Goal: Transaction & Acquisition: Download file/media

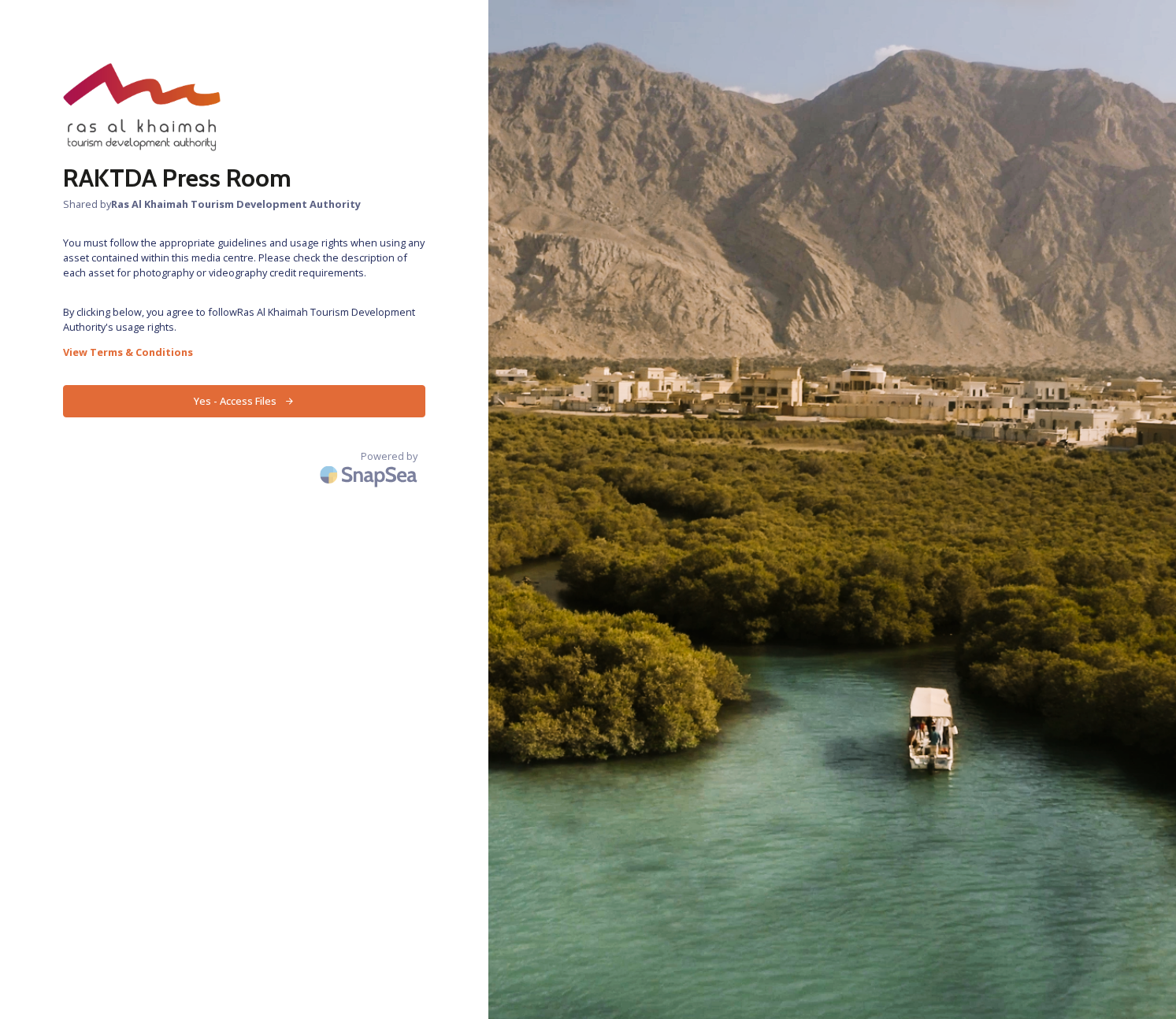
click at [217, 400] on button "Yes - Access Files" at bounding box center [244, 401] width 362 height 33
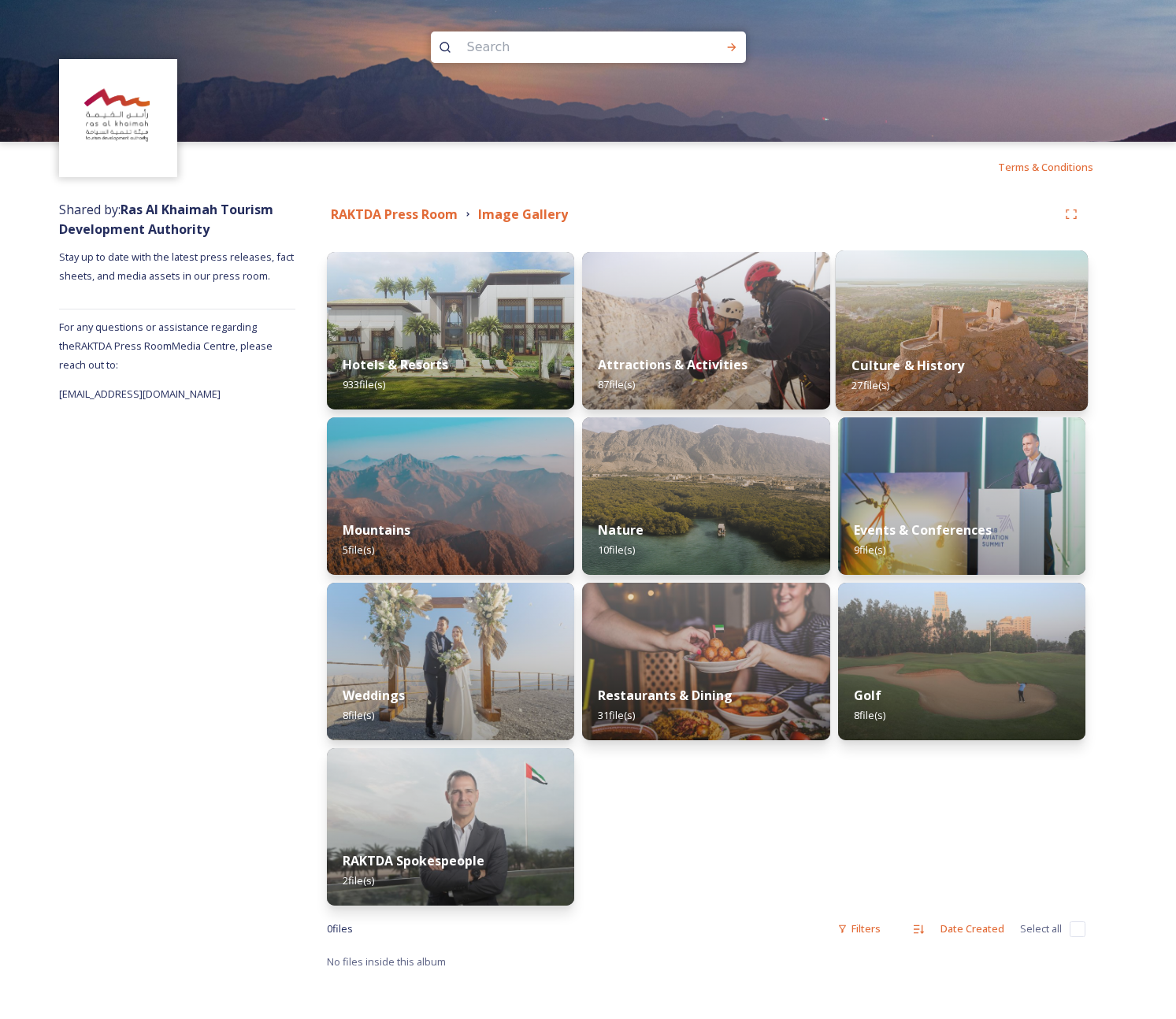
click at [952, 307] on img at bounding box center [961, 330] width 253 height 161
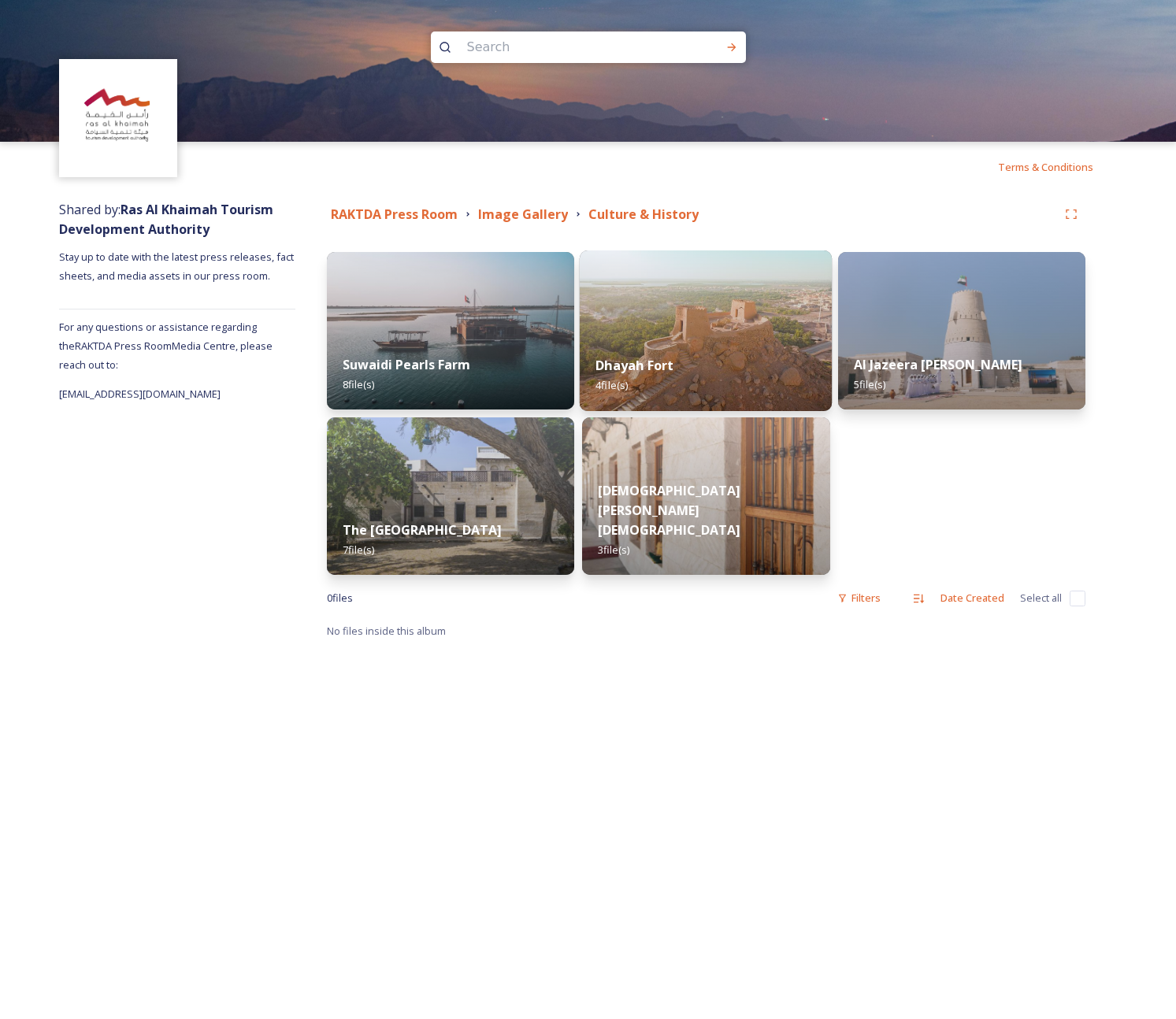
click at [731, 353] on div "Dhayah Fort 4 file(s)" at bounding box center [705, 375] width 253 height 72
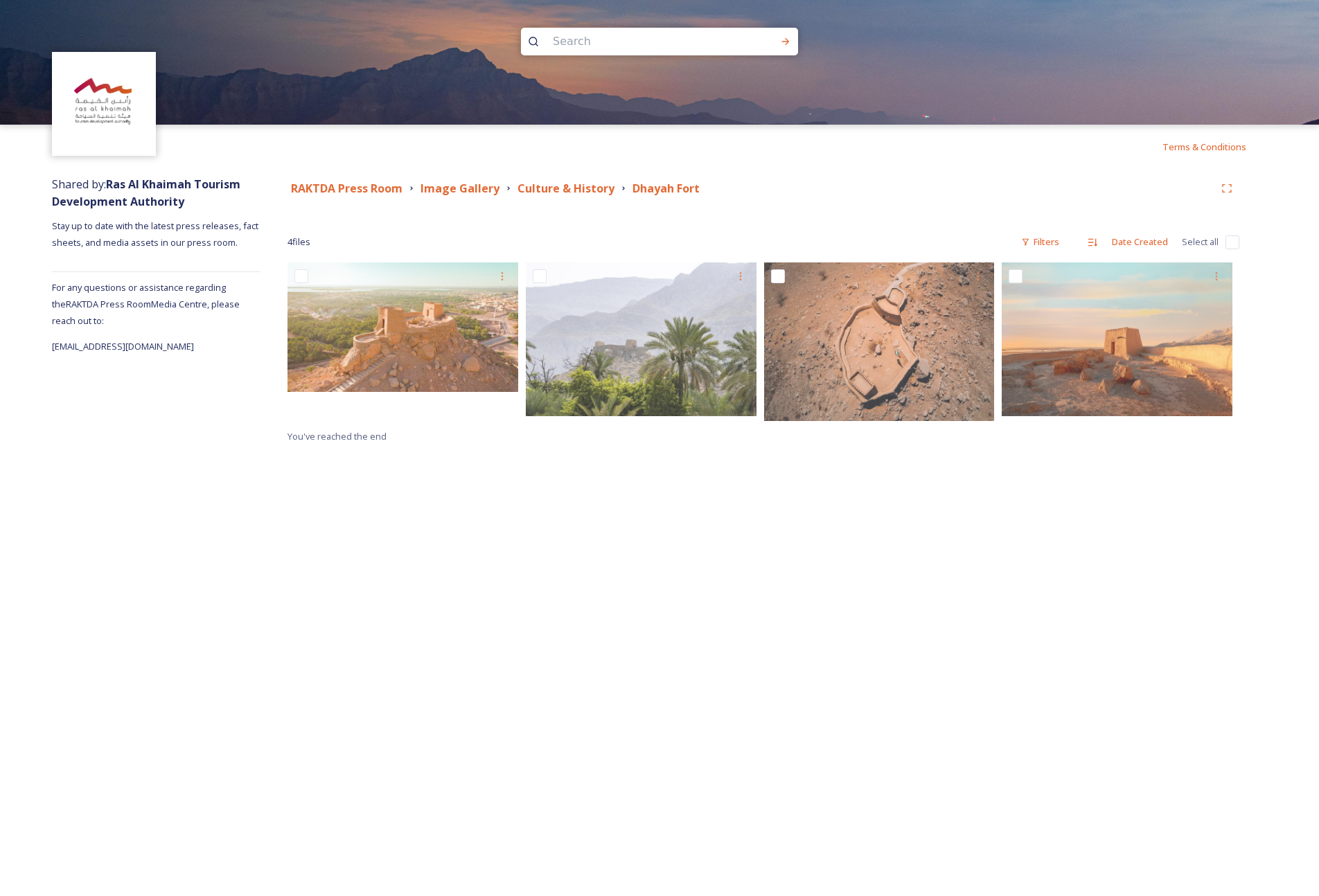
click at [593, 199] on div "RAKTDA Press Room Image Gallery Culture & History Dhayah Fort" at bounding box center [763, 188] width 952 height 25
click at [589, 190] on strong "Culture & History" at bounding box center [566, 188] width 97 height 15
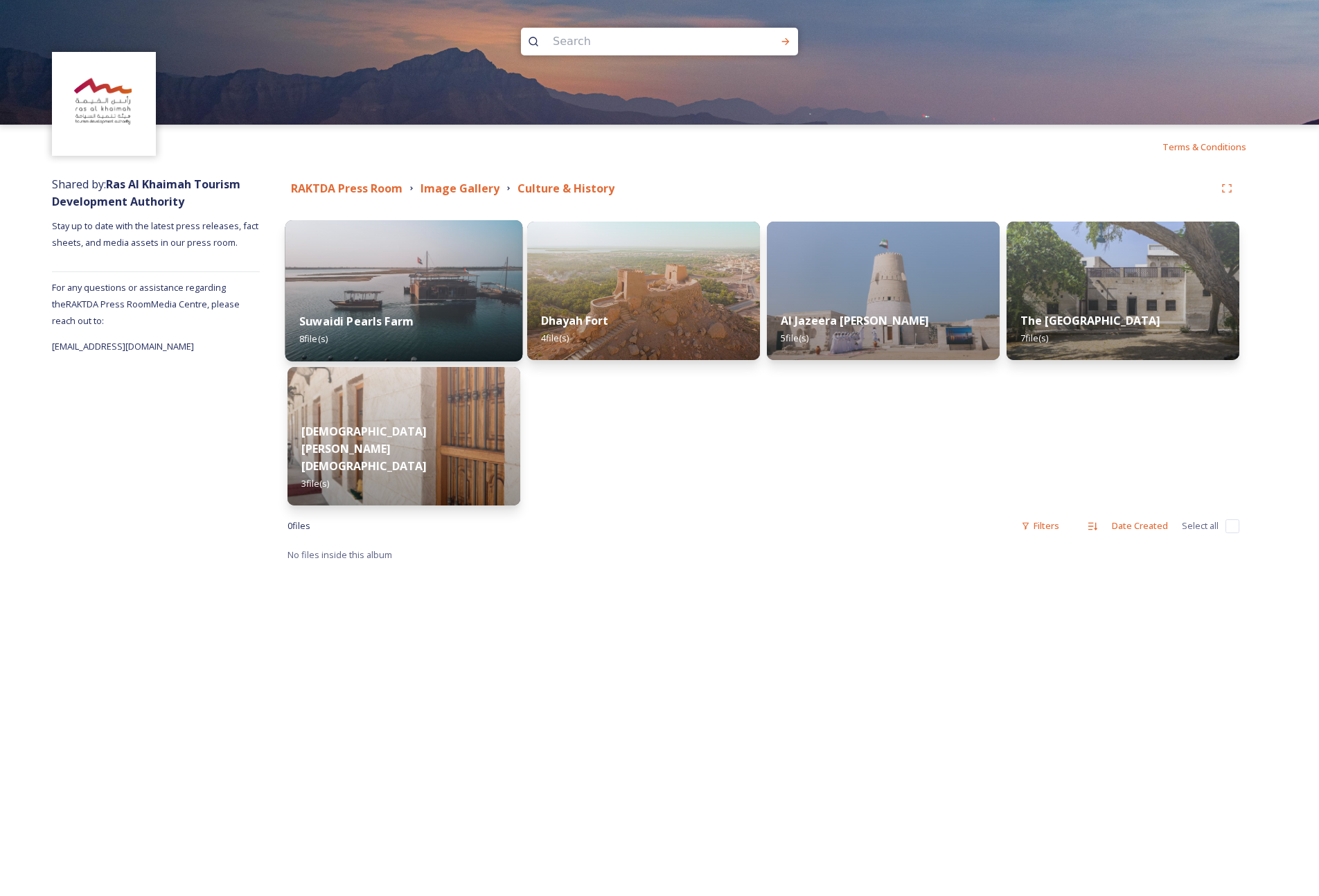
click at [417, 287] on img at bounding box center [404, 290] width 238 height 142
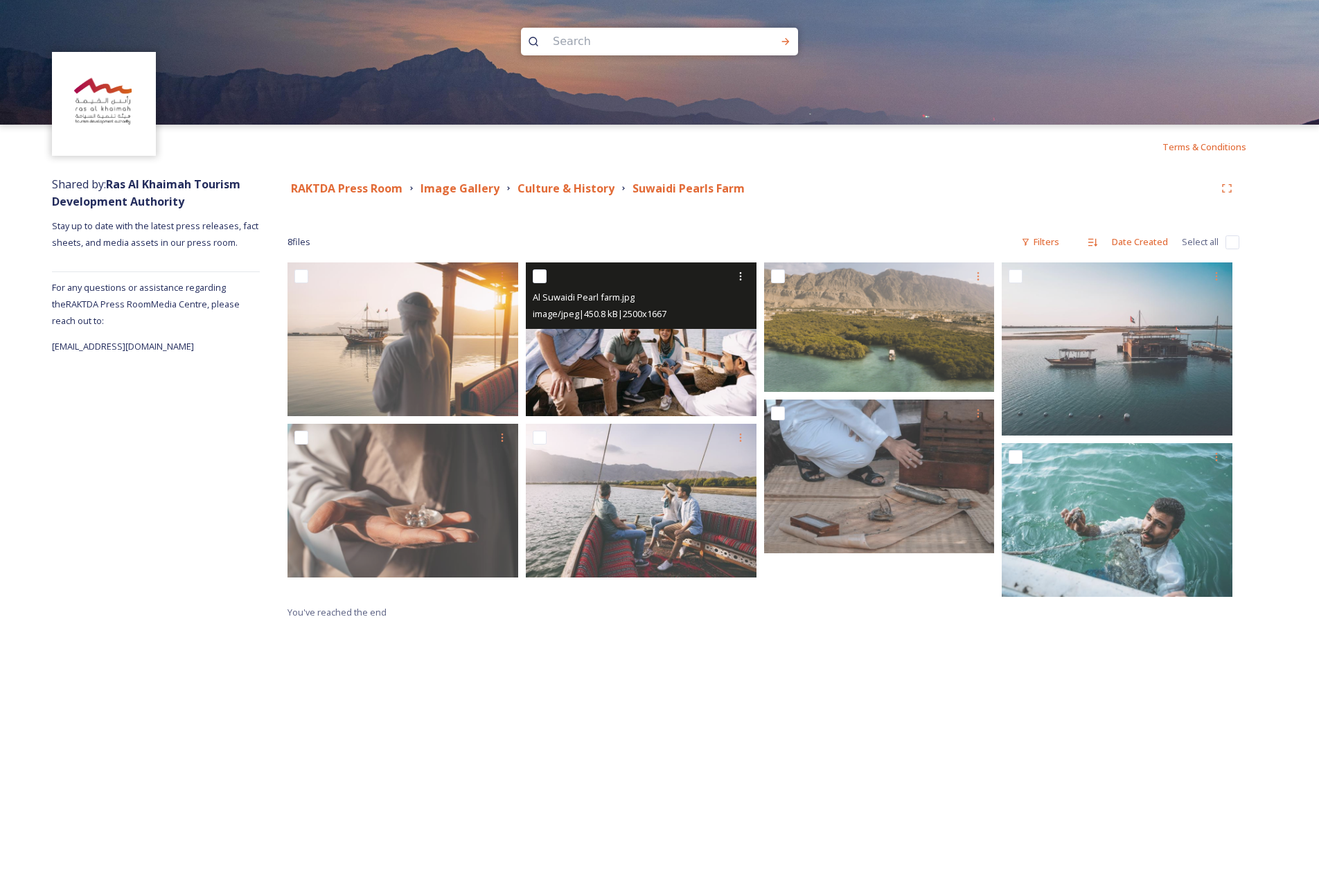
click at [639, 336] on img at bounding box center [640, 339] width 231 height 154
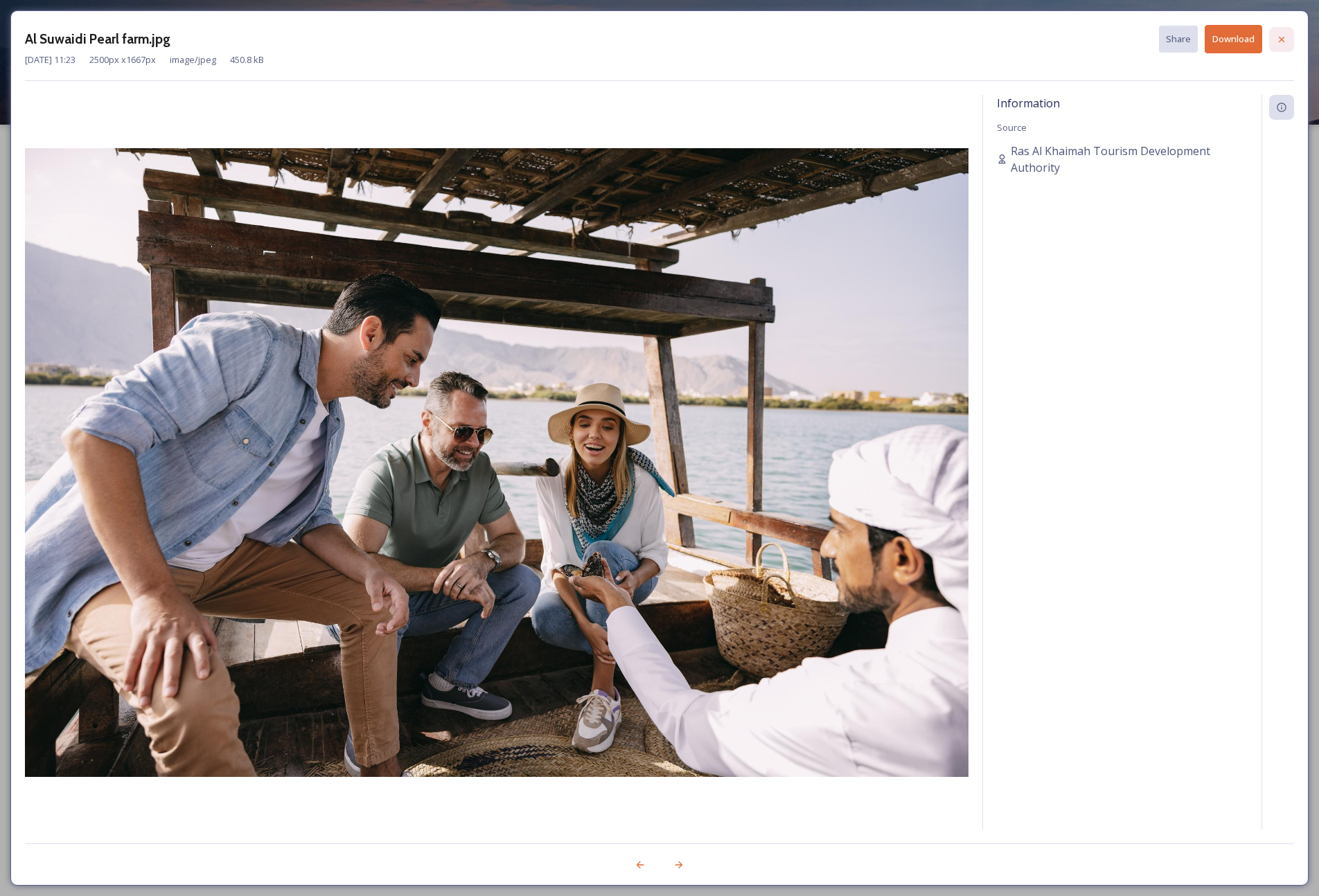
click at [1034, 40] on icon at bounding box center [1282, 39] width 6 height 6
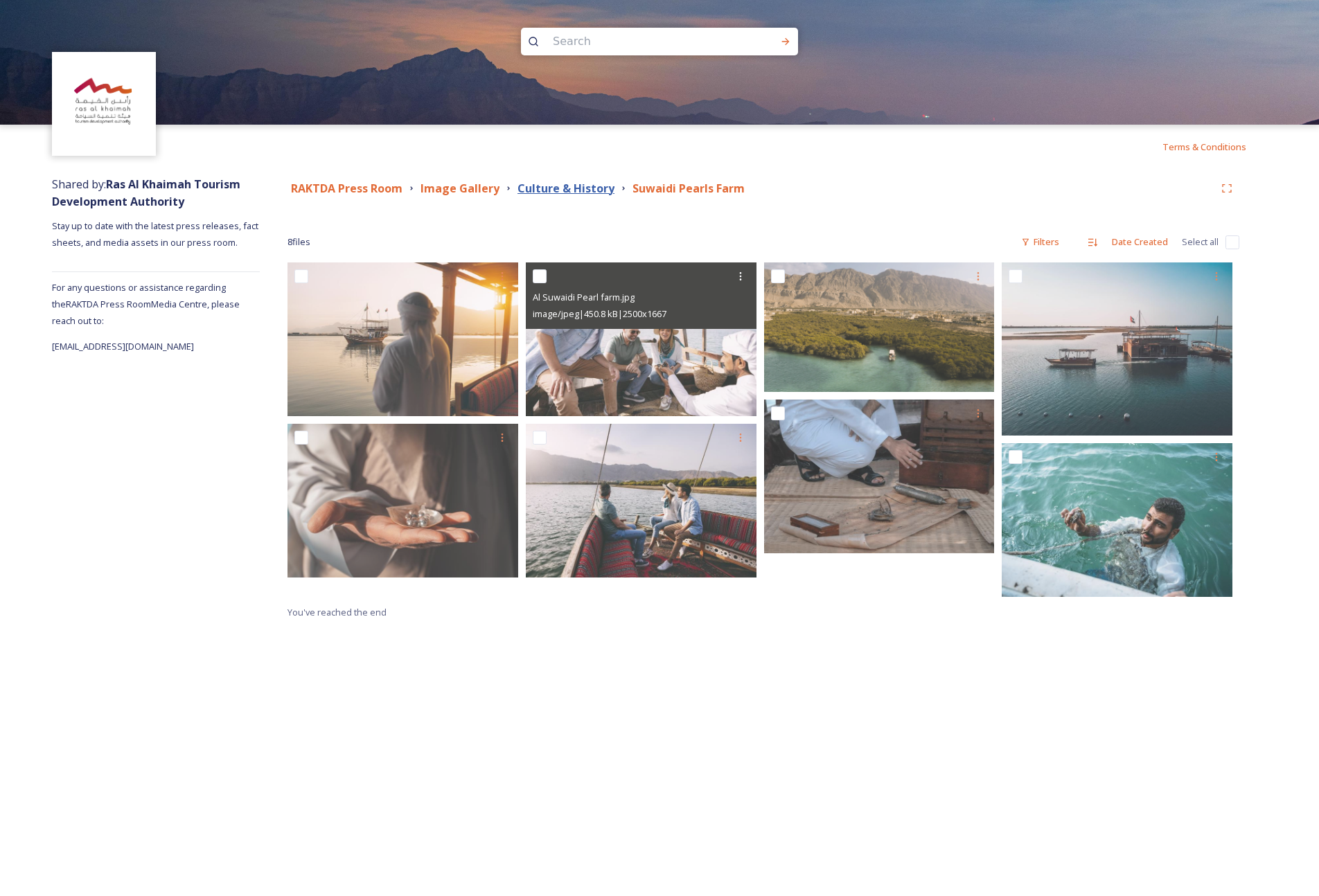
click at [566, 189] on strong "Culture & History" at bounding box center [566, 188] width 97 height 15
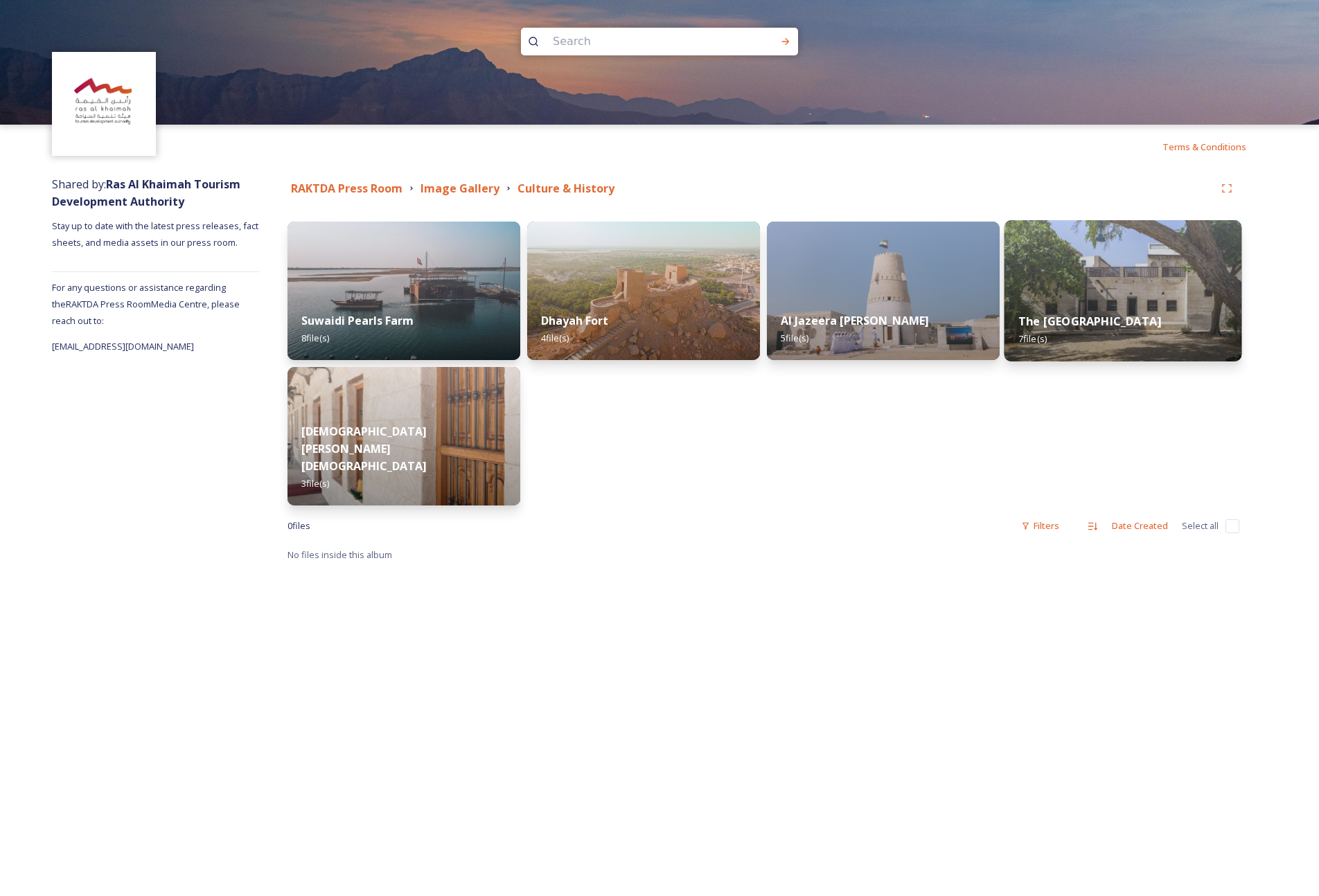
click at [1034, 321] on div "The [GEOGRAPHIC_DATA] 7 file(s)" at bounding box center [1123, 330] width 238 height 63
click at [454, 185] on strong "Image Gallery" at bounding box center [460, 188] width 79 height 15
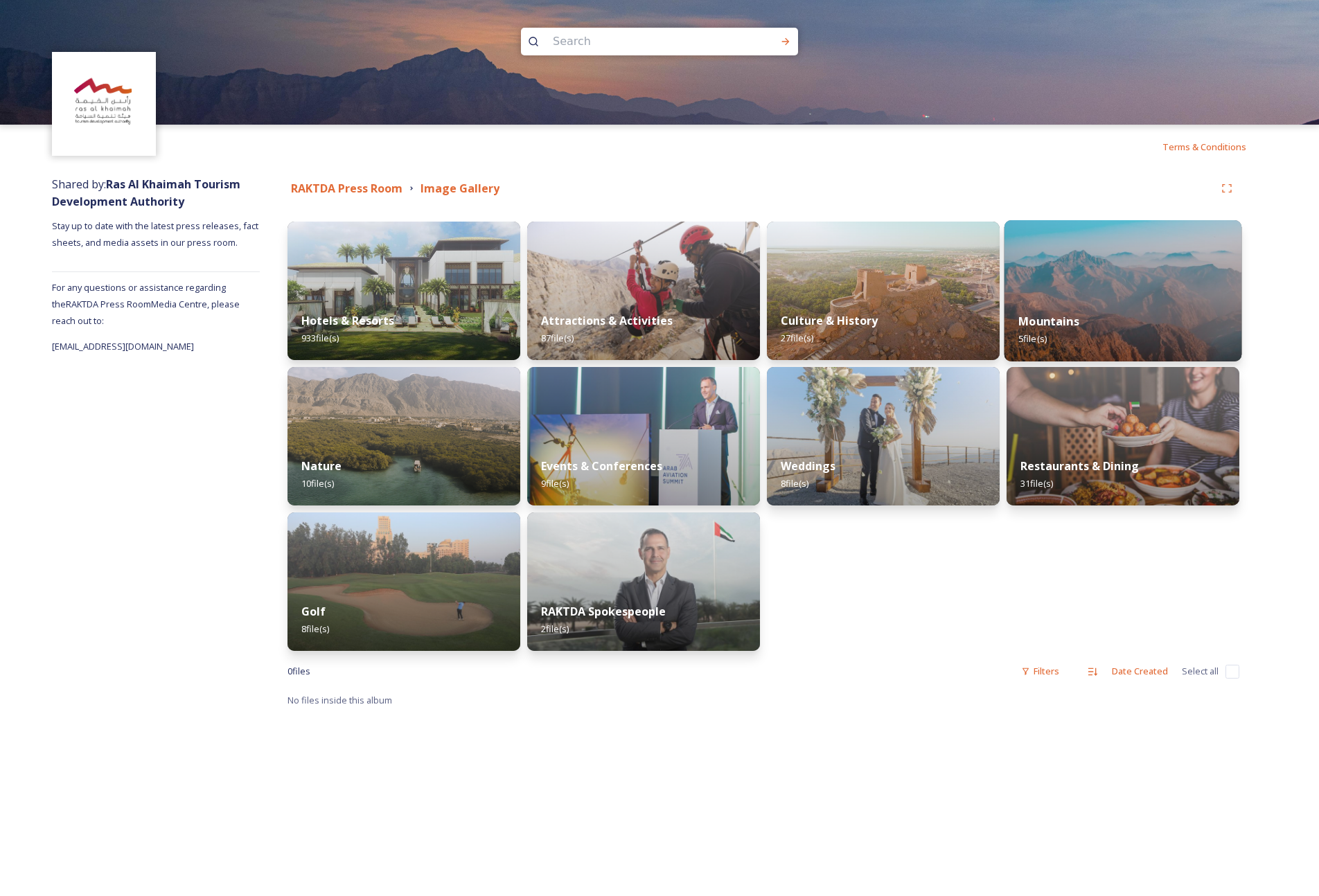
click at [1034, 291] on img at bounding box center [1123, 290] width 238 height 142
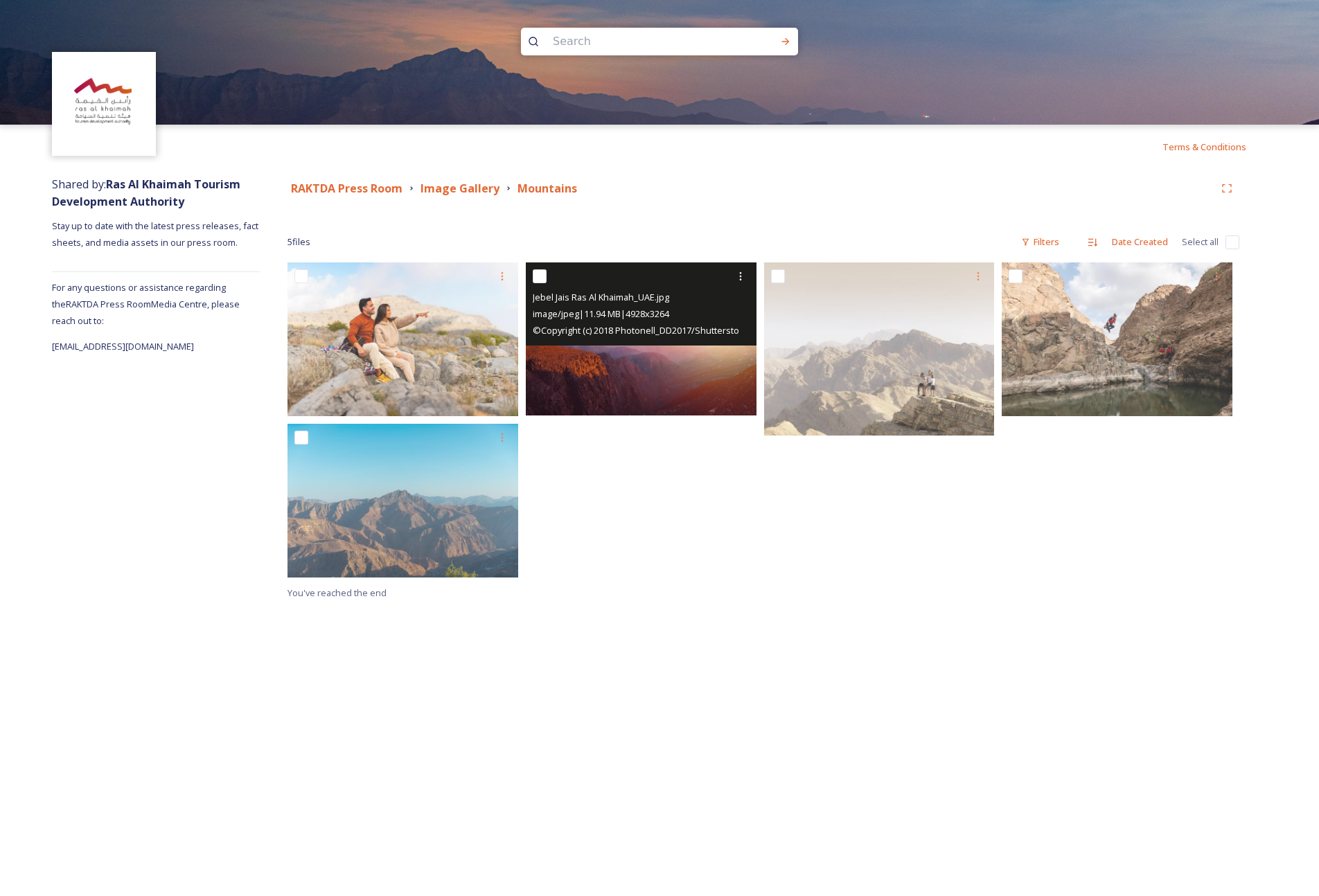
click at [661, 383] on img at bounding box center [640, 338] width 231 height 153
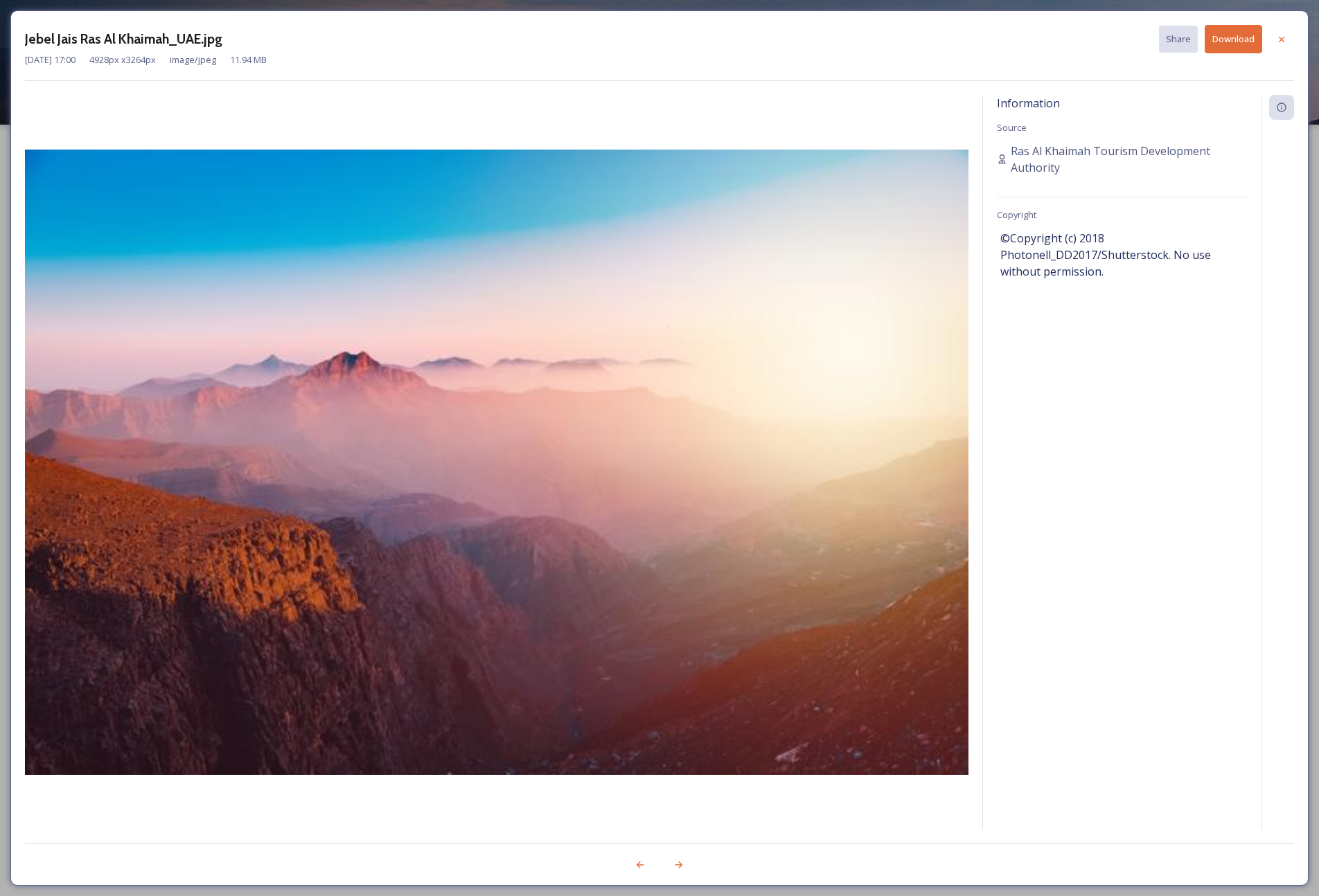
click at [661, 383] on img at bounding box center [497, 462] width 943 height 625
click at [1034, 35] on button "Download" at bounding box center [1233, 40] width 58 height 29
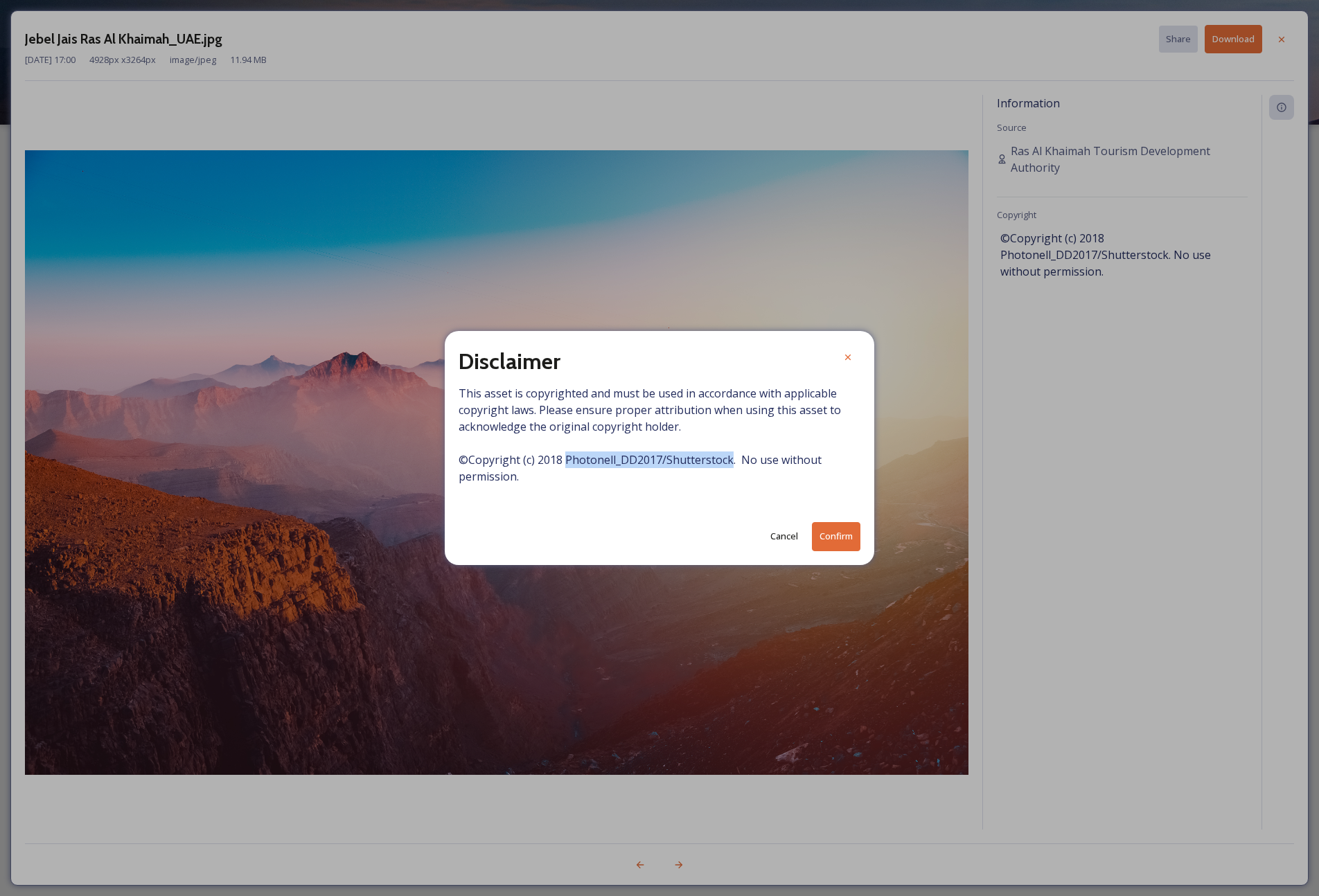
drag, startPoint x: 565, startPoint y: 462, endPoint x: 730, endPoint y: 471, distance: 165.2
click at [726, 466] on span "This asset is copyrighted and must be used in accordance with applicable copyri…" at bounding box center [659, 443] width 402 height 116
copy span "Photonell_DD2017/Shutterstock"
click at [833, 540] on button "Confirm" at bounding box center [835, 537] width 48 height 29
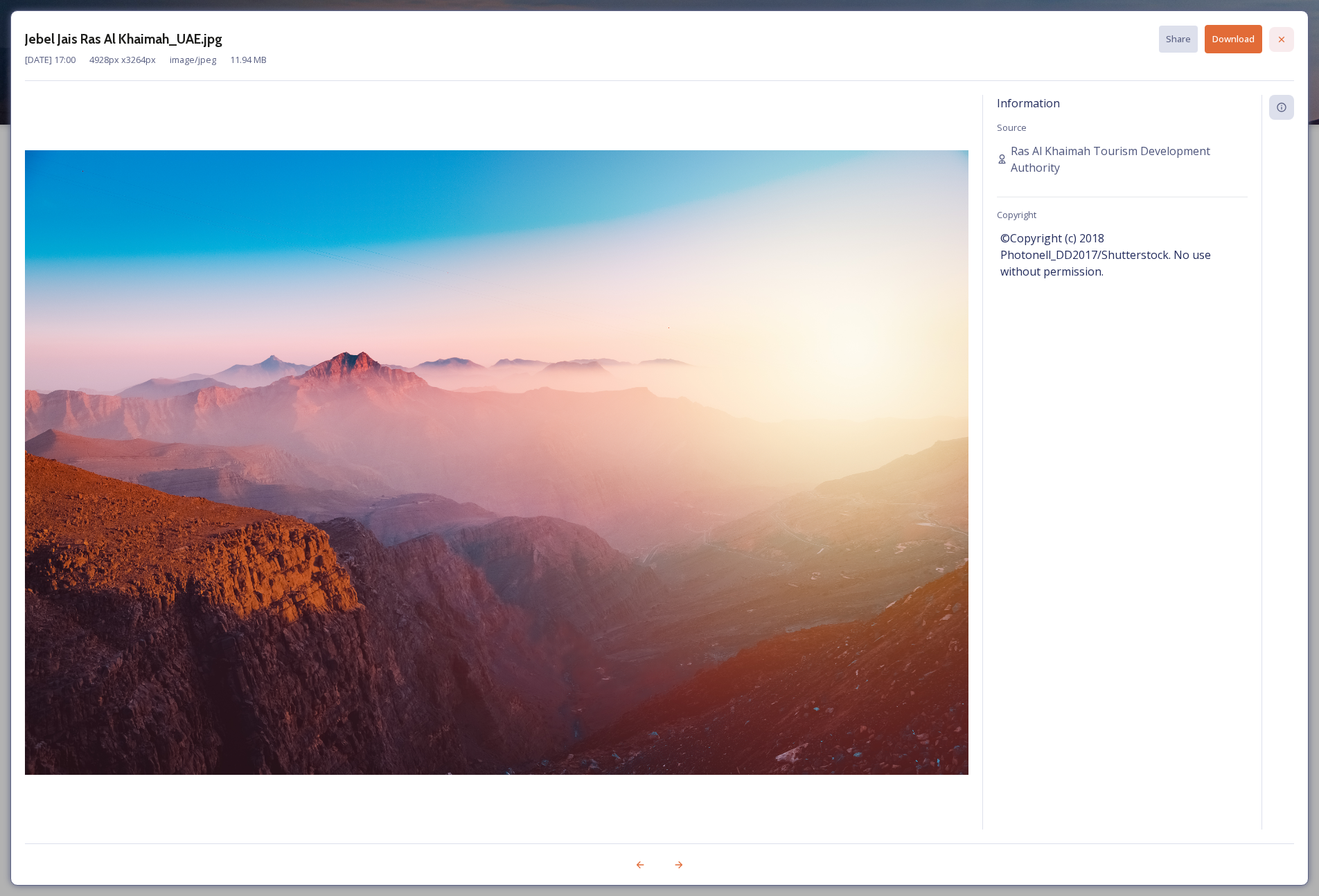
click at [1034, 40] on icon at bounding box center [1282, 39] width 6 height 6
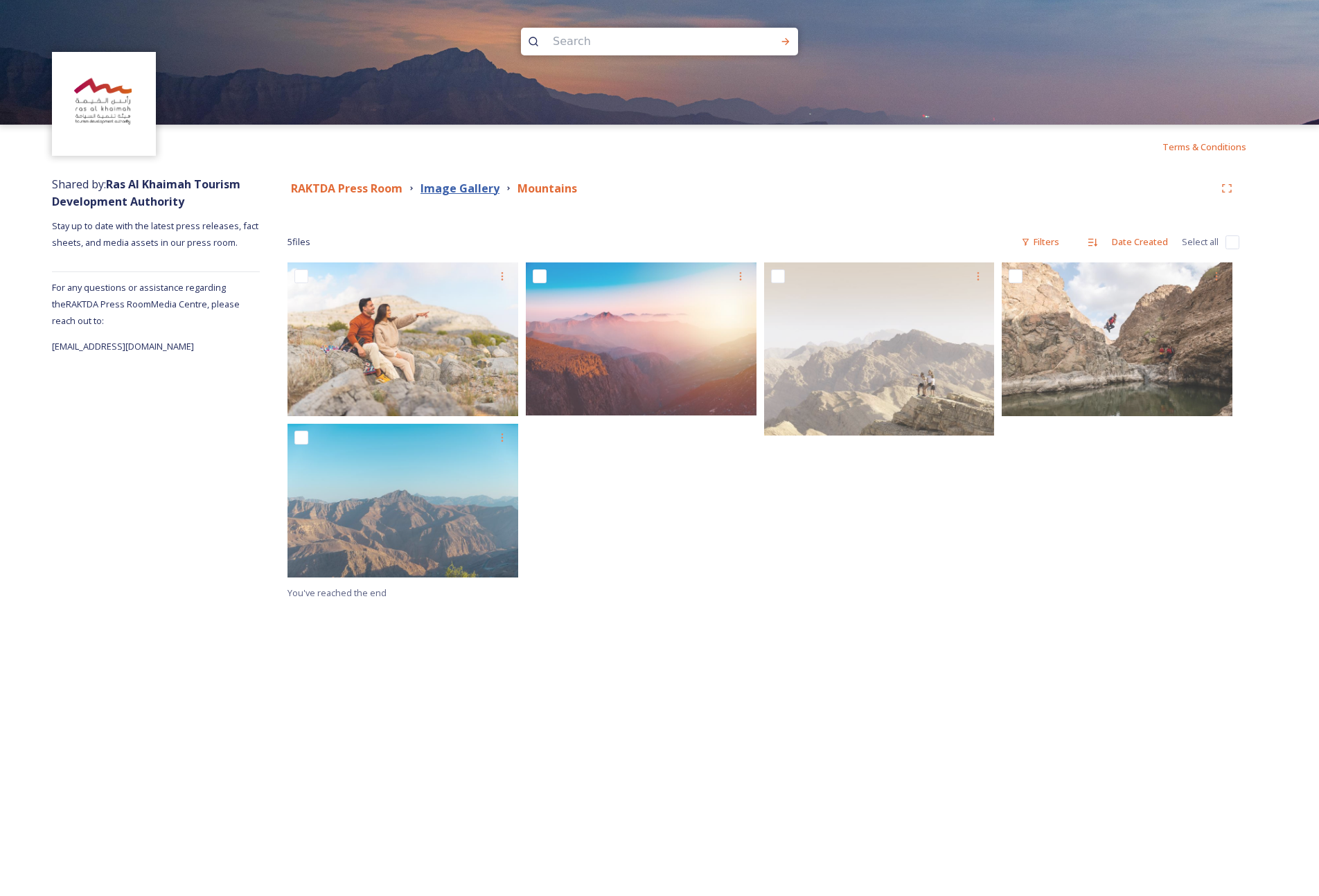
click at [474, 188] on strong "Image Gallery" at bounding box center [460, 188] width 79 height 15
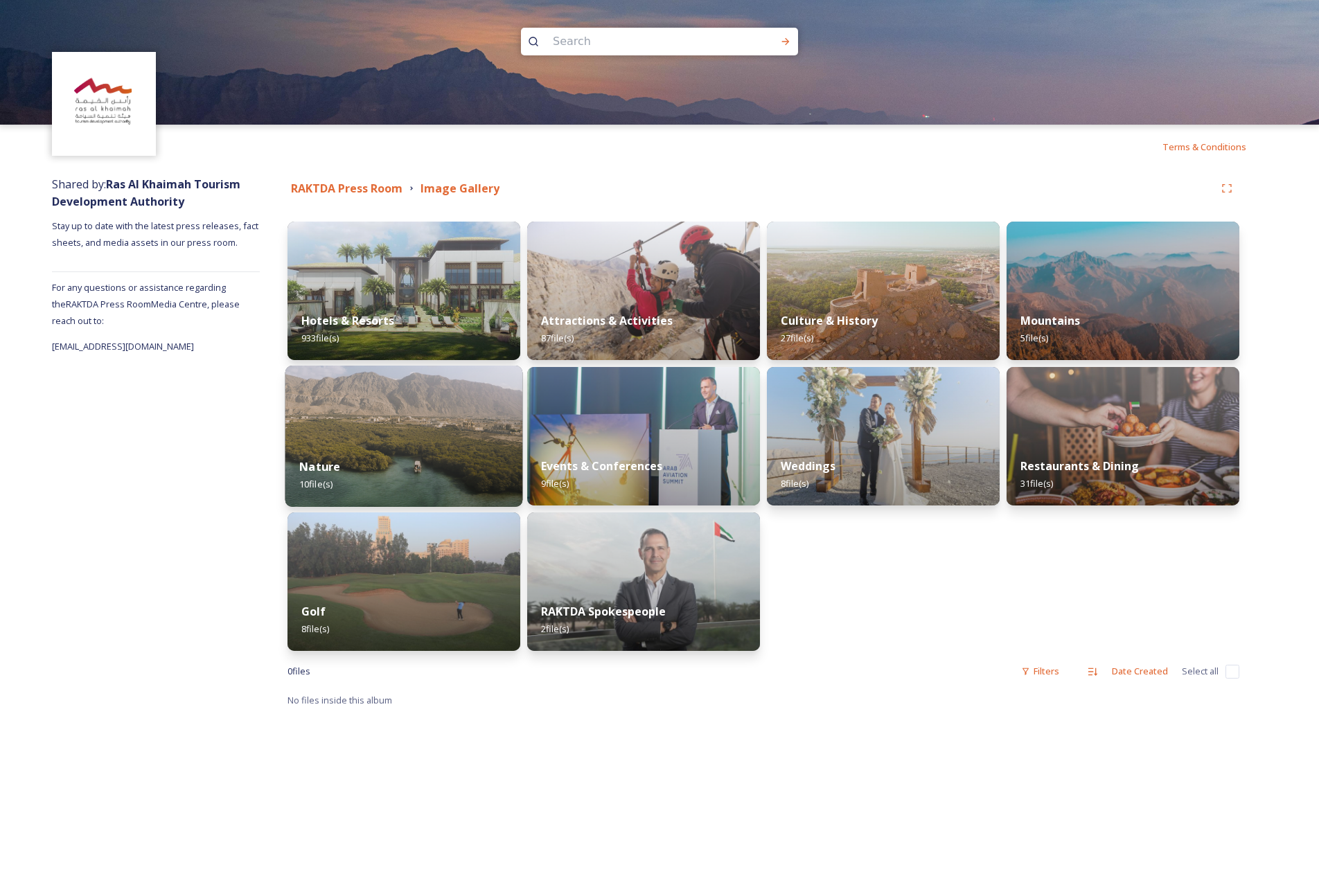
click at [401, 428] on img at bounding box center [404, 436] width 238 height 142
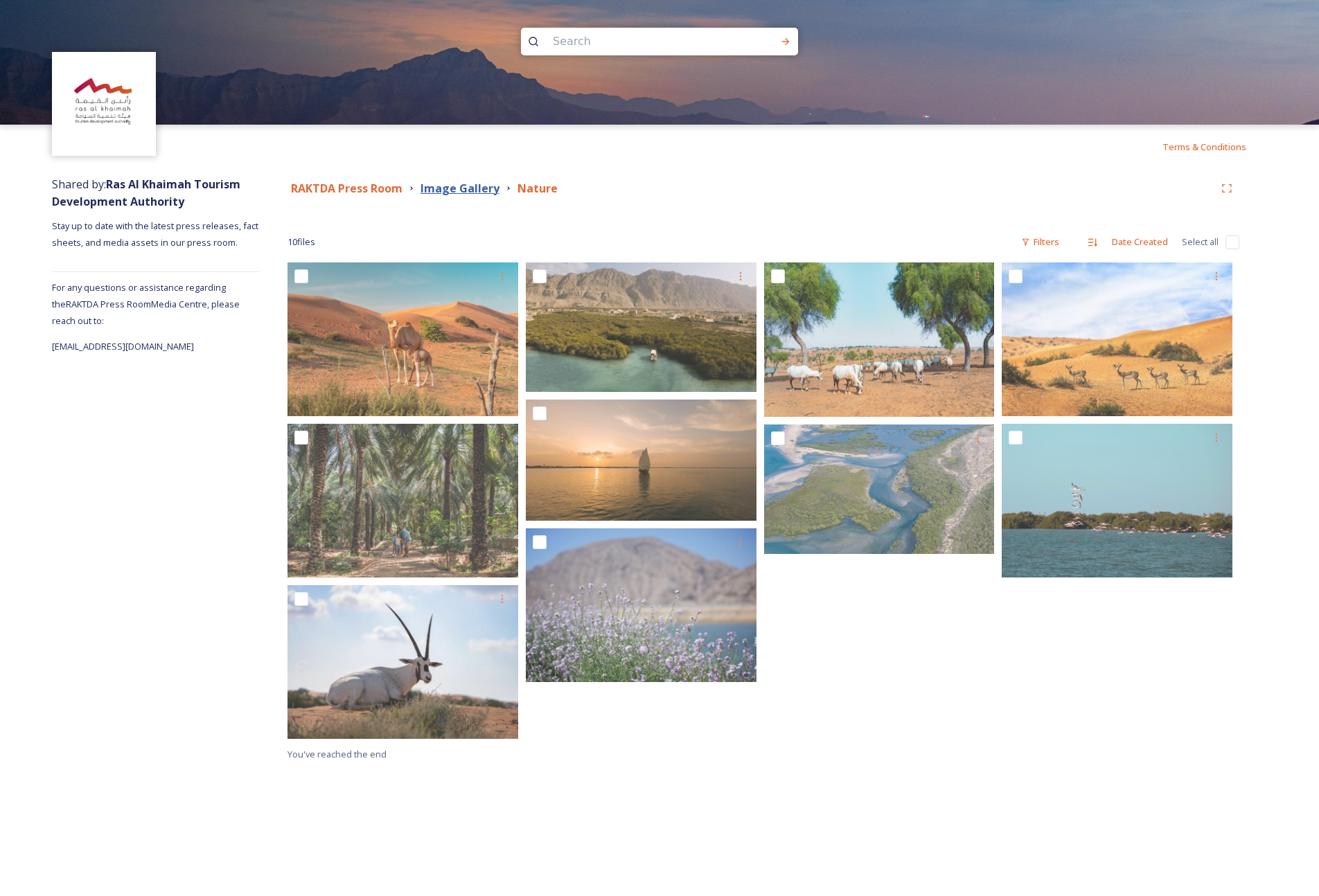
click at [479, 182] on strong "Image Gallery" at bounding box center [460, 188] width 79 height 15
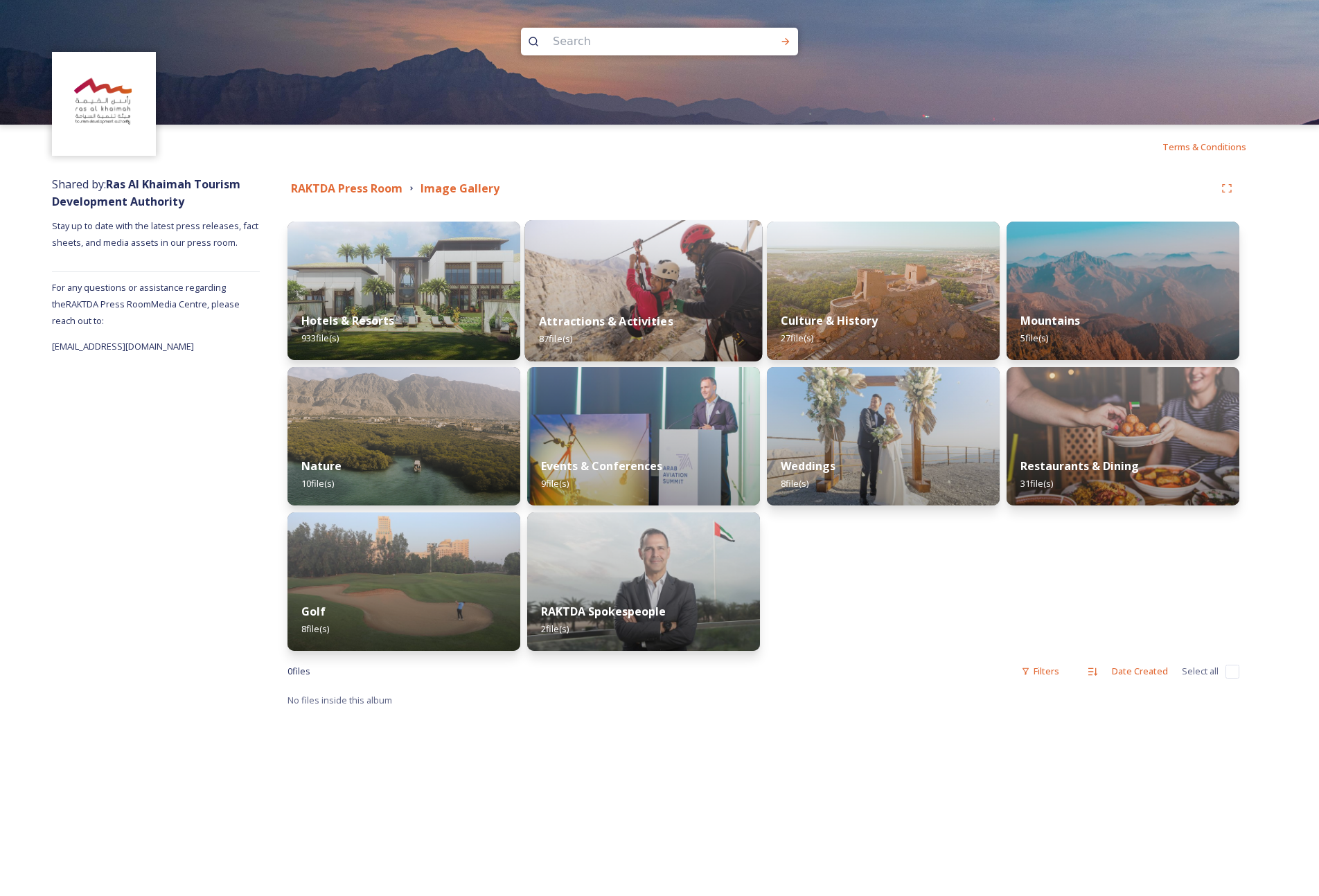
click at [694, 291] on img at bounding box center [643, 290] width 238 height 142
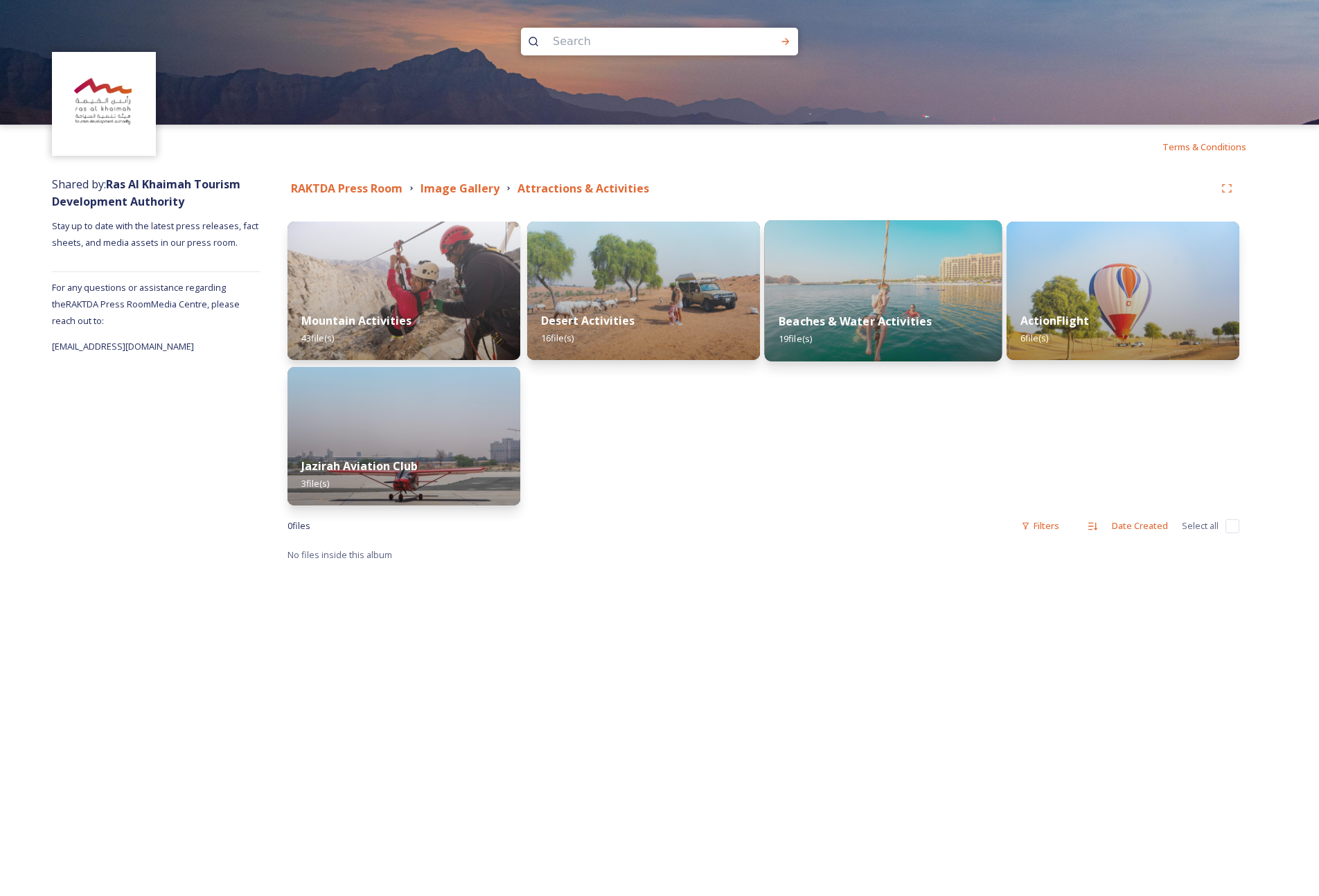
click at [916, 287] on img at bounding box center [883, 290] width 238 height 142
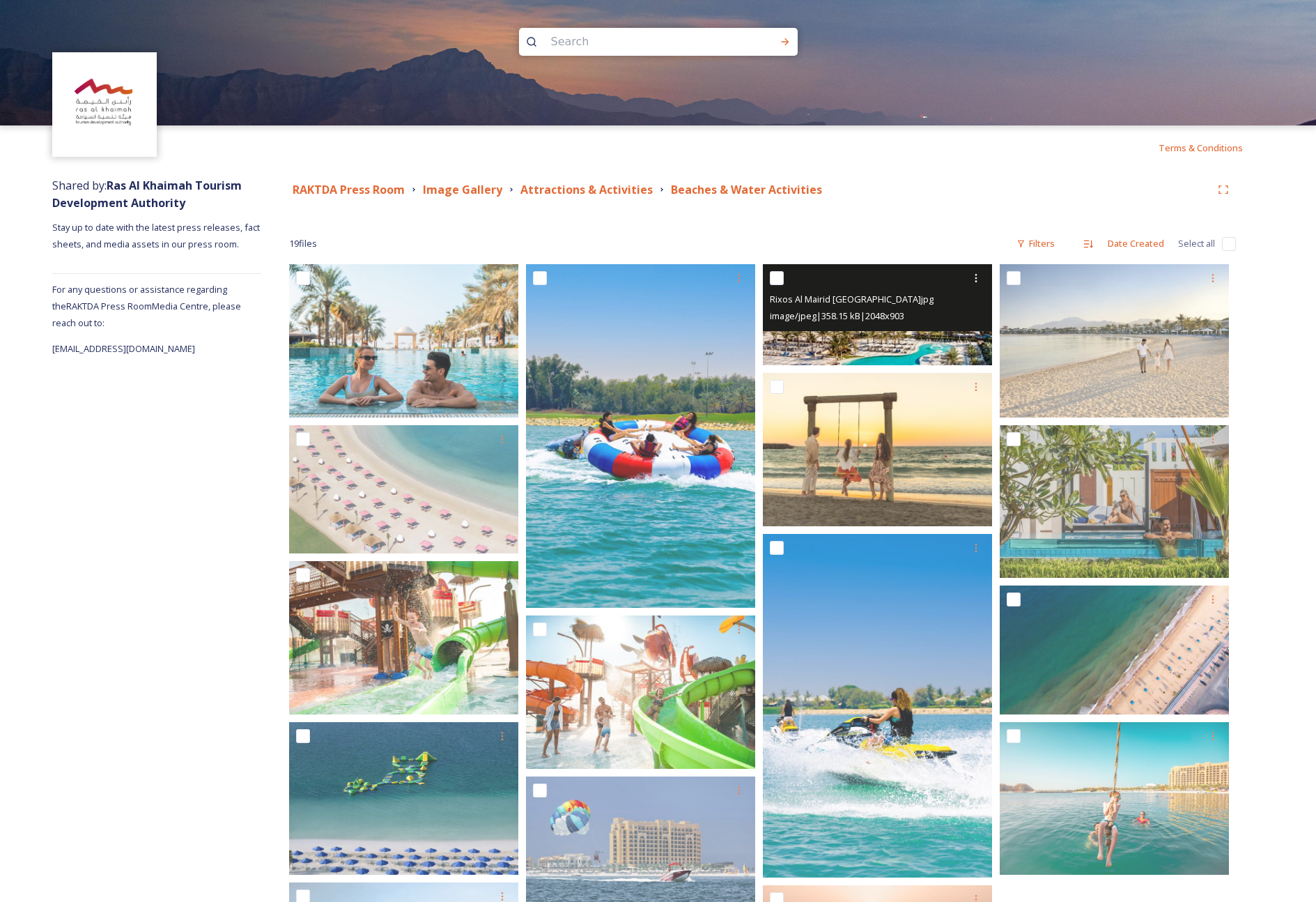
click at [960, 344] on img at bounding box center [877, 315] width 229 height 101
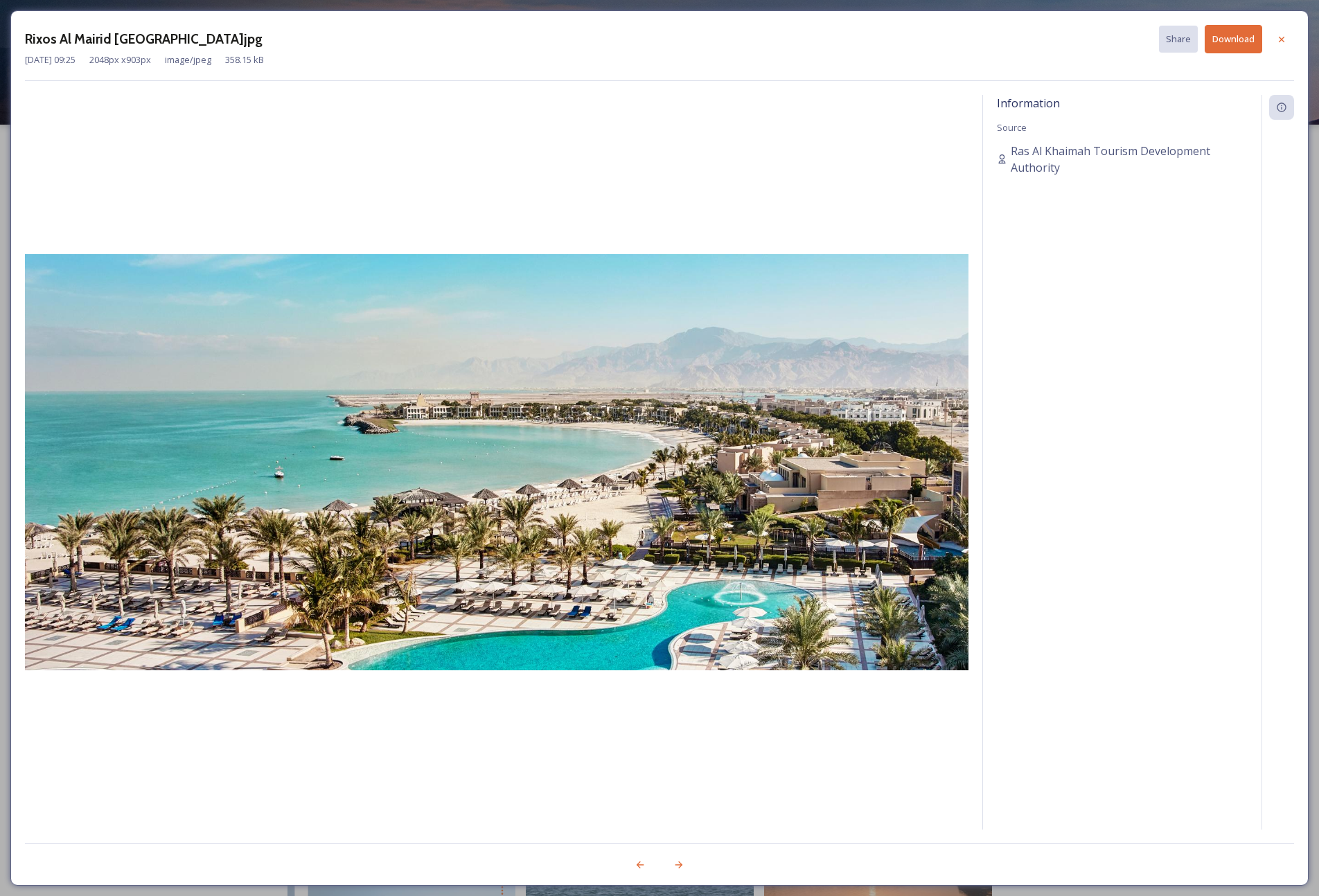
click at [1034, 42] on button "Download" at bounding box center [1233, 40] width 58 height 29
click at [1034, 41] on icon at bounding box center [1281, 39] width 11 height 11
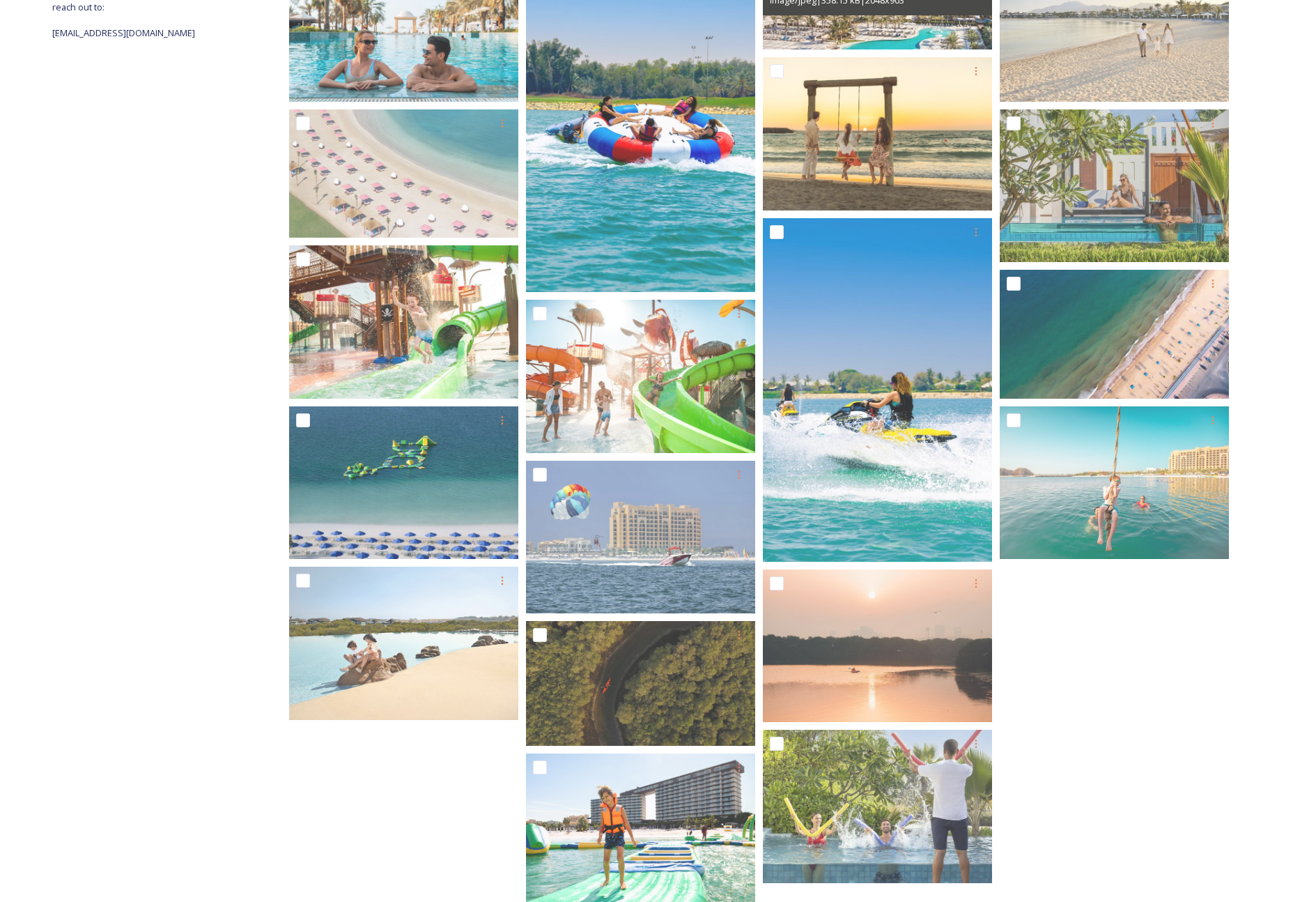
scroll to position [351, 0]
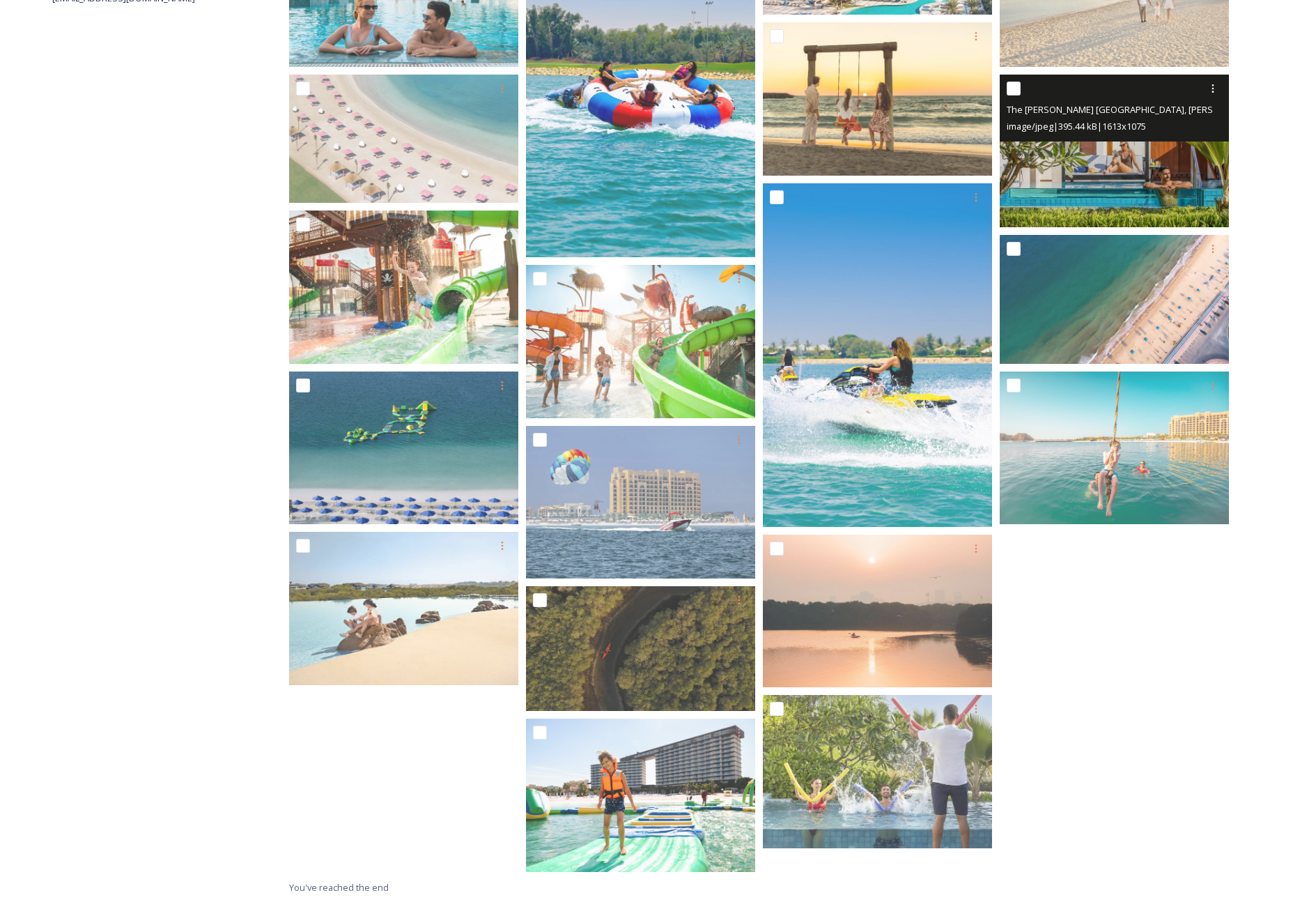
click at [1040, 168] on img at bounding box center [1114, 150] width 229 height 153
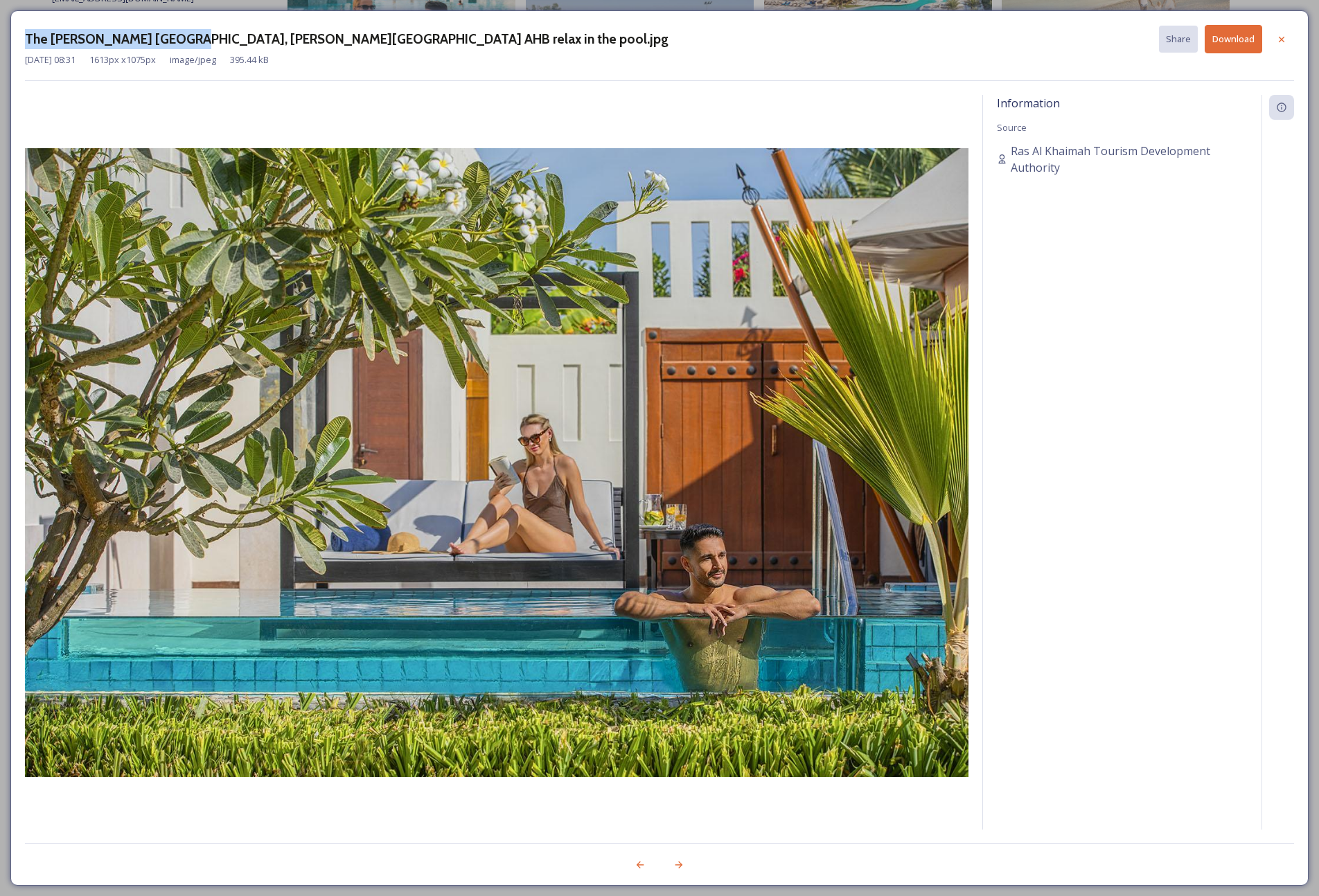
drag, startPoint x: 24, startPoint y: 38, endPoint x: 165, endPoint y: 44, distance: 141.1
click at [165, 44] on div "The [PERSON_NAME] [GEOGRAPHIC_DATA], [PERSON_NAME][GEOGRAPHIC_DATA] AHB relax i…" at bounding box center [659, 448] width 1298 height 875
drag, startPoint x: 823, startPoint y: 162, endPoint x: 1024, endPoint y: 184, distance: 202.2
click at [824, 162] on img at bounding box center [497, 462] width 943 height 629
click at [1034, 171] on span "Ras Al Khaimah Tourism Development Authority" at bounding box center [1129, 159] width 237 height 33
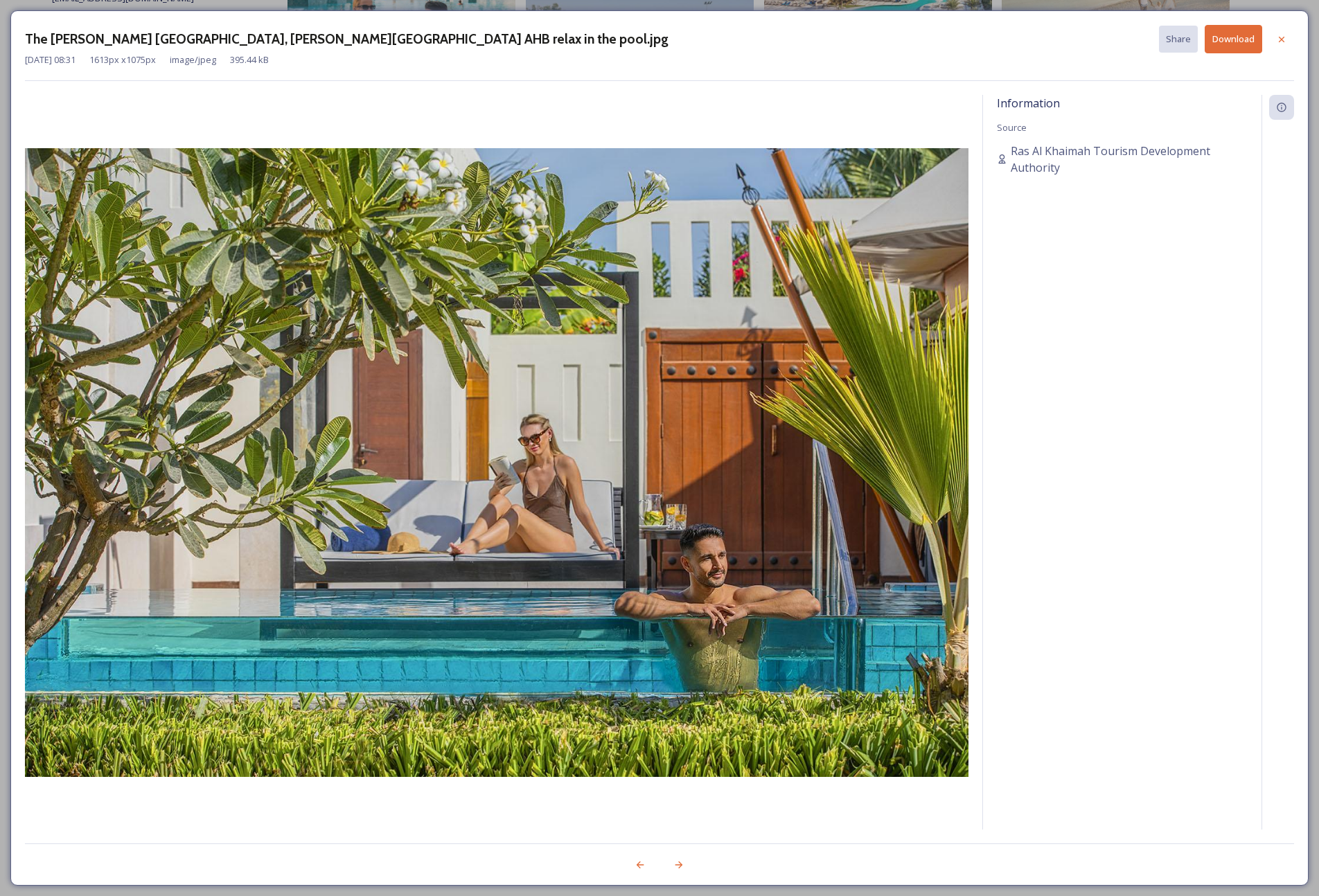
click at [1034, 49] on button "Download" at bounding box center [1233, 40] width 58 height 29
click at [1034, 45] on div at bounding box center [1281, 40] width 25 height 25
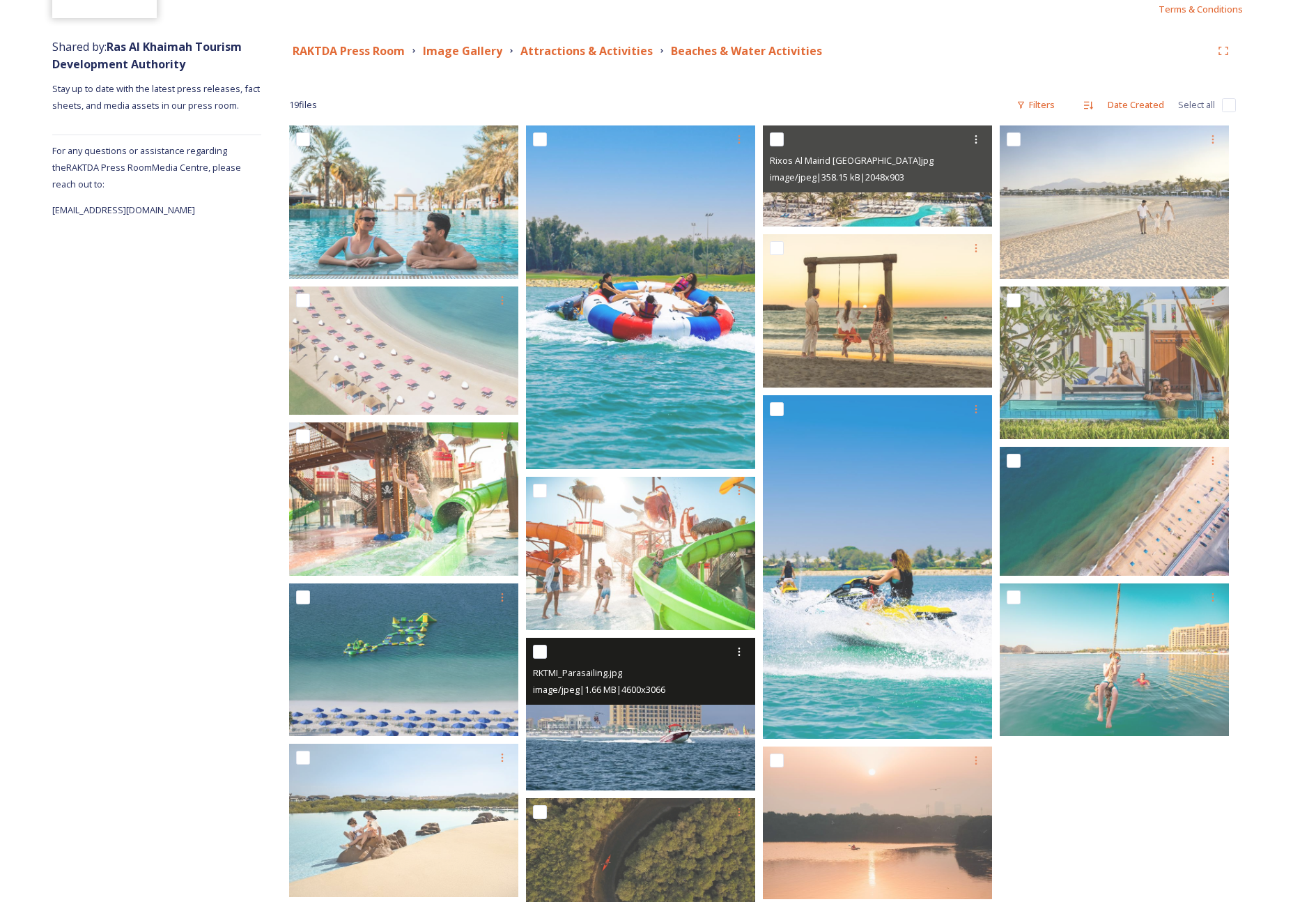
scroll to position [0, 0]
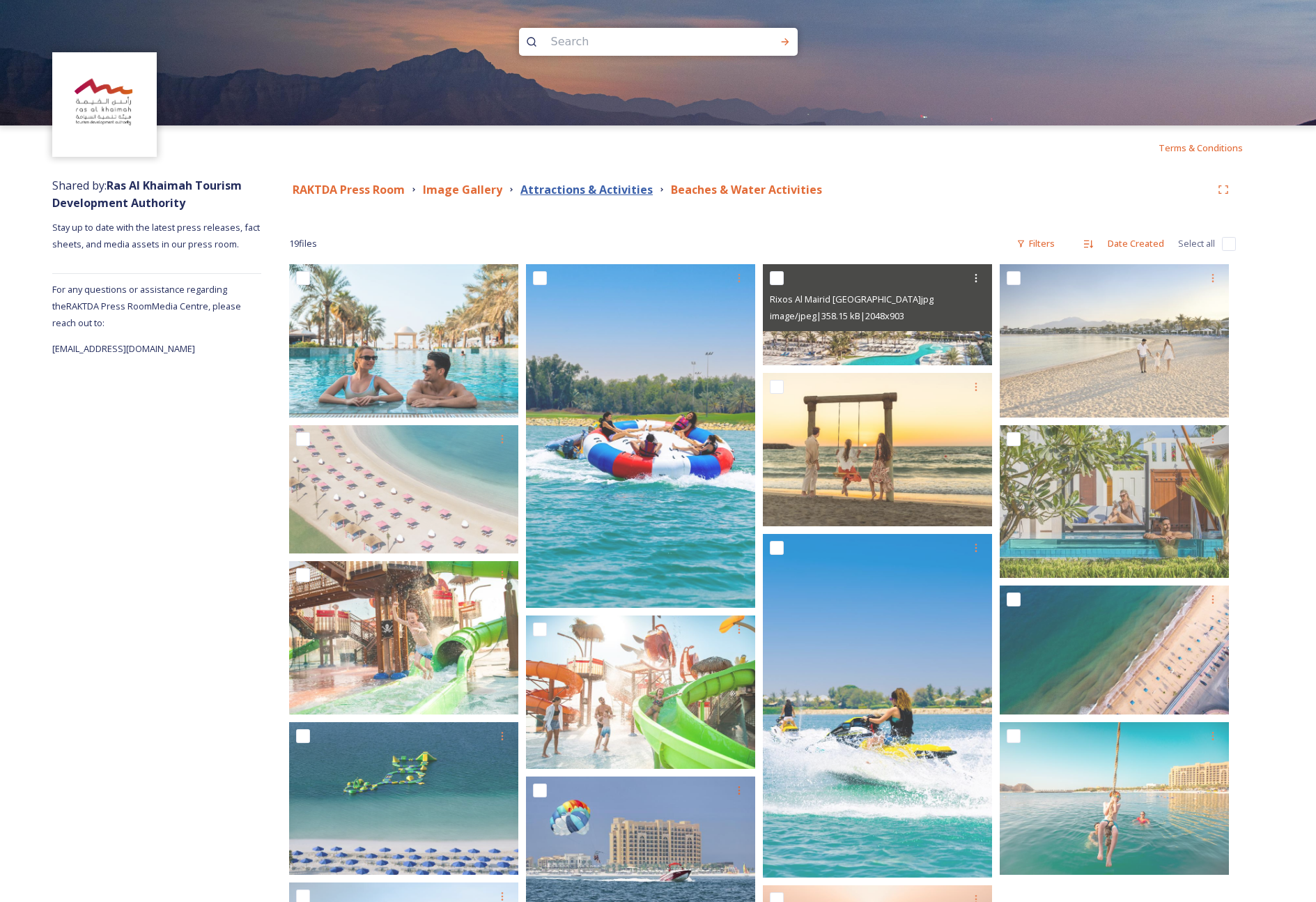
click at [586, 184] on strong "Attractions & Activities" at bounding box center [586, 189] width 132 height 15
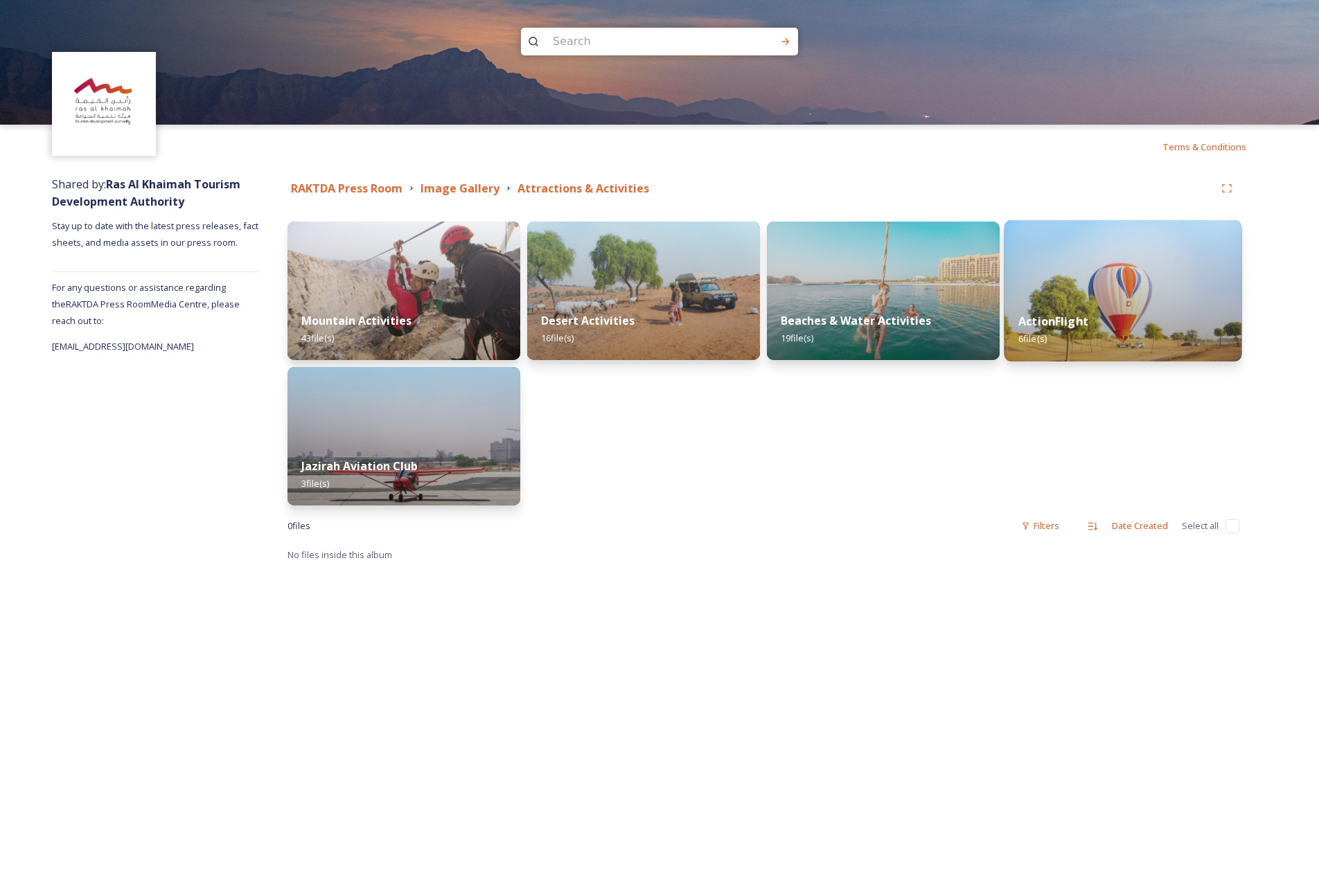
click at [1034, 300] on div "ActionFlight 6 file(s)" at bounding box center [1123, 330] width 238 height 63
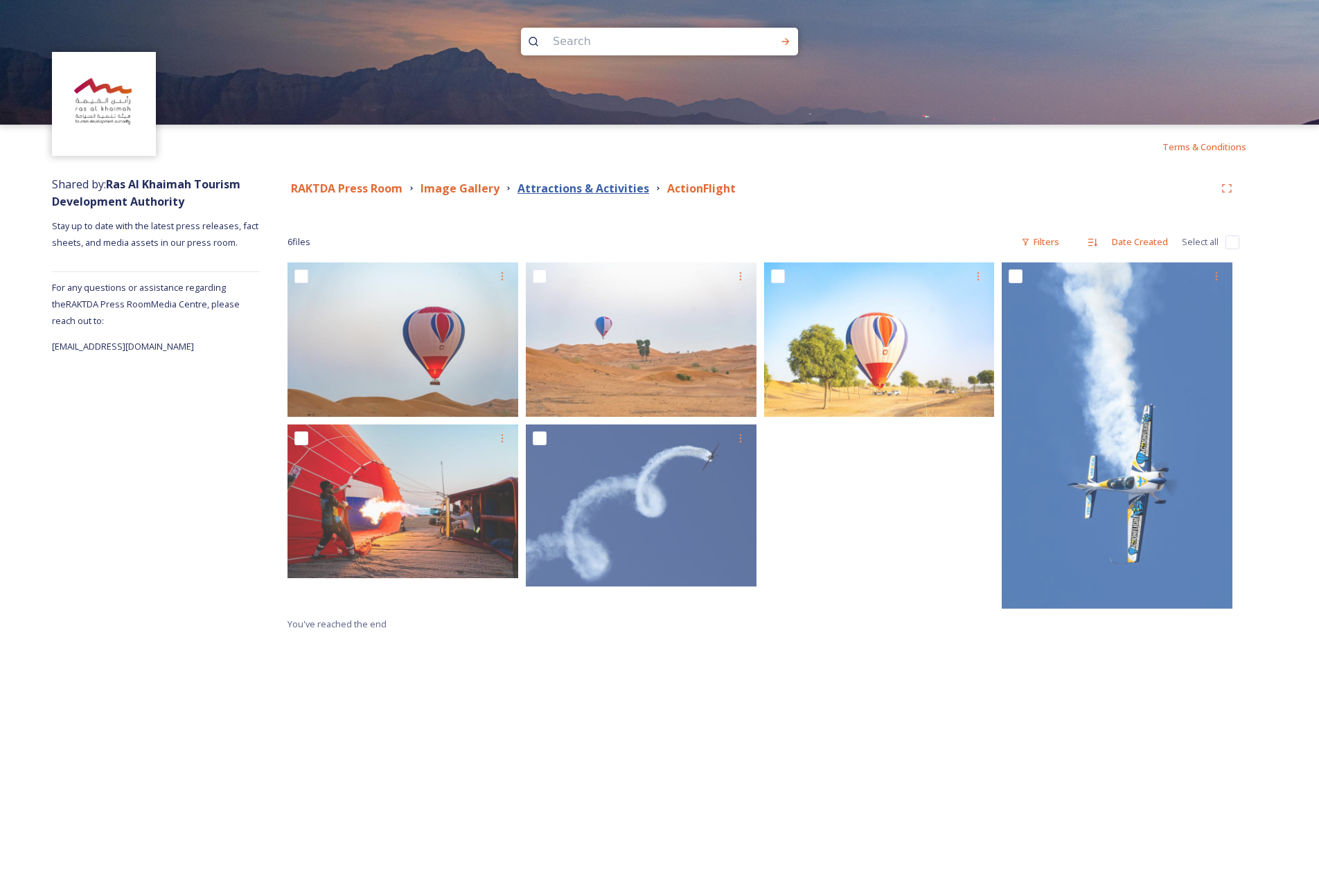
click at [599, 191] on strong "Attractions & Activities" at bounding box center [583, 188] width 132 height 15
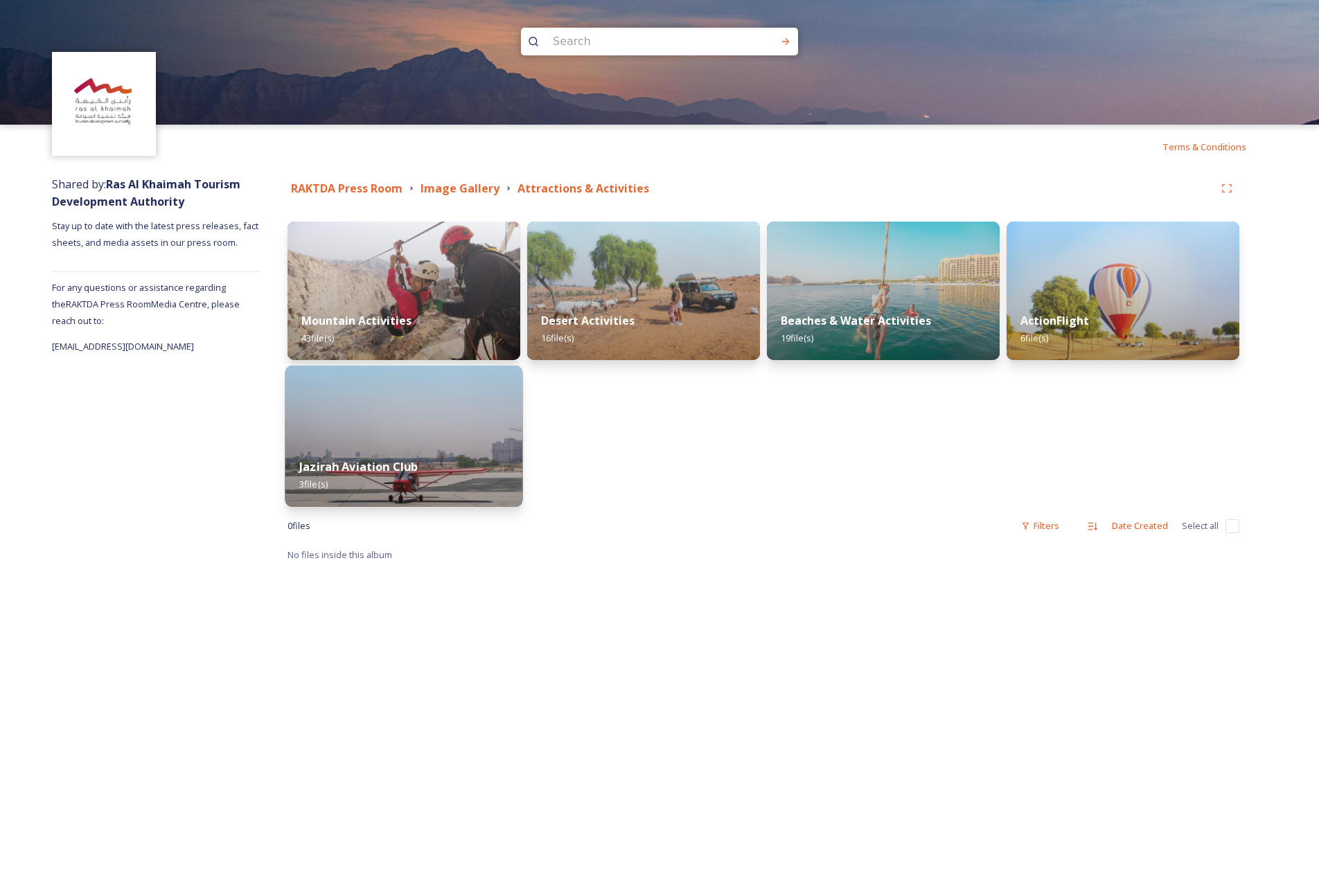
click at [444, 421] on img at bounding box center [404, 436] width 238 height 142
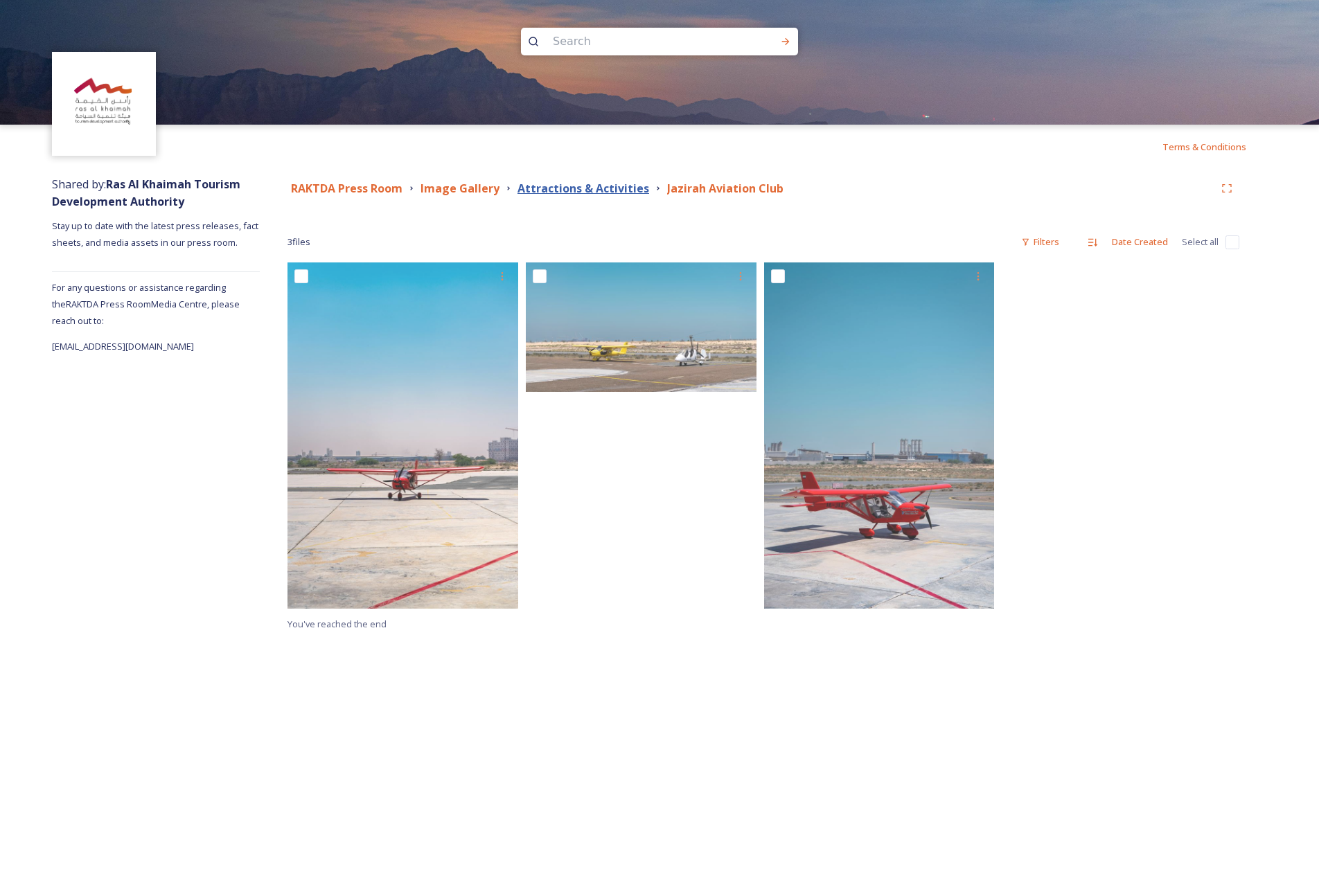
click at [587, 184] on strong "Attractions & Activities" at bounding box center [583, 188] width 132 height 15
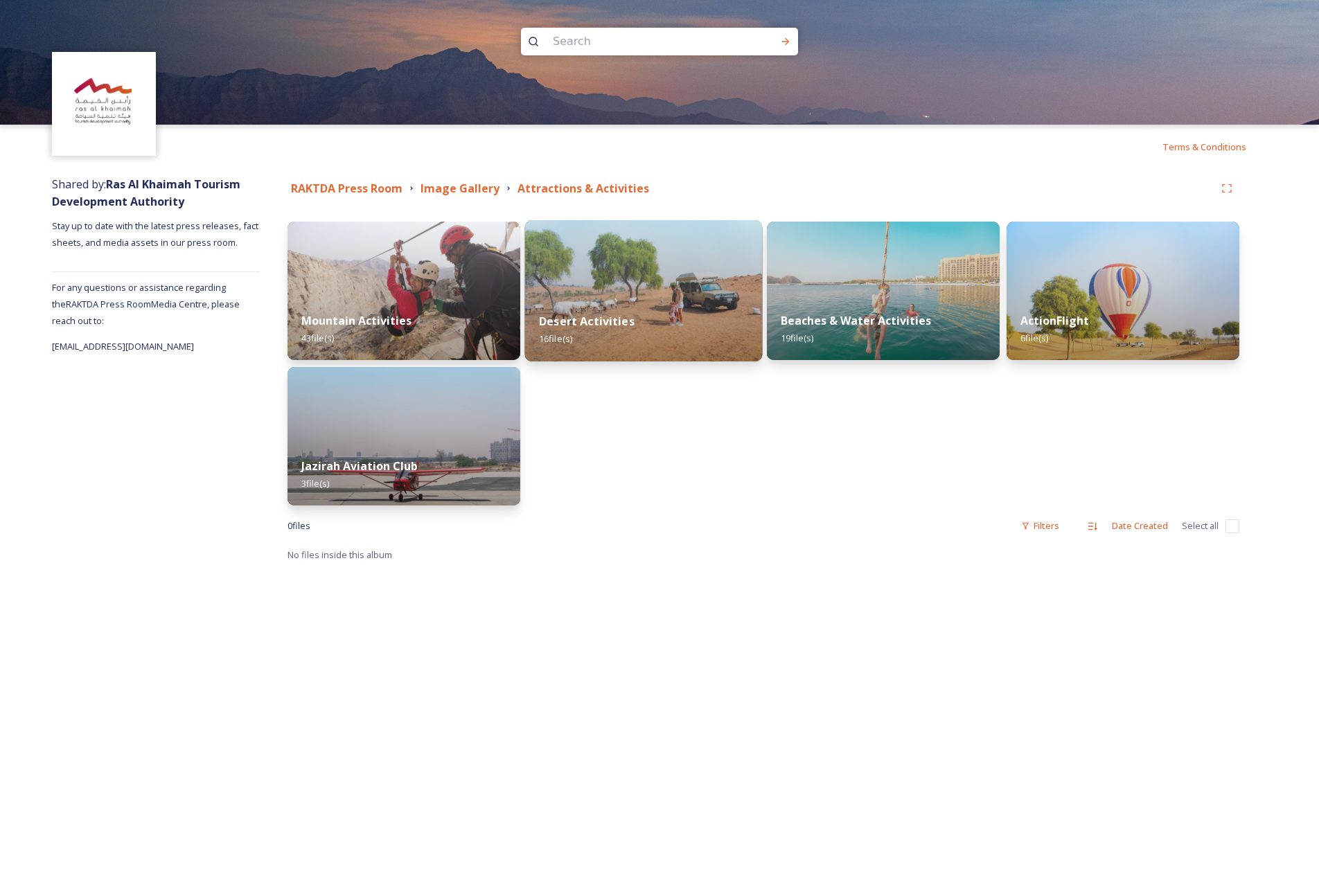
click at [610, 300] on div "Desert Activities 16 file(s)" at bounding box center [643, 330] width 238 height 63
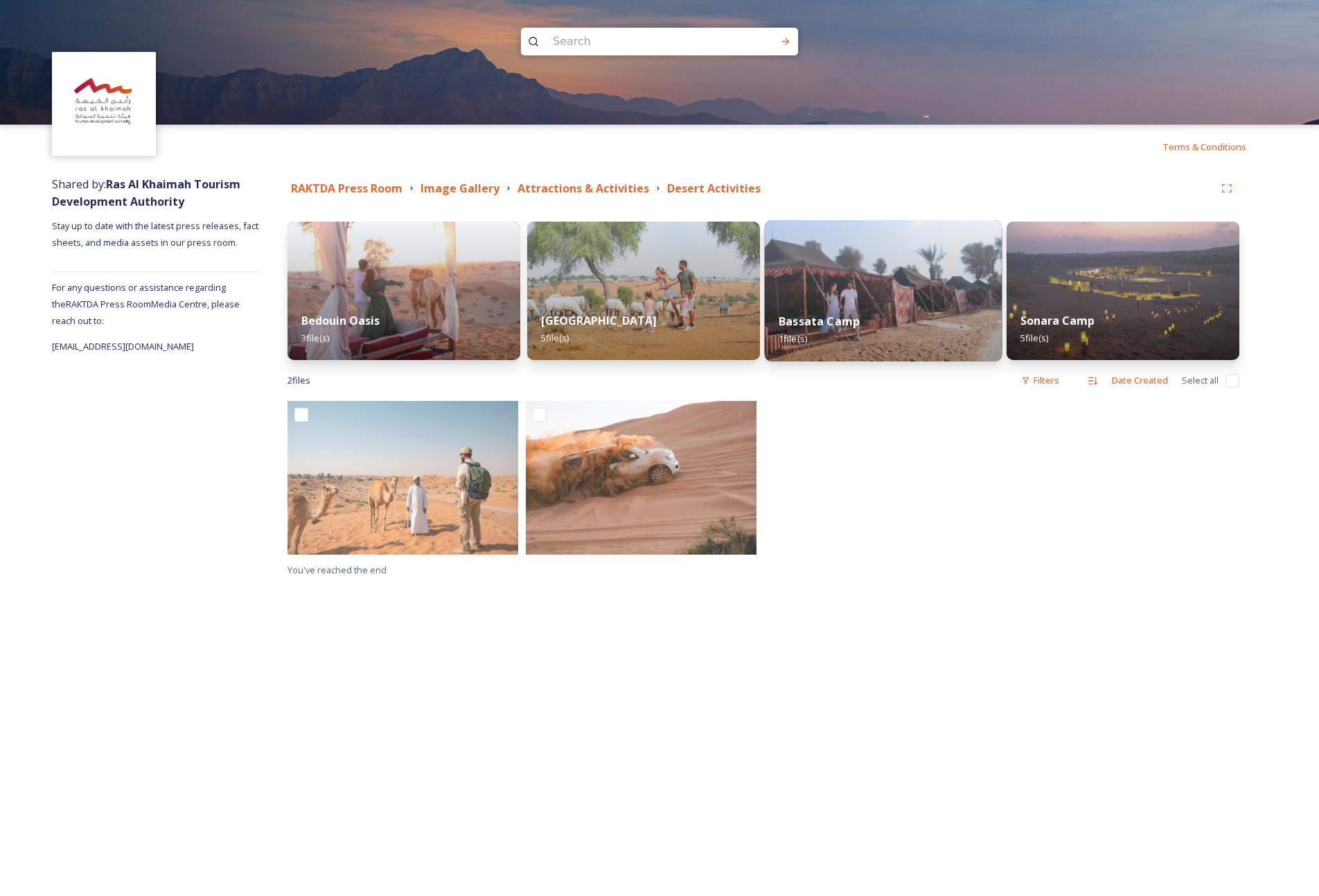
click at [904, 269] on img at bounding box center [883, 290] width 238 height 142
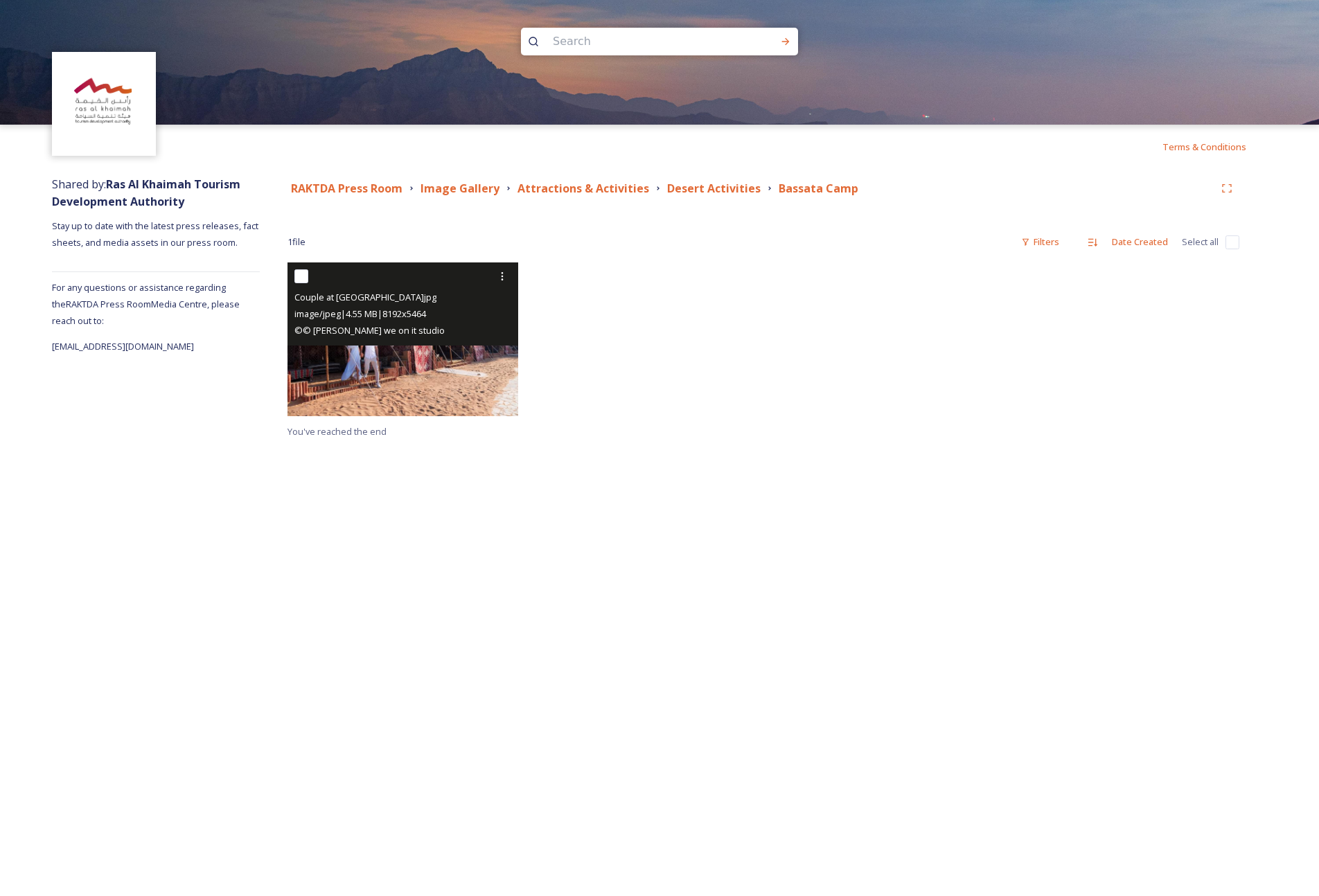
click at [405, 351] on img at bounding box center [403, 339] width 231 height 154
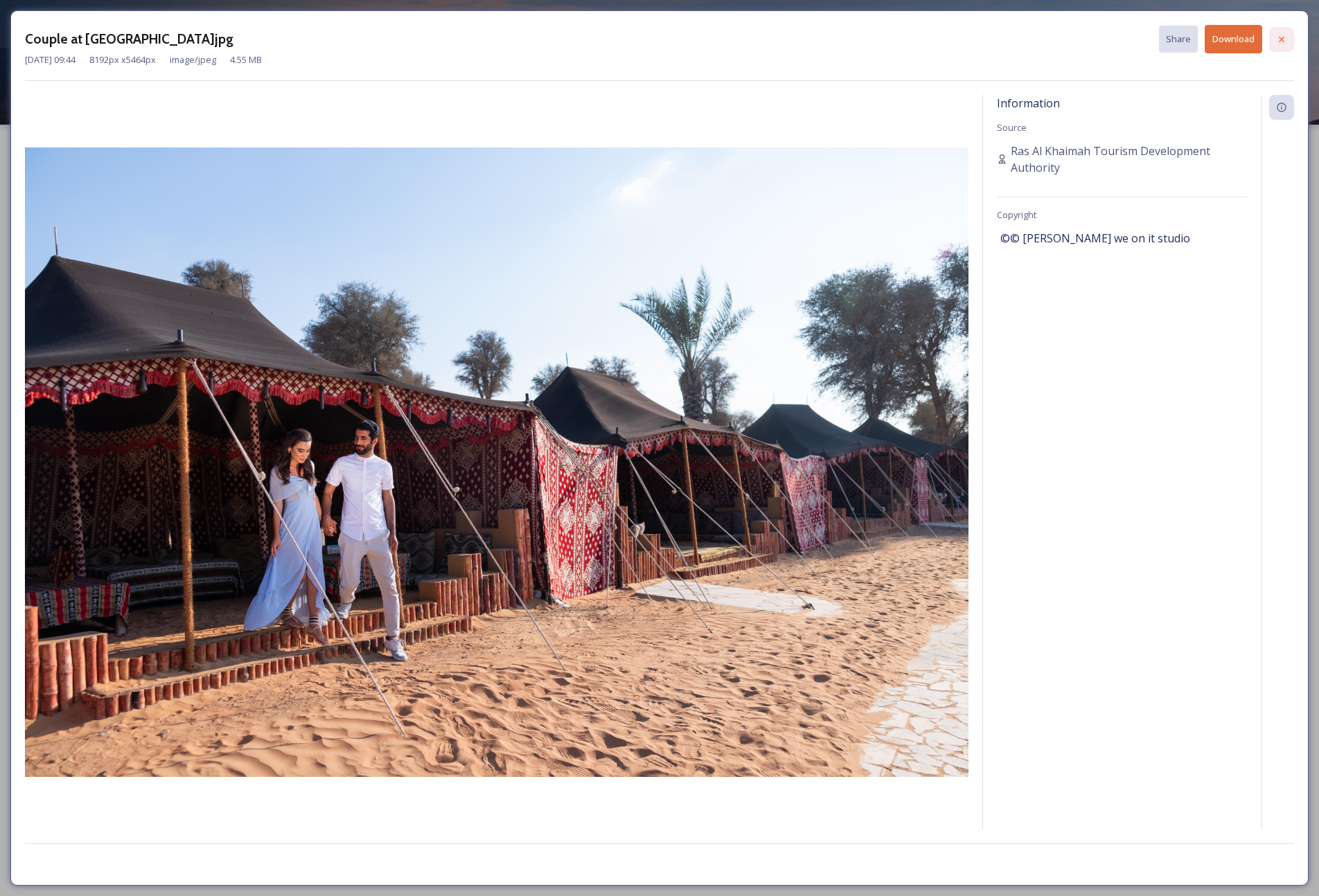
click at [1034, 41] on icon at bounding box center [1281, 39] width 11 height 11
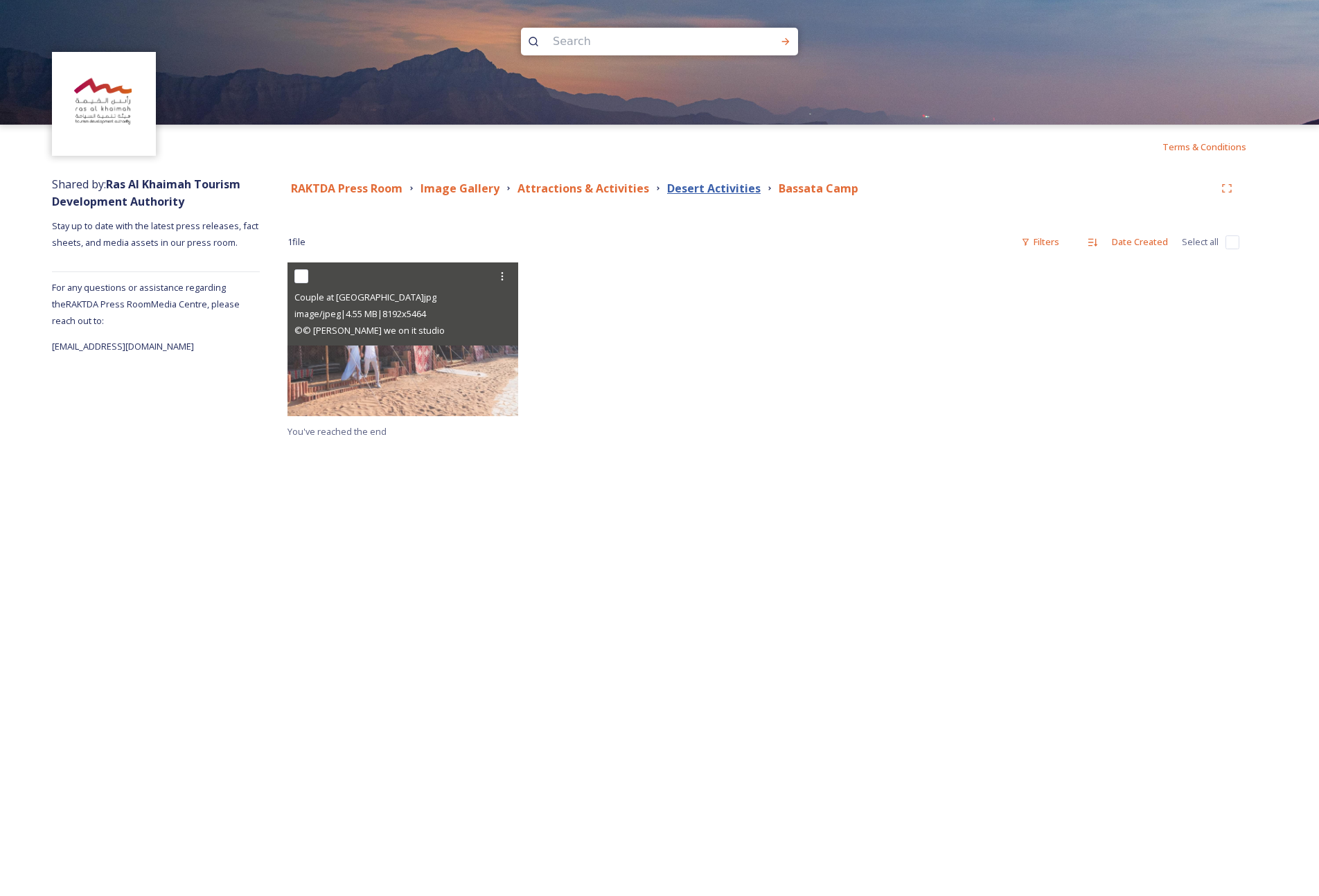
click at [726, 193] on strong "Desert Activities" at bounding box center [714, 188] width 93 height 15
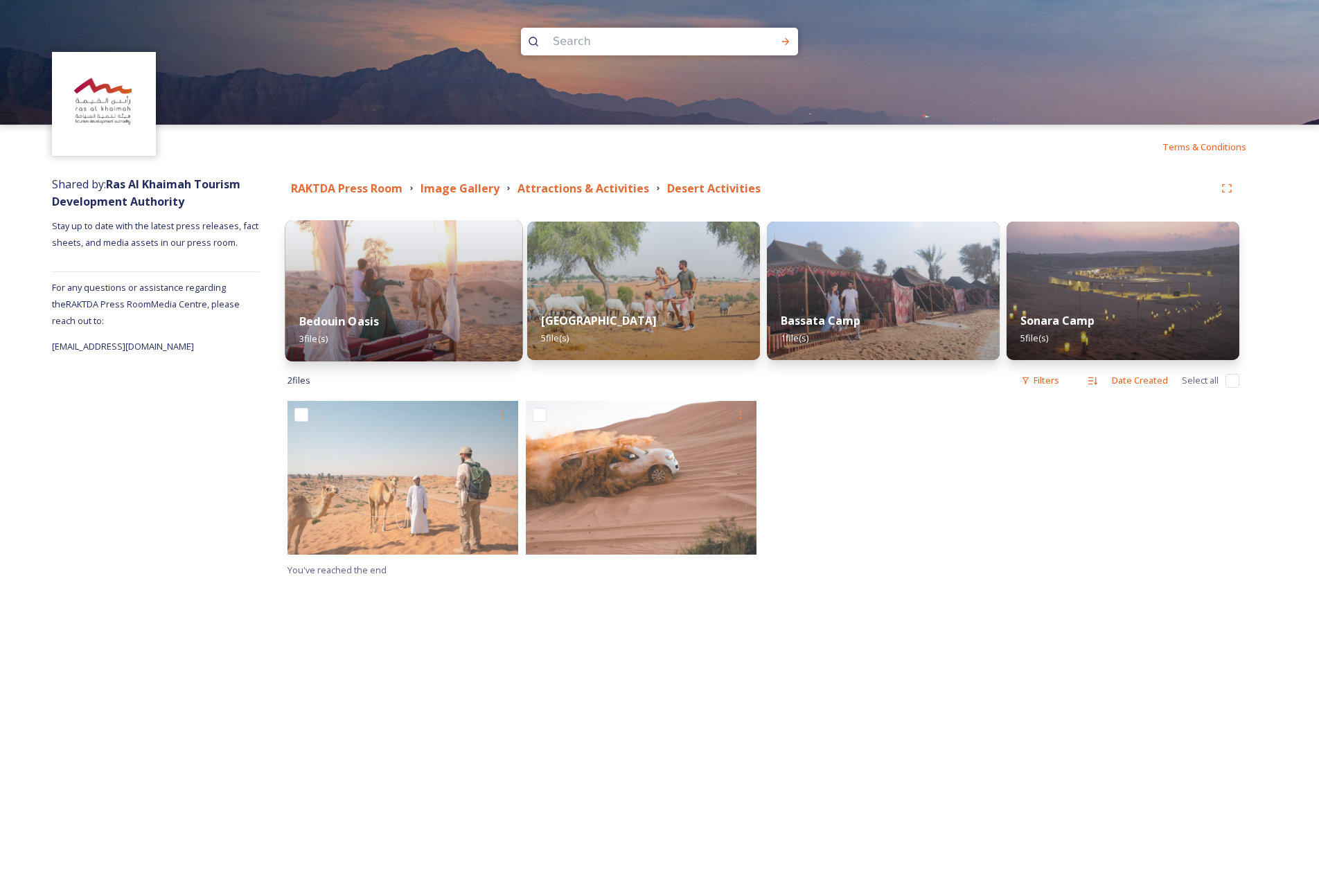
click at [445, 252] on img at bounding box center [404, 290] width 238 height 142
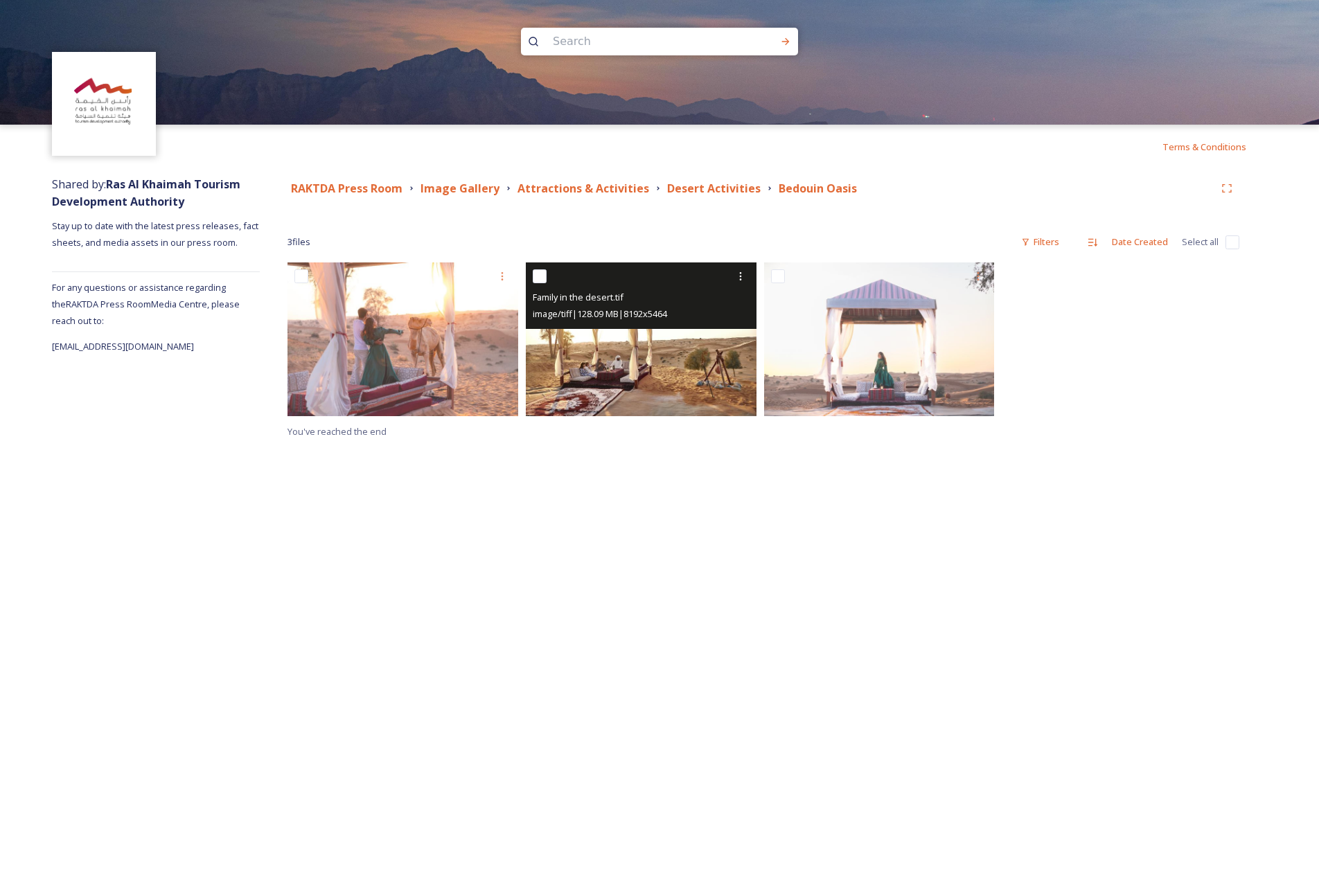
click at [635, 369] on img at bounding box center [640, 339] width 231 height 154
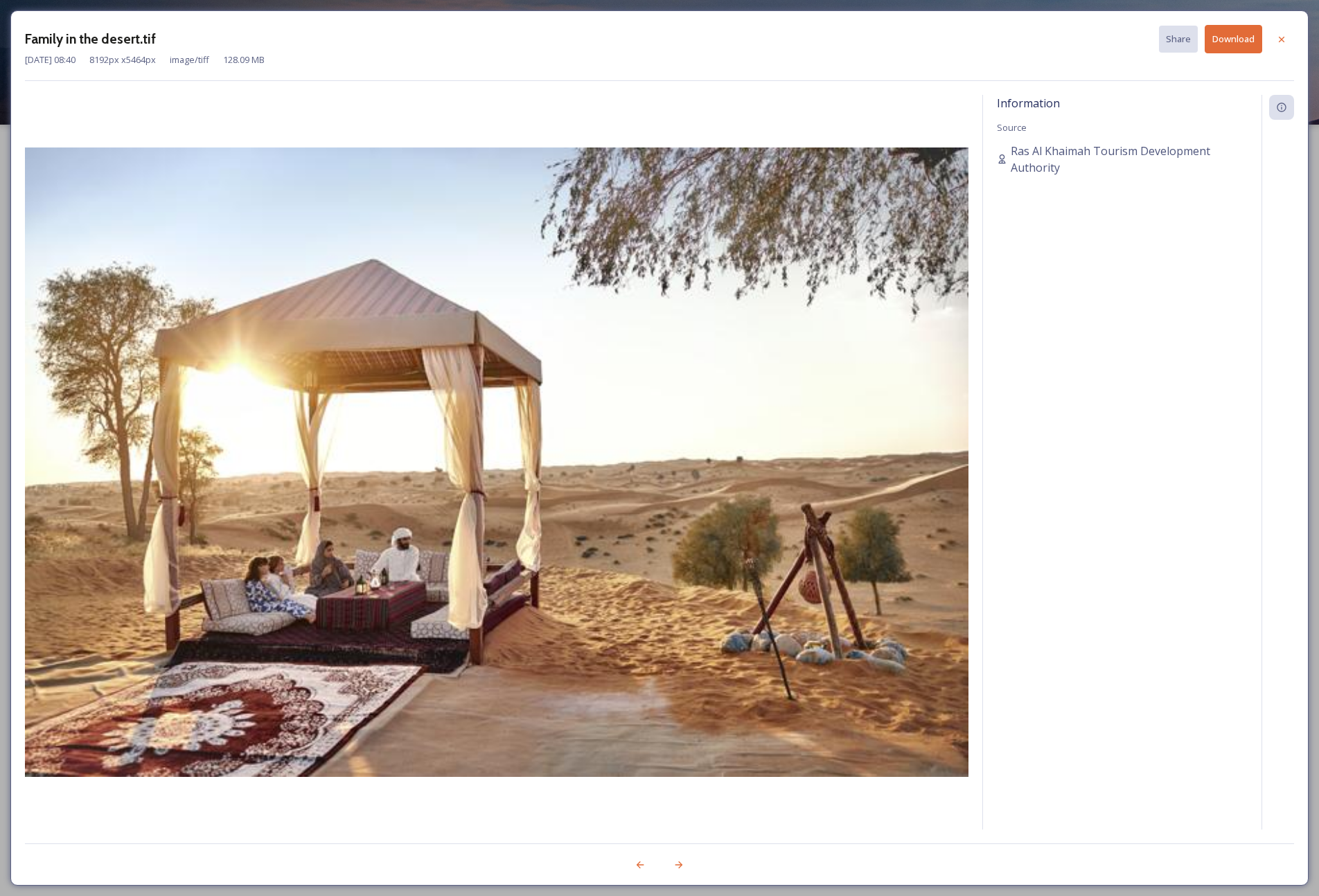
click at [1034, 29] on button "Download" at bounding box center [1233, 40] width 58 height 29
click at [1034, 40] on icon at bounding box center [1281, 39] width 11 height 11
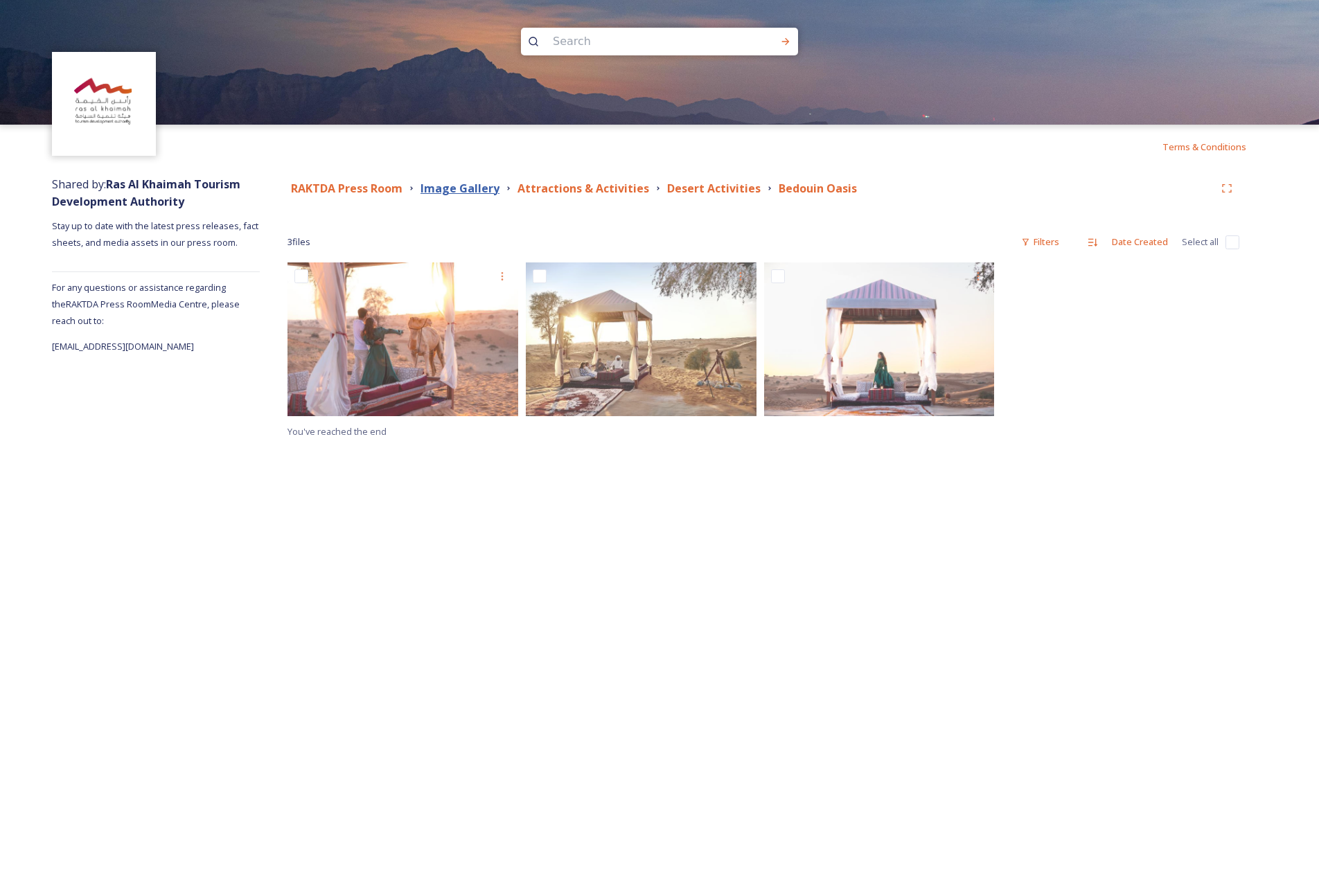
click at [474, 193] on strong "Image Gallery" at bounding box center [460, 188] width 79 height 15
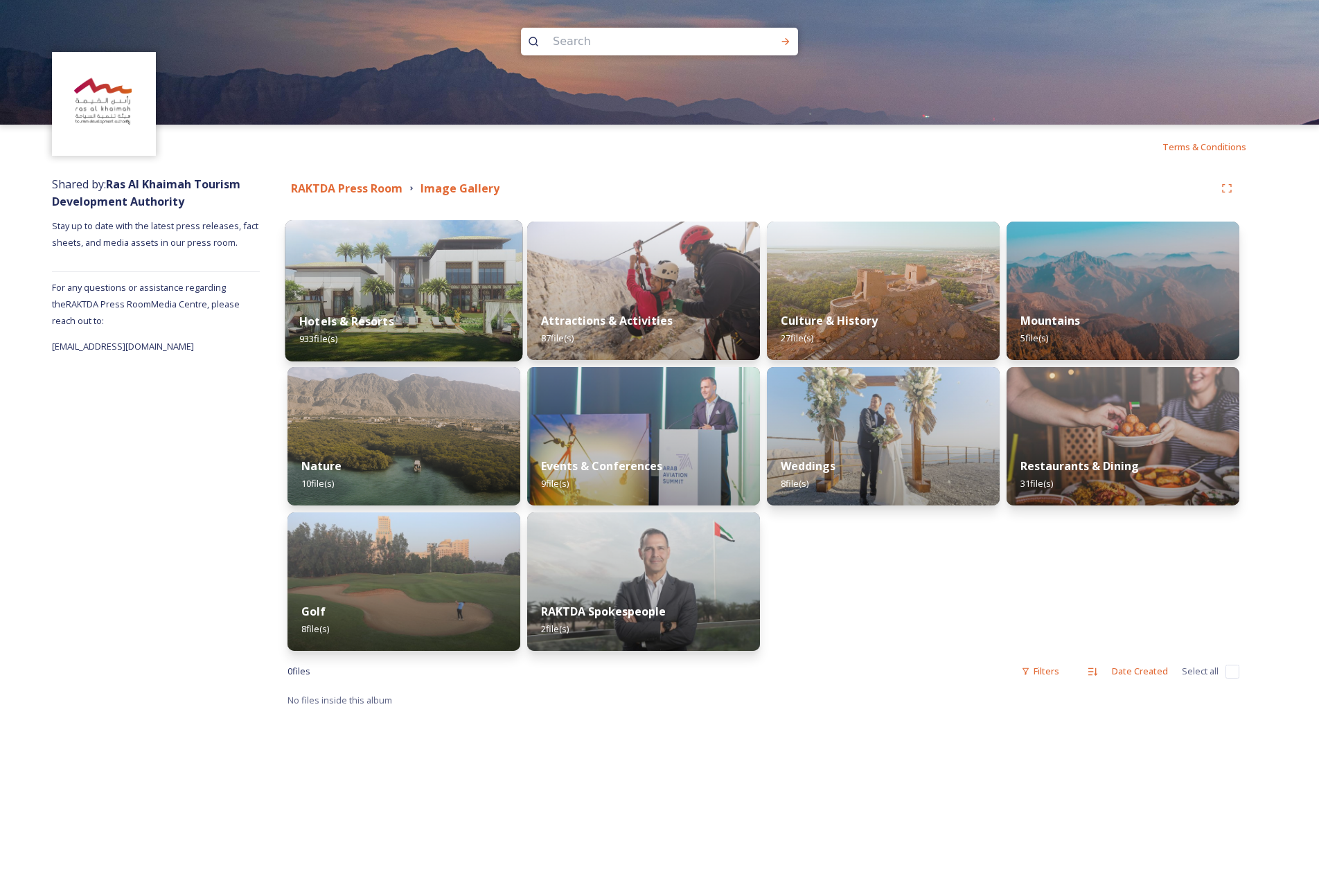
click at [395, 303] on div "Hotels & Resorts 933 file(s)" at bounding box center [404, 330] width 238 height 63
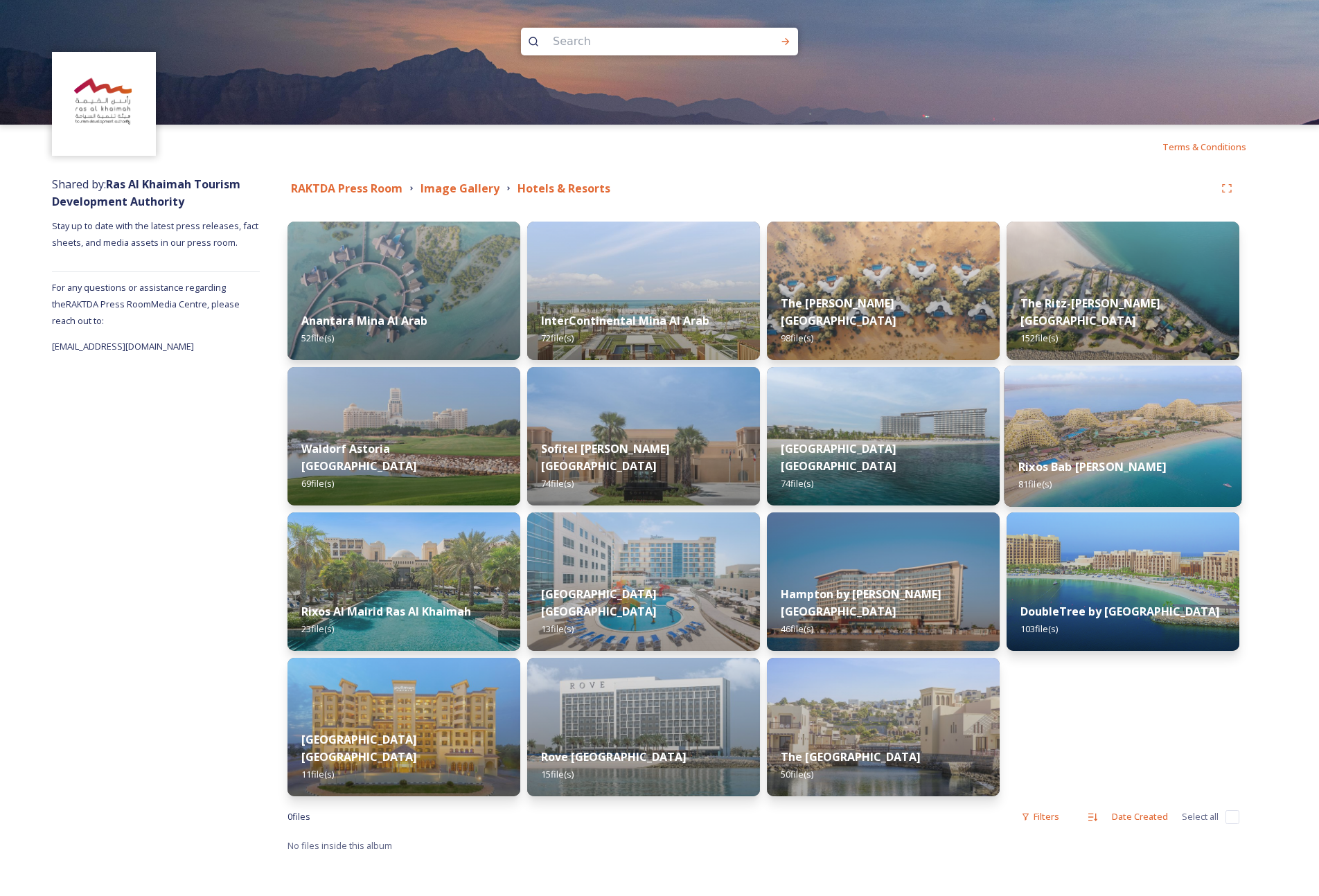
click at [1034, 412] on img at bounding box center [1123, 436] width 238 height 142
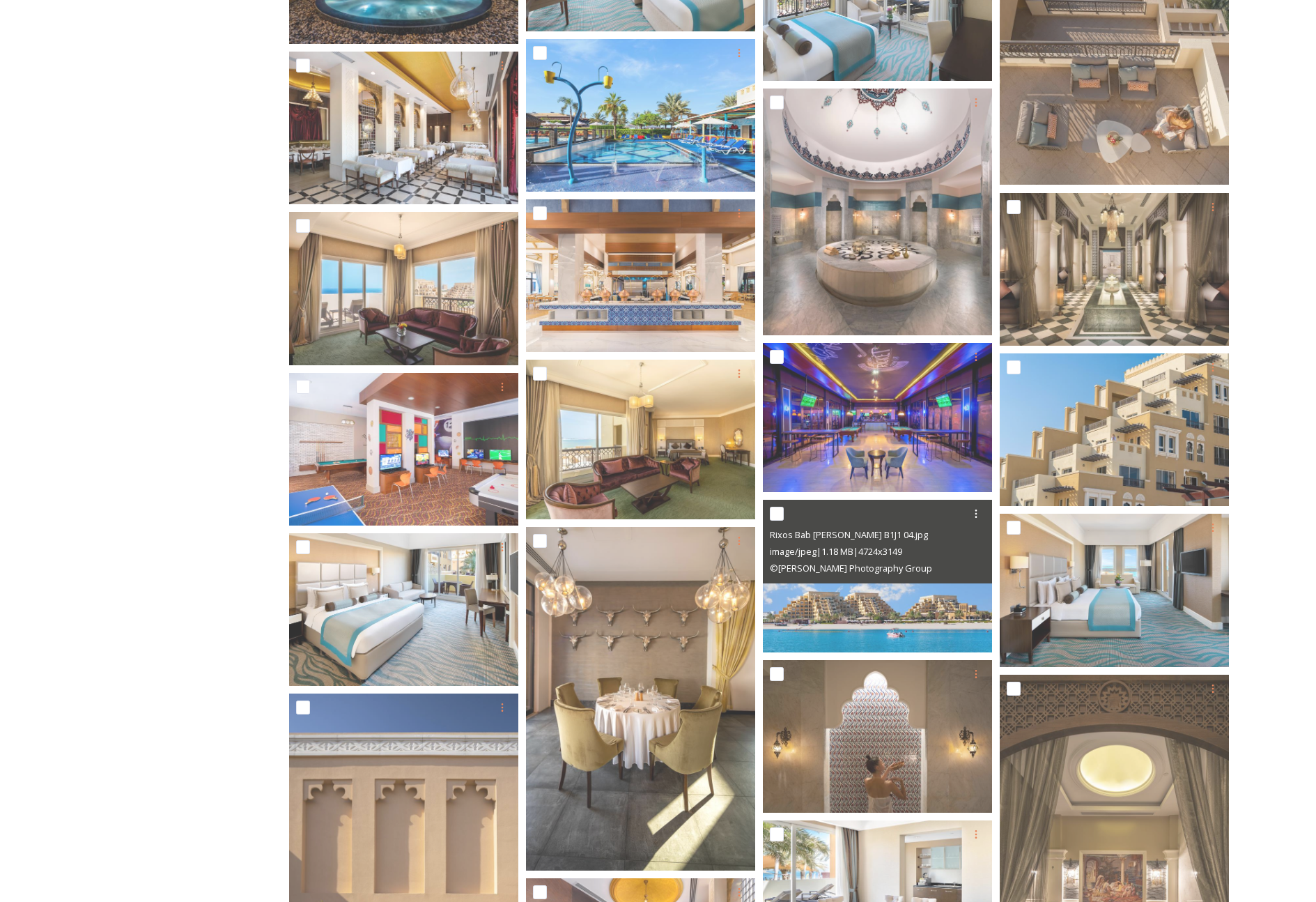
scroll to position [1356, 0]
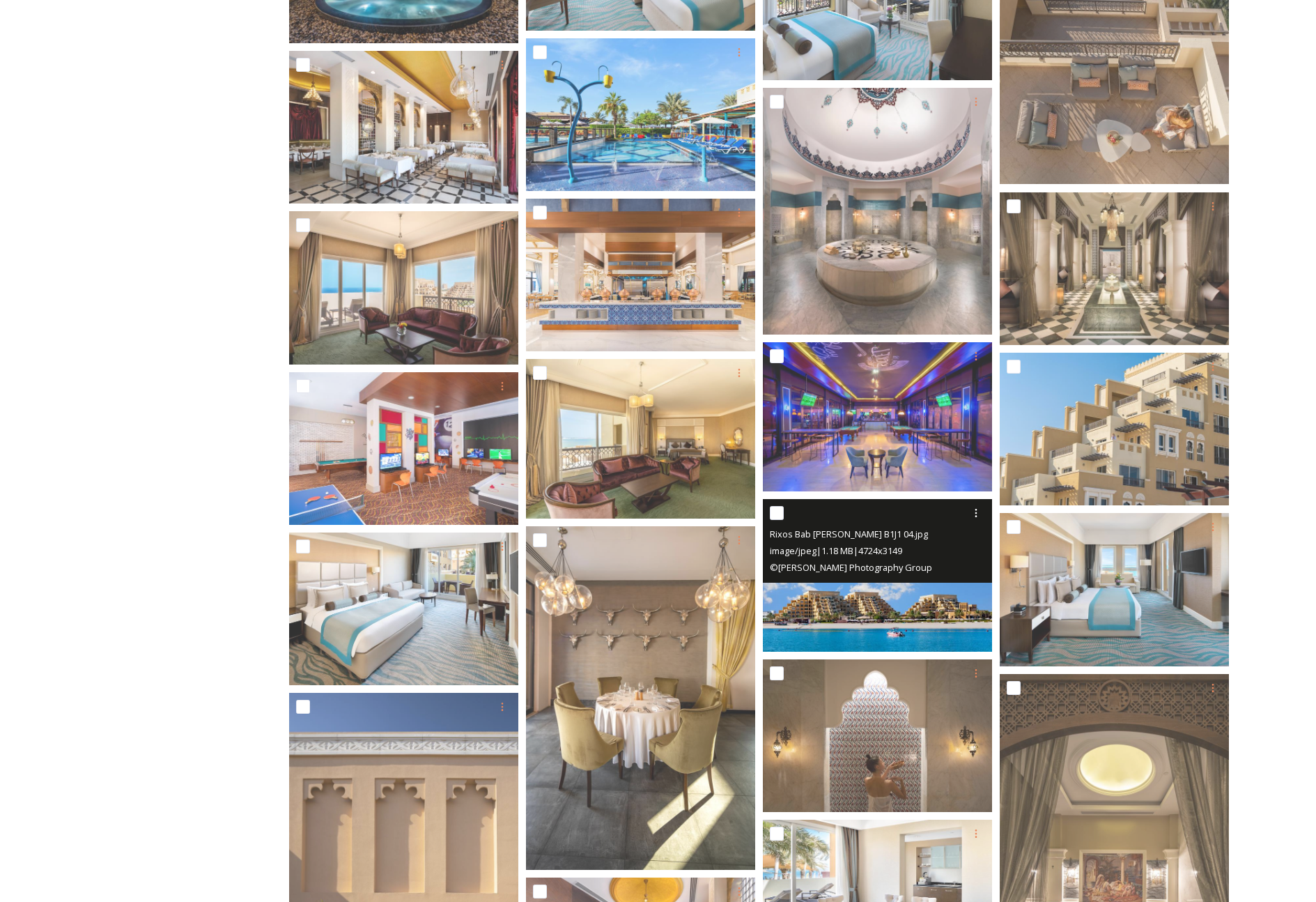
click at [862, 618] on img at bounding box center [877, 575] width 229 height 153
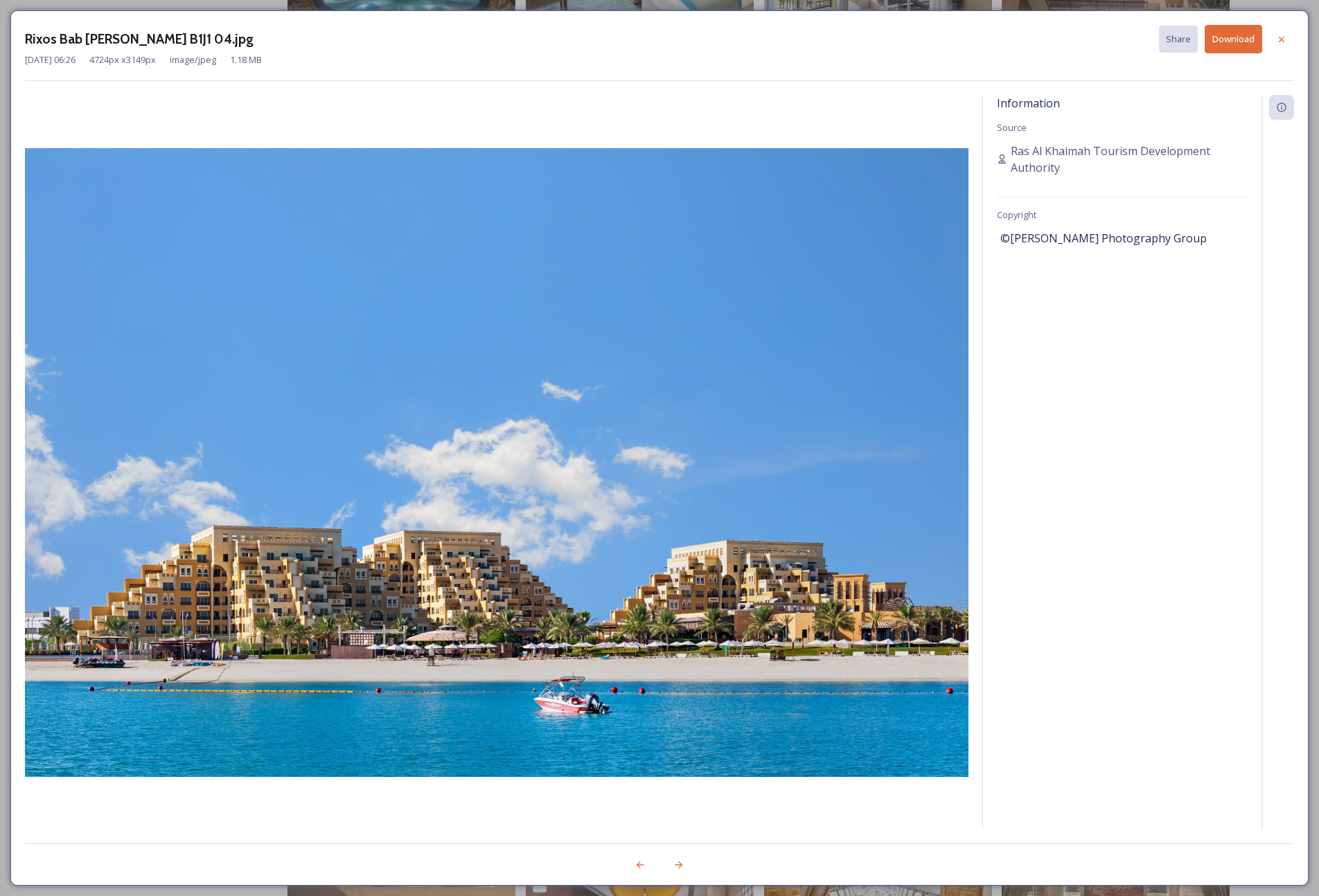
click at [322, 103] on div at bounding box center [497, 462] width 943 height 734
click at [1034, 40] on icon at bounding box center [1282, 39] width 6 height 6
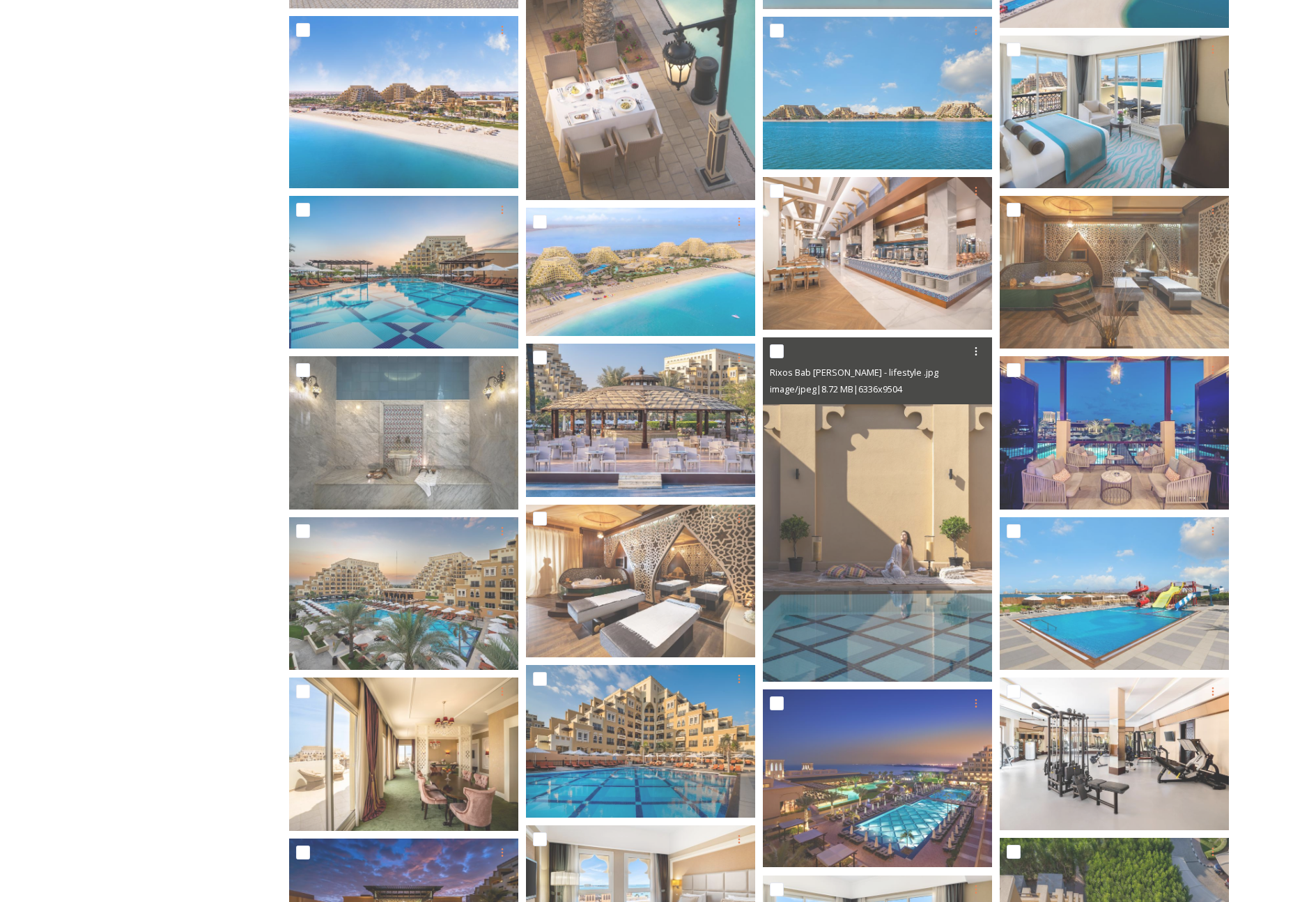
scroll to position [0, 0]
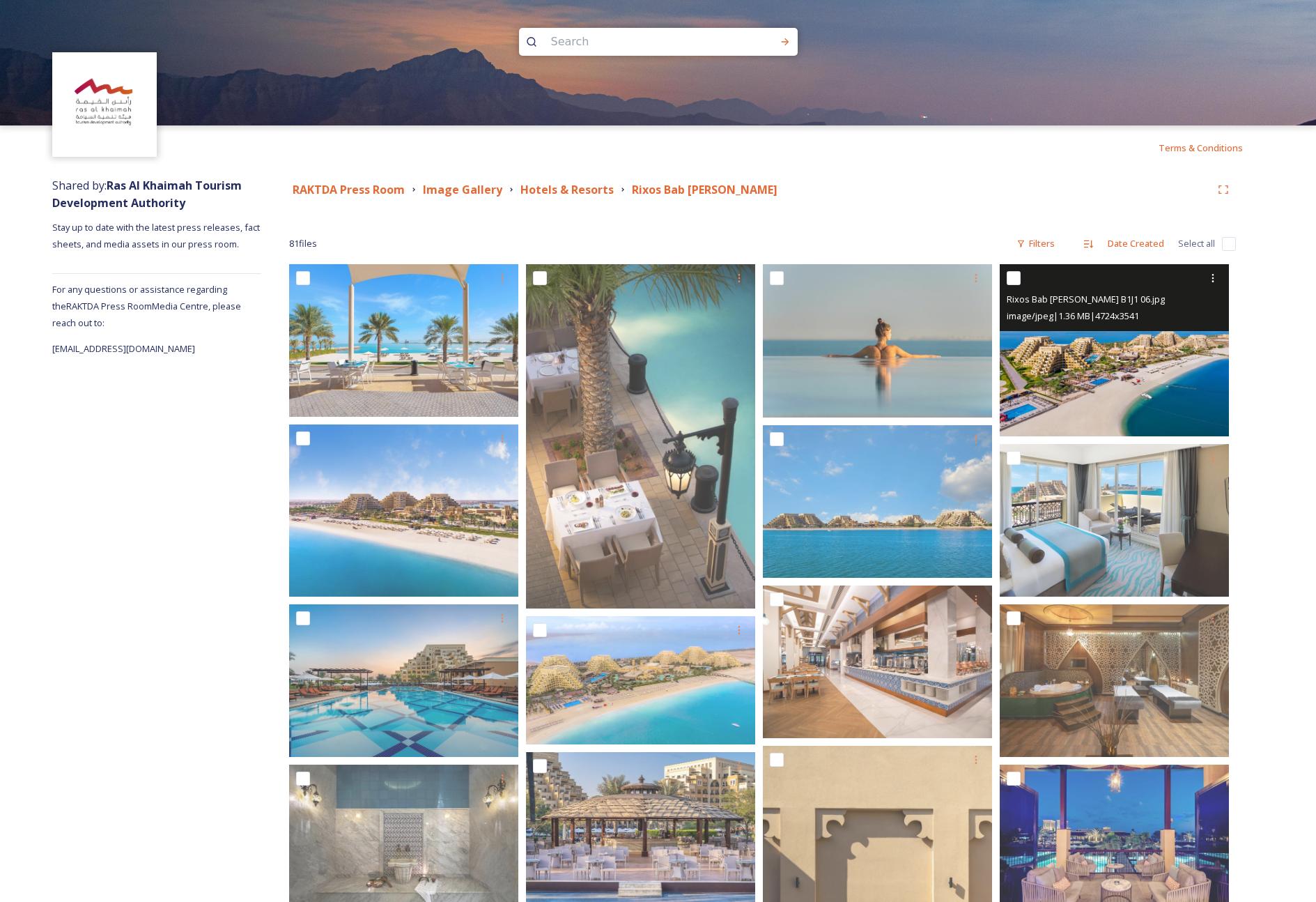
click at [1040, 380] on img at bounding box center [1114, 350] width 229 height 172
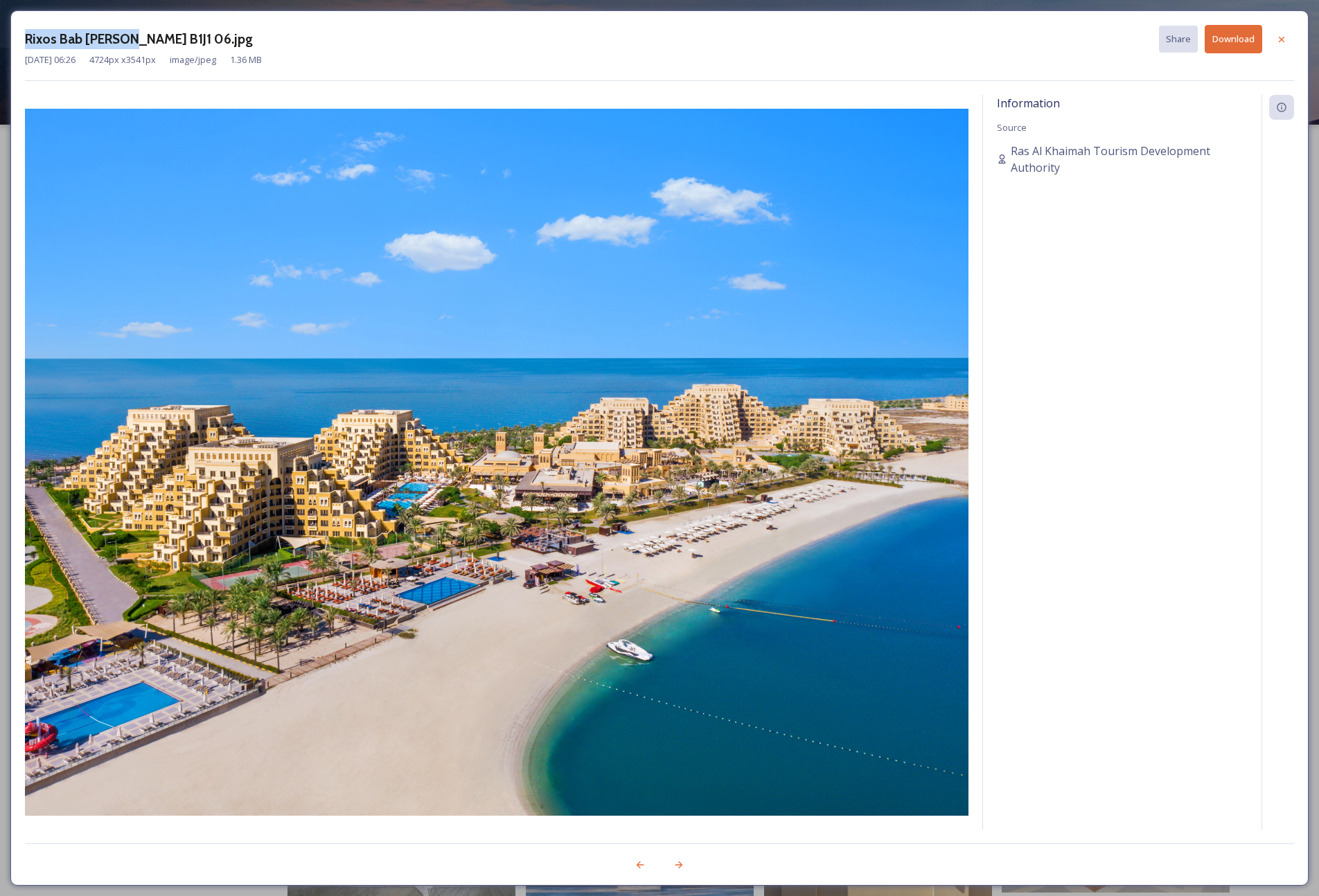
drag, startPoint x: 23, startPoint y: 39, endPoint x: 124, endPoint y: 44, distance: 101.1
click at [124, 44] on div "Rixos Bab [PERSON_NAME] B1J1 06.jpg Share Download [DATE] 06:26 4724 px x 3541 …" at bounding box center [659, 448] width 1298 height 875
copy h3 "Rixos Bab [PERSON_NAME]"
click at [107, 44] on h3 "Rixos Bab [PERSON_NAME] B1J1 06.jpg" at bounding box center [139, 39] width 228 height 20
drag, startPoint x: 28, startPoint y: 37, endPoint x: 124, endPoint y: 42, distance: 96.1
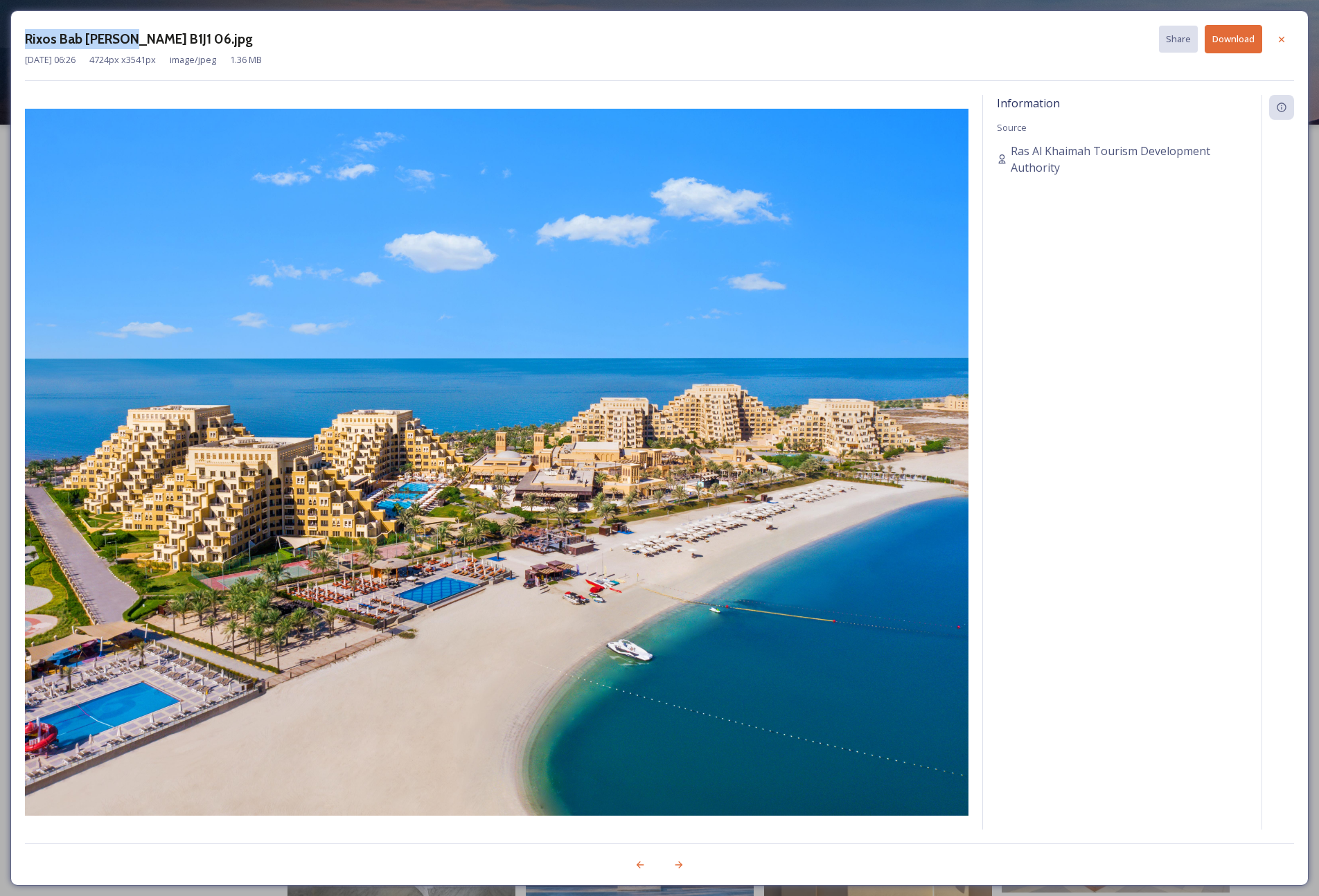
click at [124, 42] on h3 "Rixos Bab [PERSON_NAME] B1J1 06.jpg" at bounding box center [139, 39] width 228 height 20
copy h3 "Rixos Bab [PERSON_NAME]"
click at [1034, 38] on button "Download" at bounding box center [1233, 40] width 58 height 29
click at [1034, 33] on div at bounding box center [1281, 40] width 25 height 25
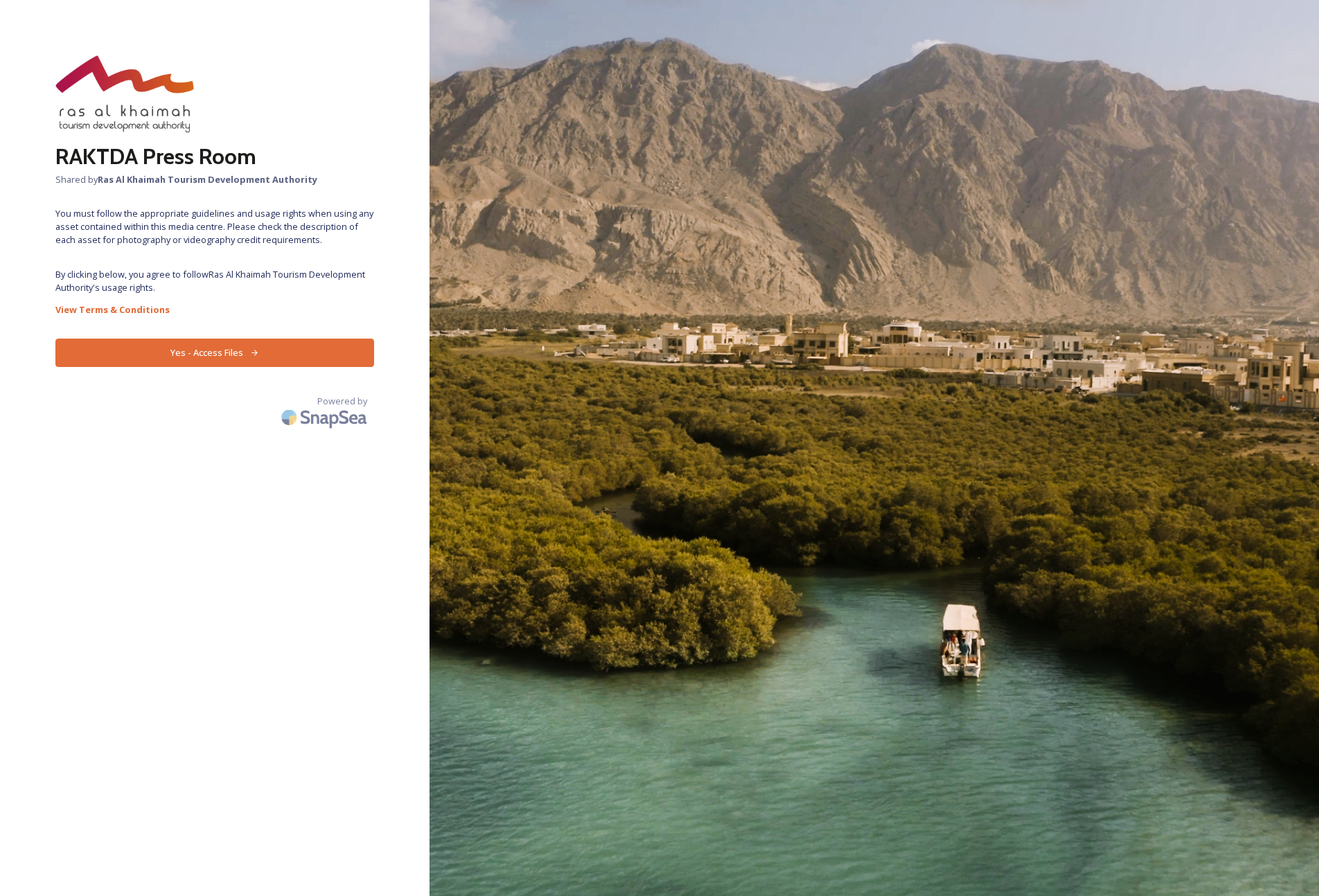
click at [238, 344] on button "Yes - Access Files" at bounding box center [214, 353] width 318 height 29
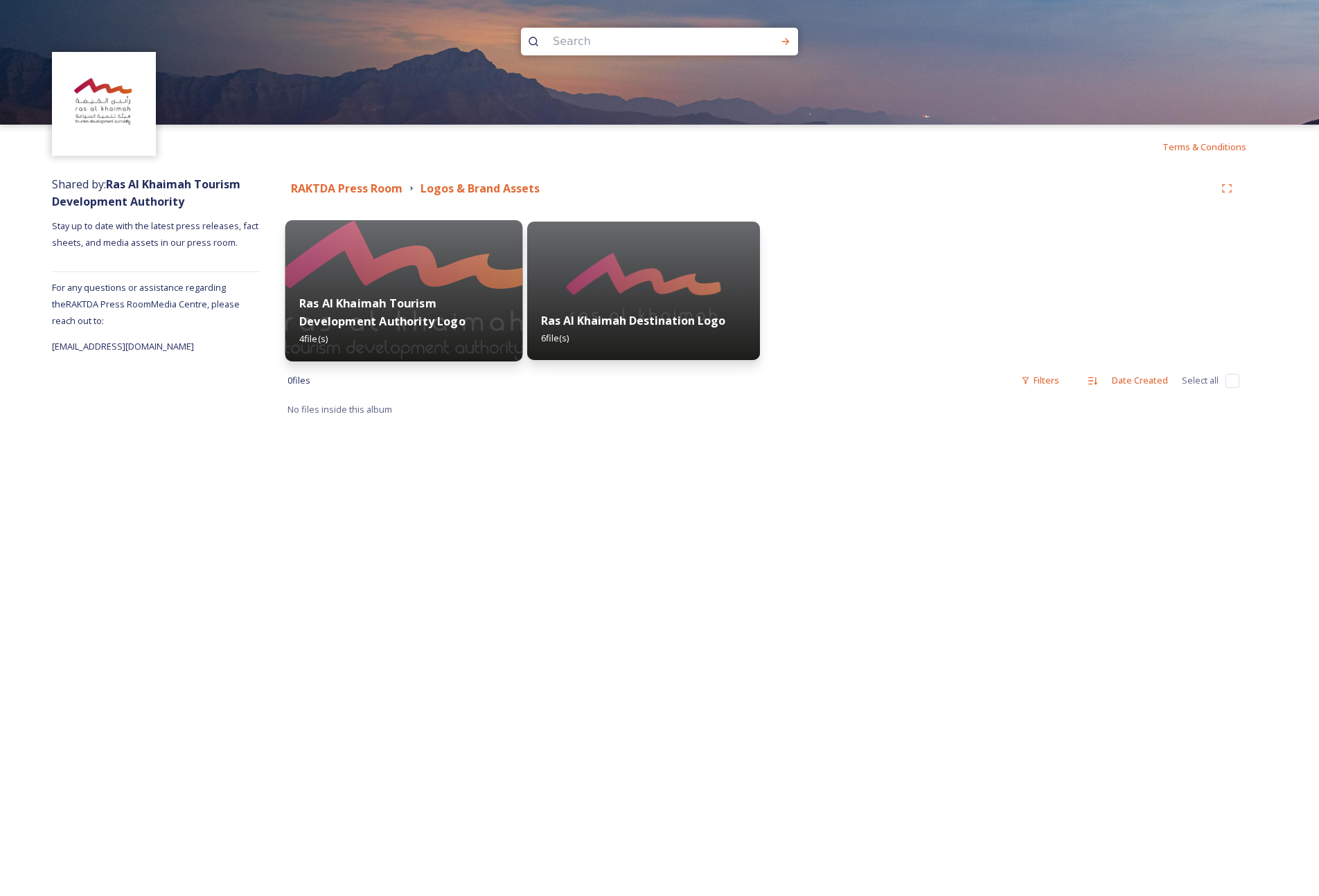
click at [400, 265] on img at bounding box center [404, 290] width 238 height 142
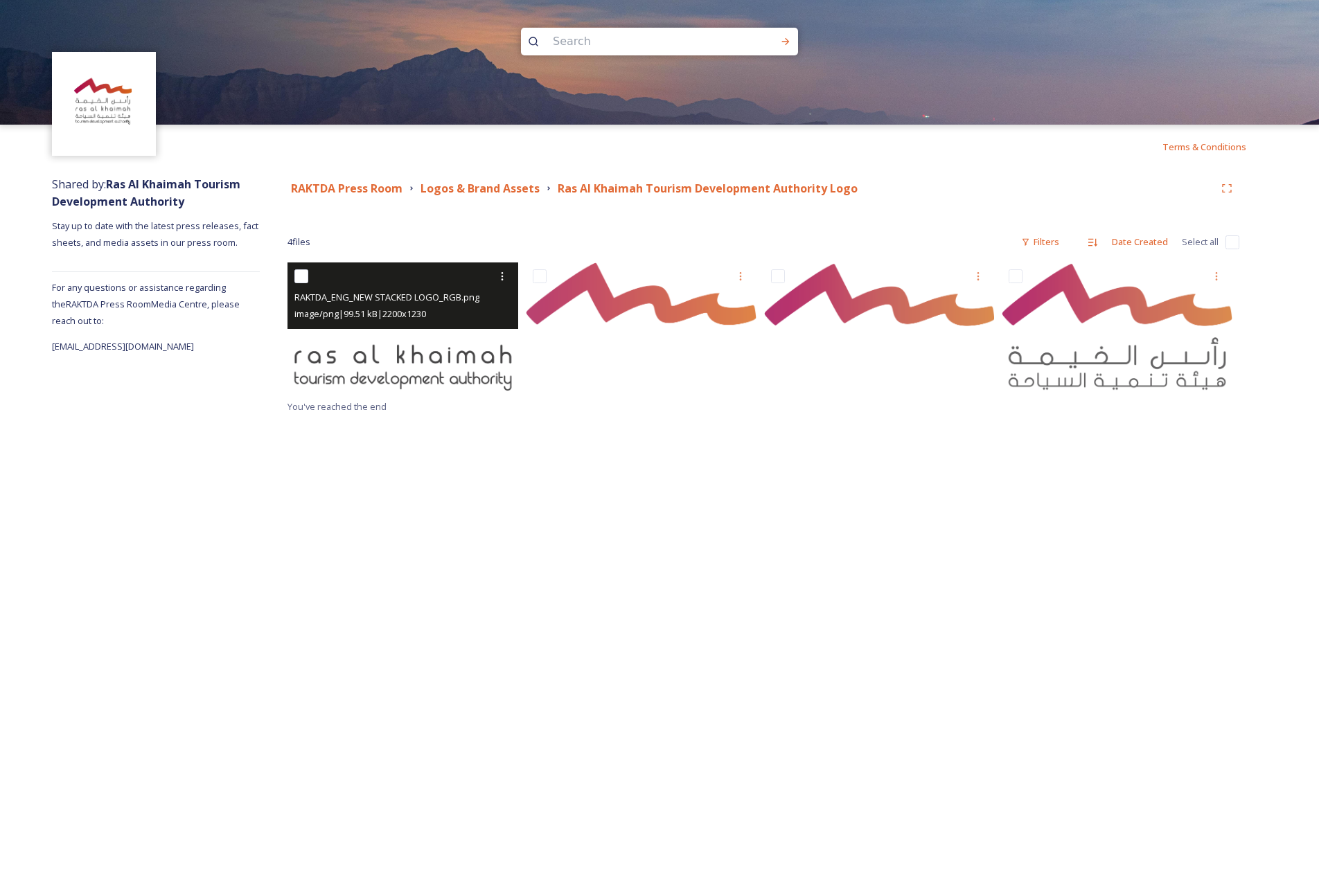
drag, startPoint x: 301, startPoint y: 277, endPoint x: 409, endPoint y: 279, distance: 108.0
click at [301, 276] on input "checkbox" at bounding box center [301, 276] width 14 height 14
checkbox input "true"
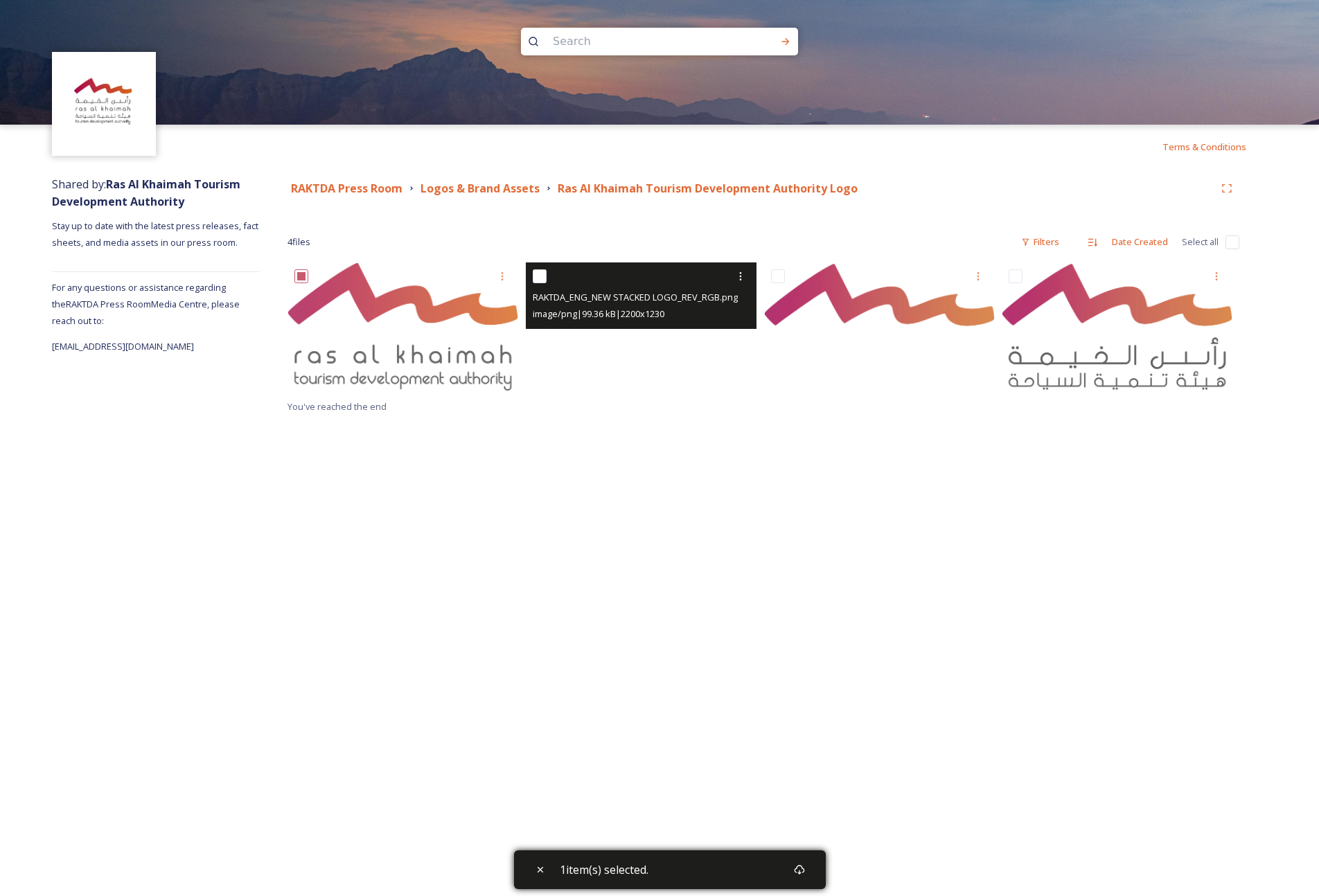
click at [538, 274] on input "checkbox" at bounding box center [539, 276] width 14 height 14
checkbox input "true"
click at [548, 282] on div at bounding box center [643, 276] width 220 height 25
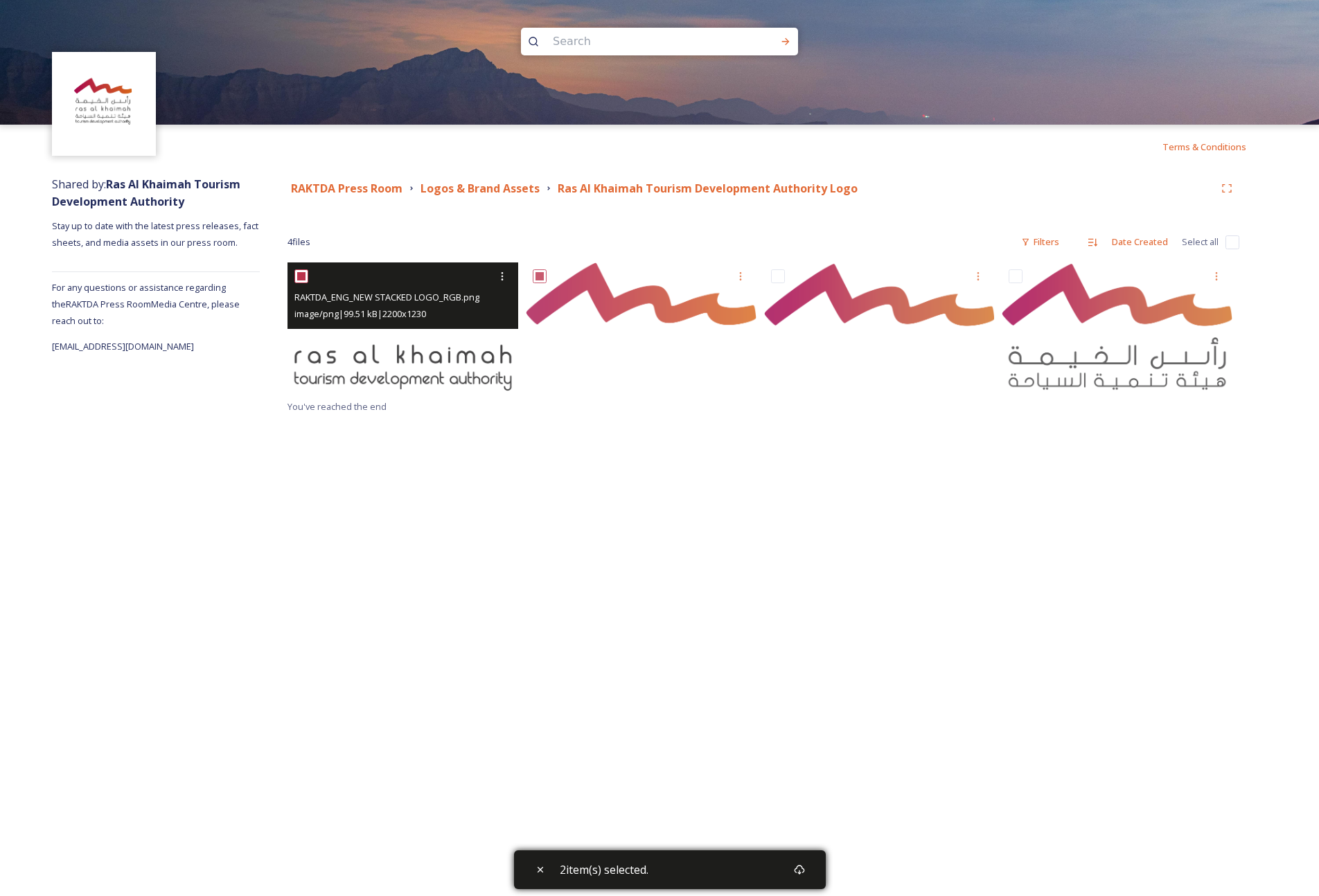
click at [444, 310] on div "image/png | 99.51 kB | 2200 x 1230" at bounding box center [405, 313] width 220 height 17
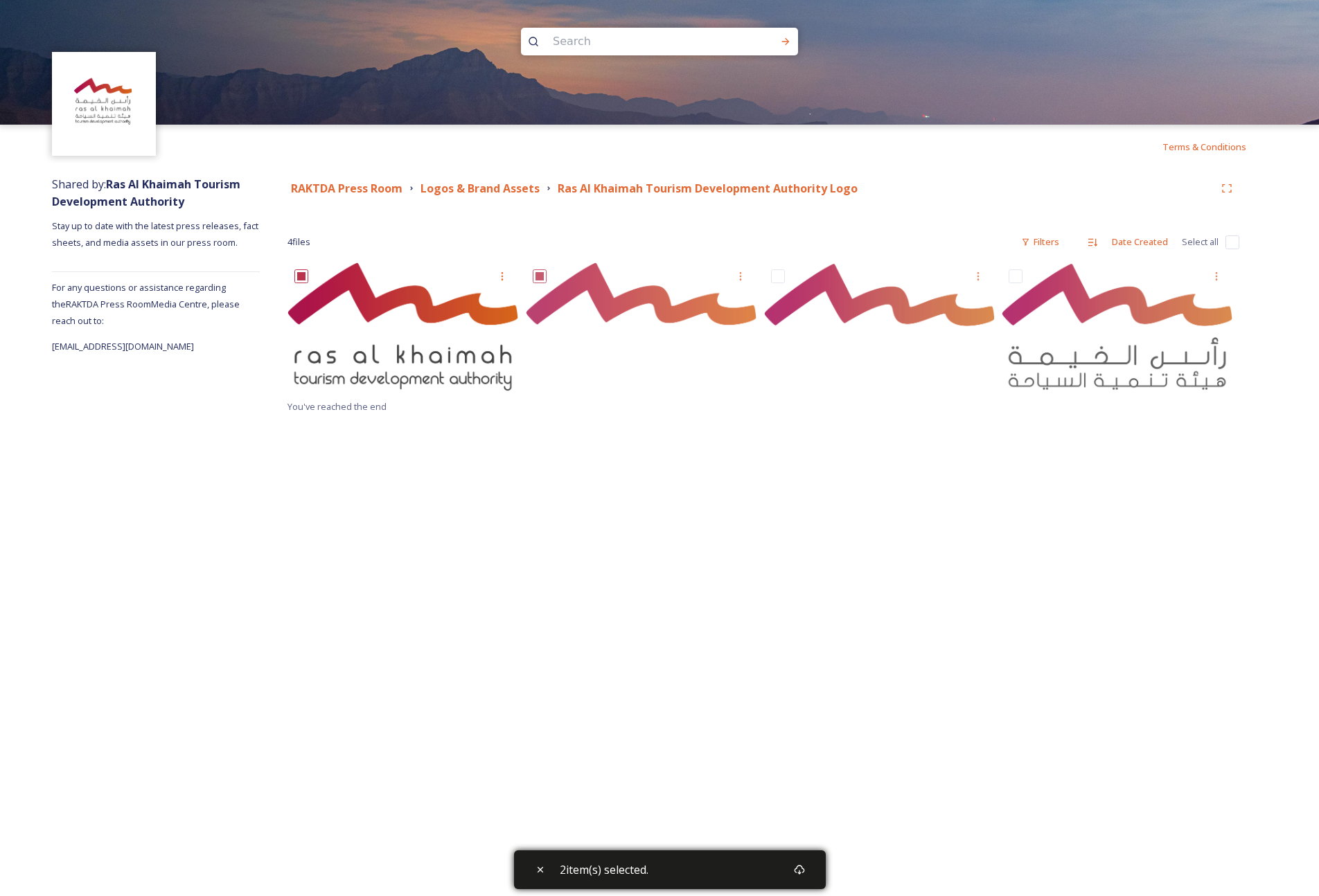
click at [414, 378] on img at bounding box center [403, 326] width 231 height 129
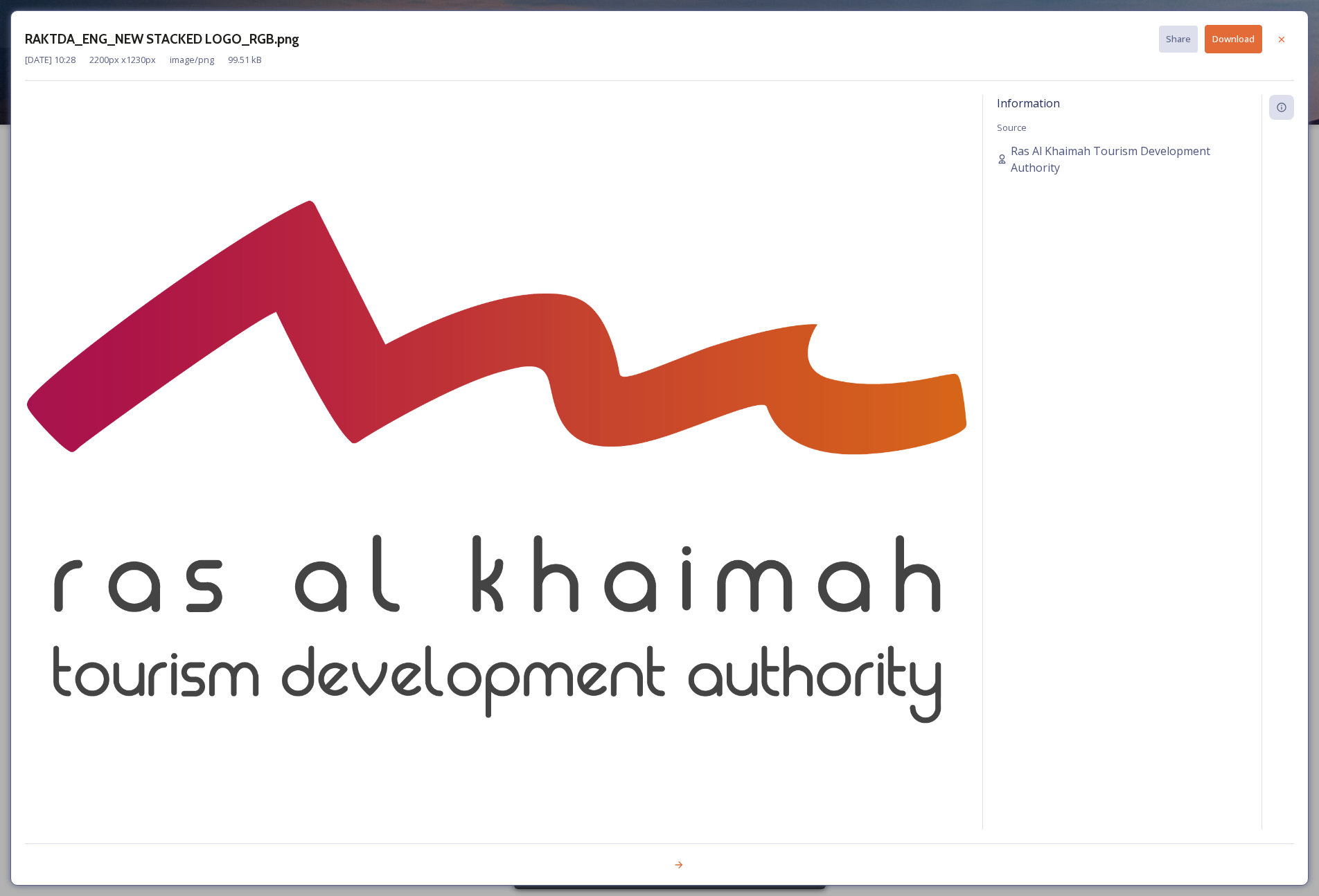
click at [1243, 40] on button "Download" at bounding box center [1233, 40] width 58 height 29
click at [1279, 41] on icon at bounding box center [1281, 39] width 11 height 11
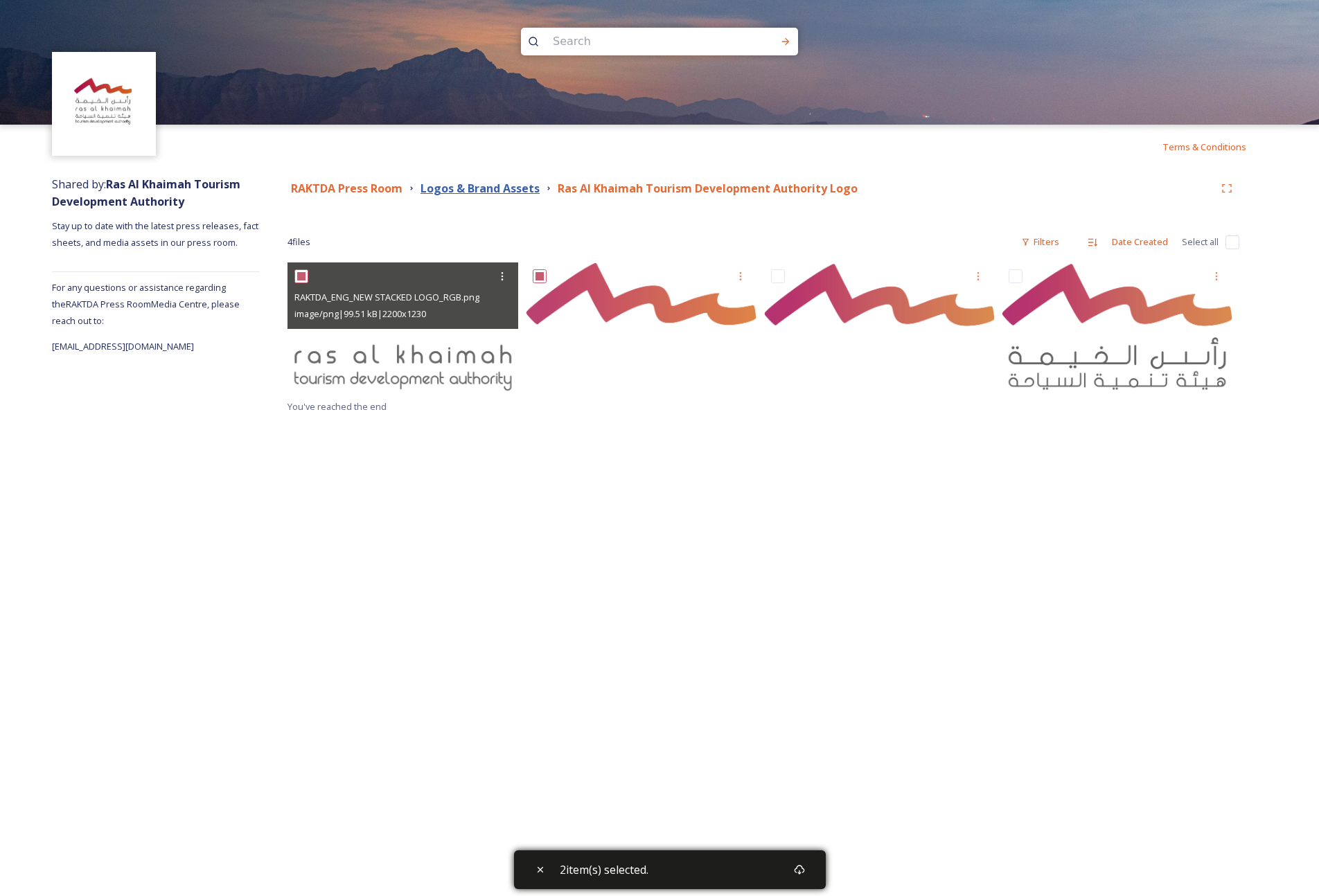
click at [497, 189] on strong "Logos & Brand Assets" at bounding box center [480, 188] width 119 height 15
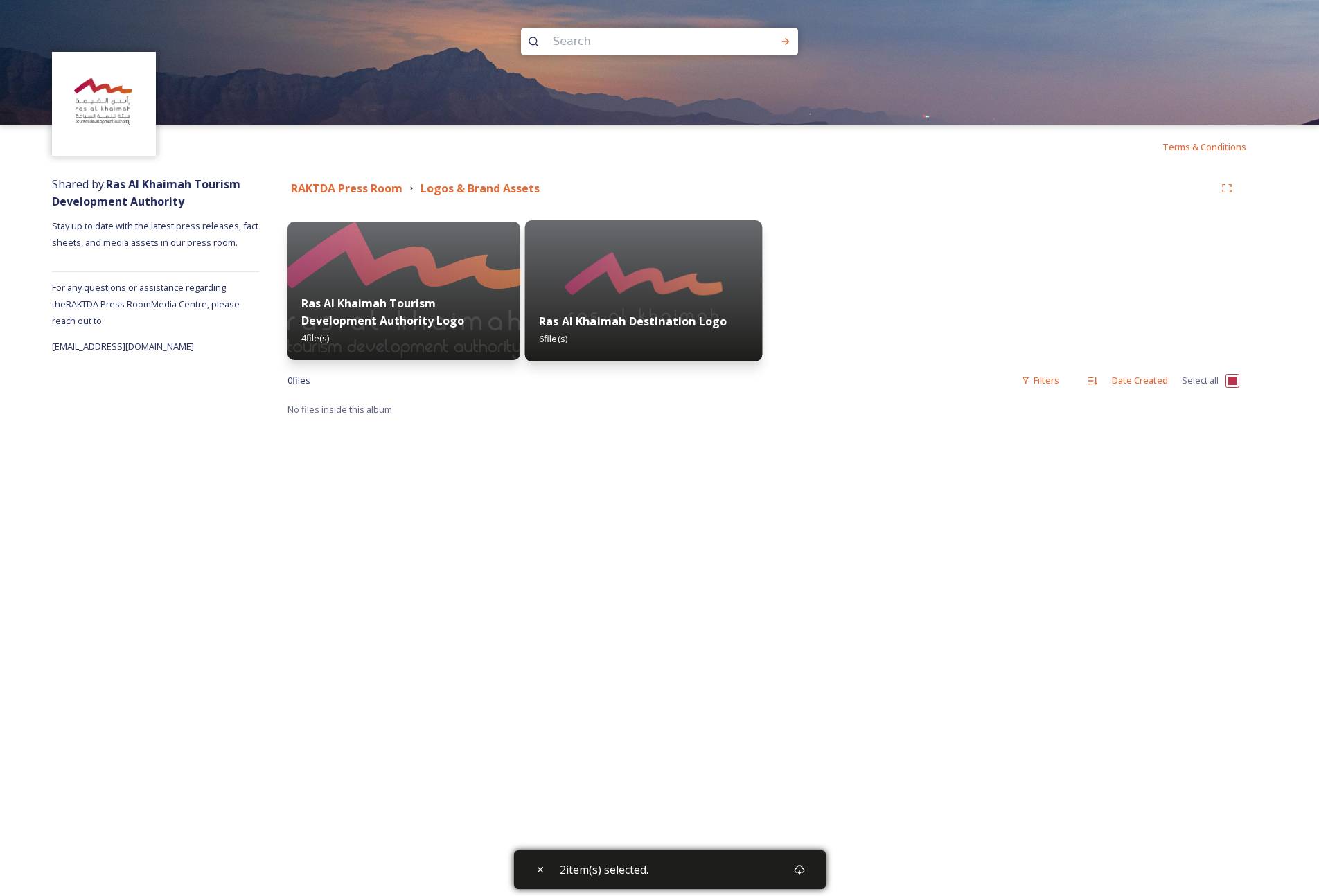
click at [667, 275] on img at bounding box center [643, 290] width 238 height 142
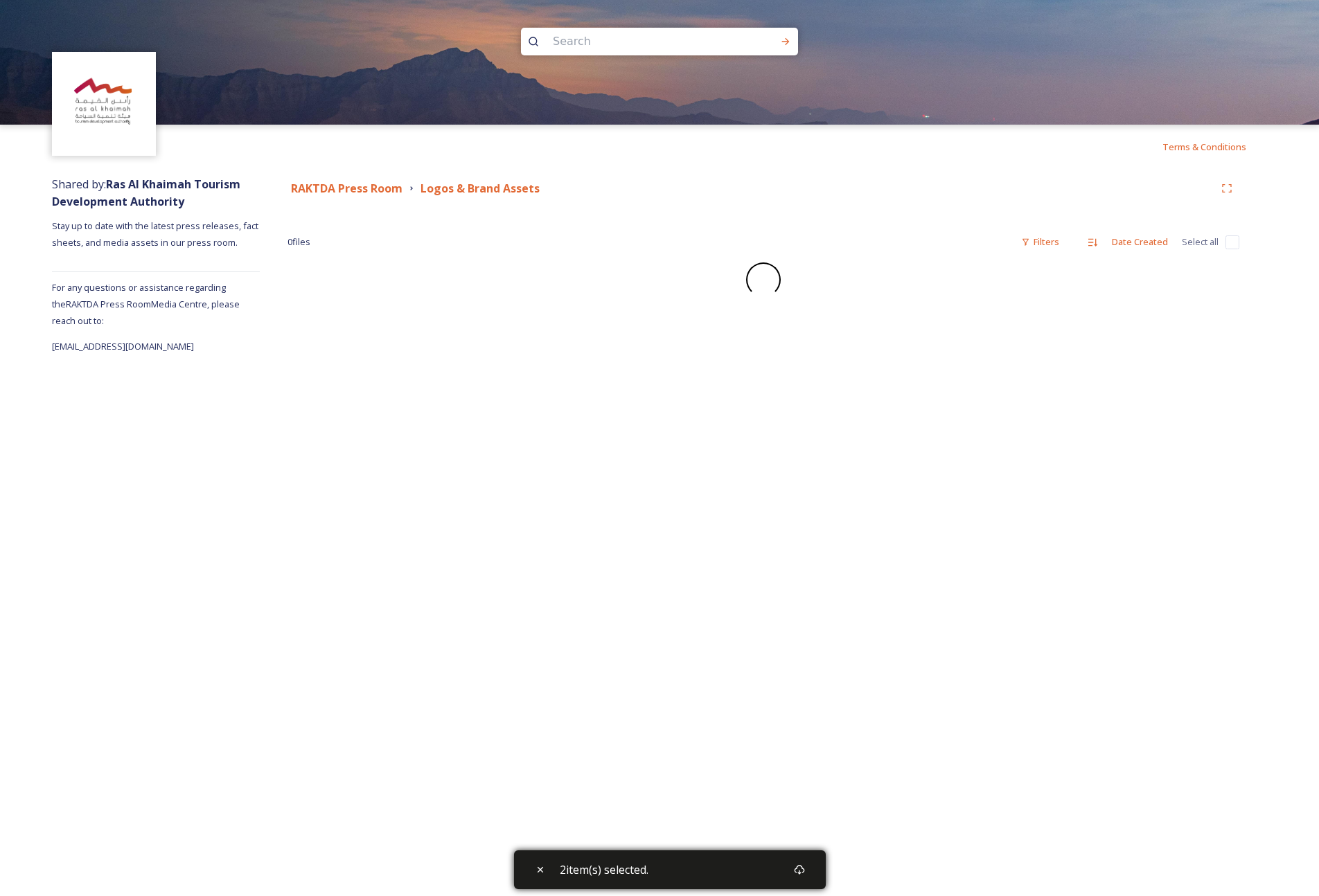
checkbox input "false"
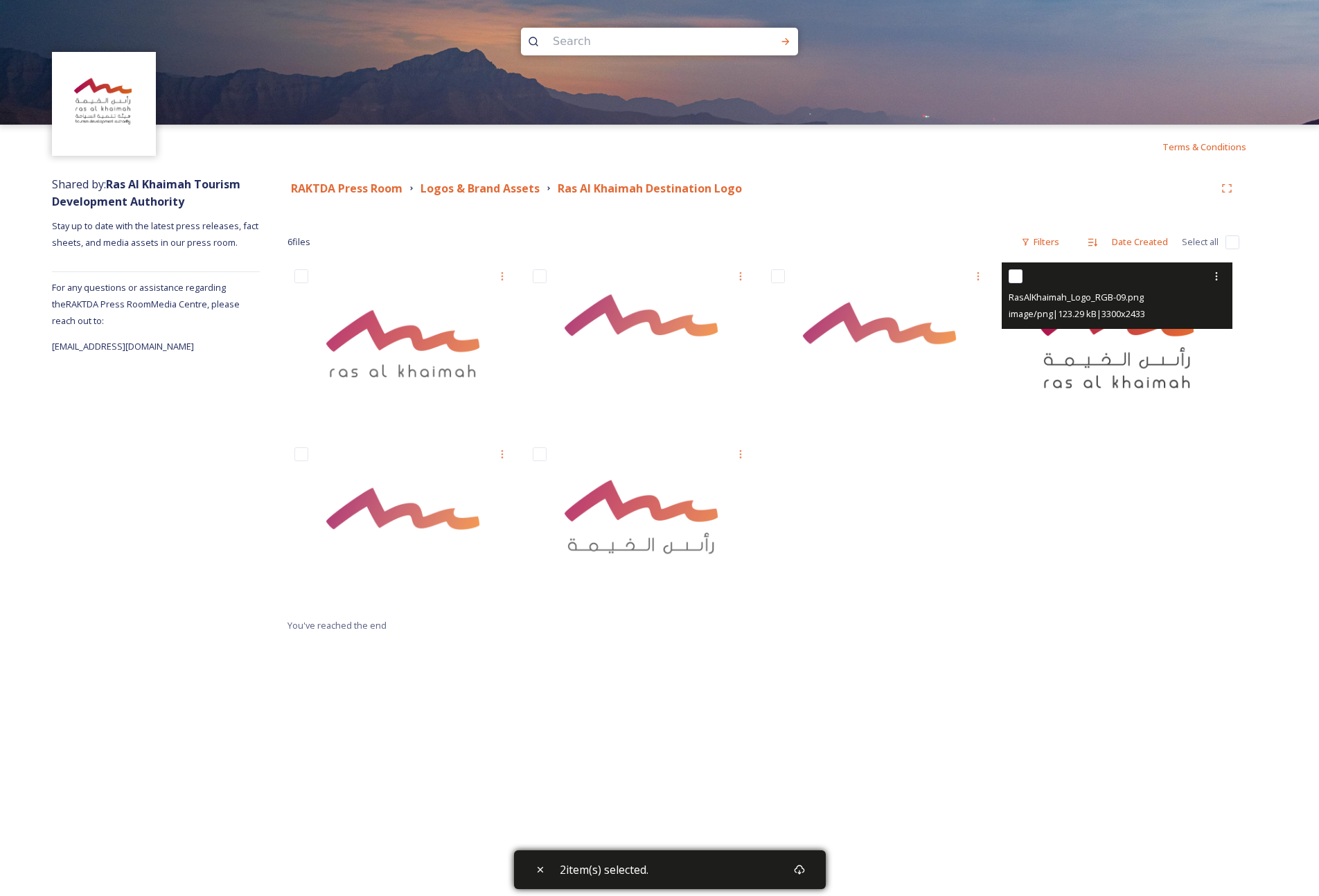
click at [1016, 279] on input "checkbox" at bounding box center [1015, 276] width 14 height 14
checkbox input "true"
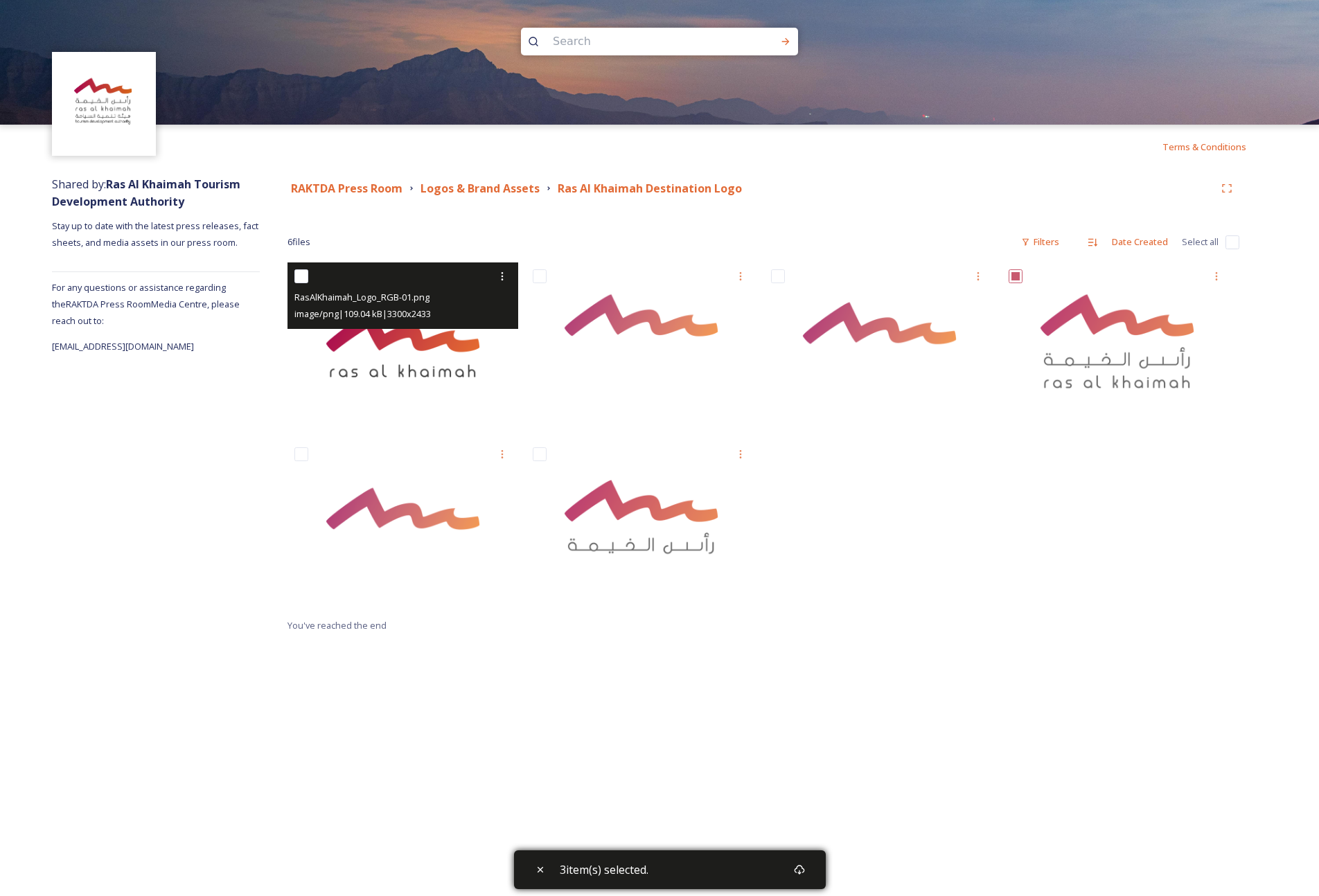
click at [303, 280] on input "checkbox" at bounding box center [301, 276] width 14 height 14
checkbox input "true"
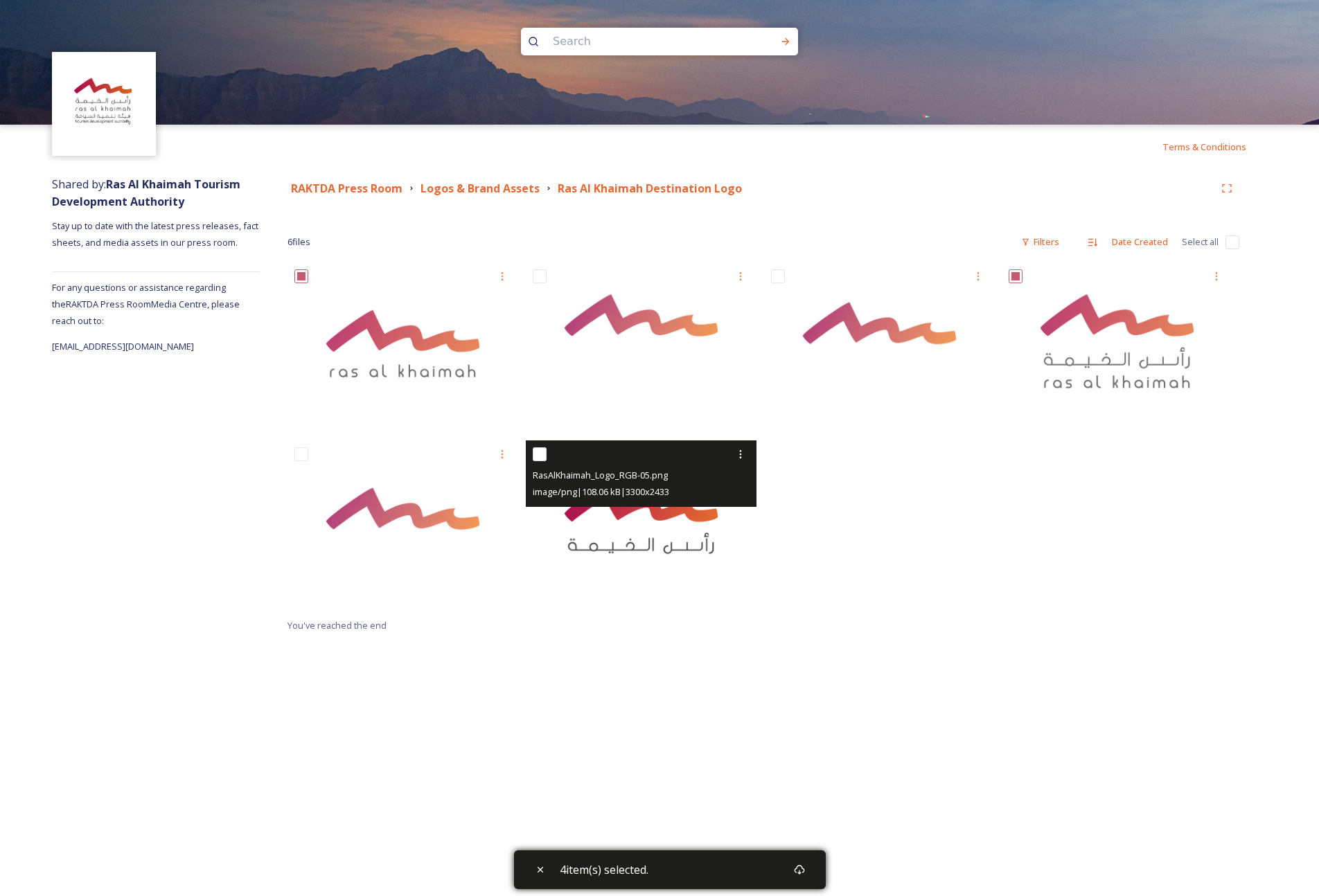
click at [536, 453] on input "checkbox" at bounding box center [539, 453] width 14 height 14
checkbox input "true"
click at [594, 526] on img at bounding box center [640, 525] width 231 height 170
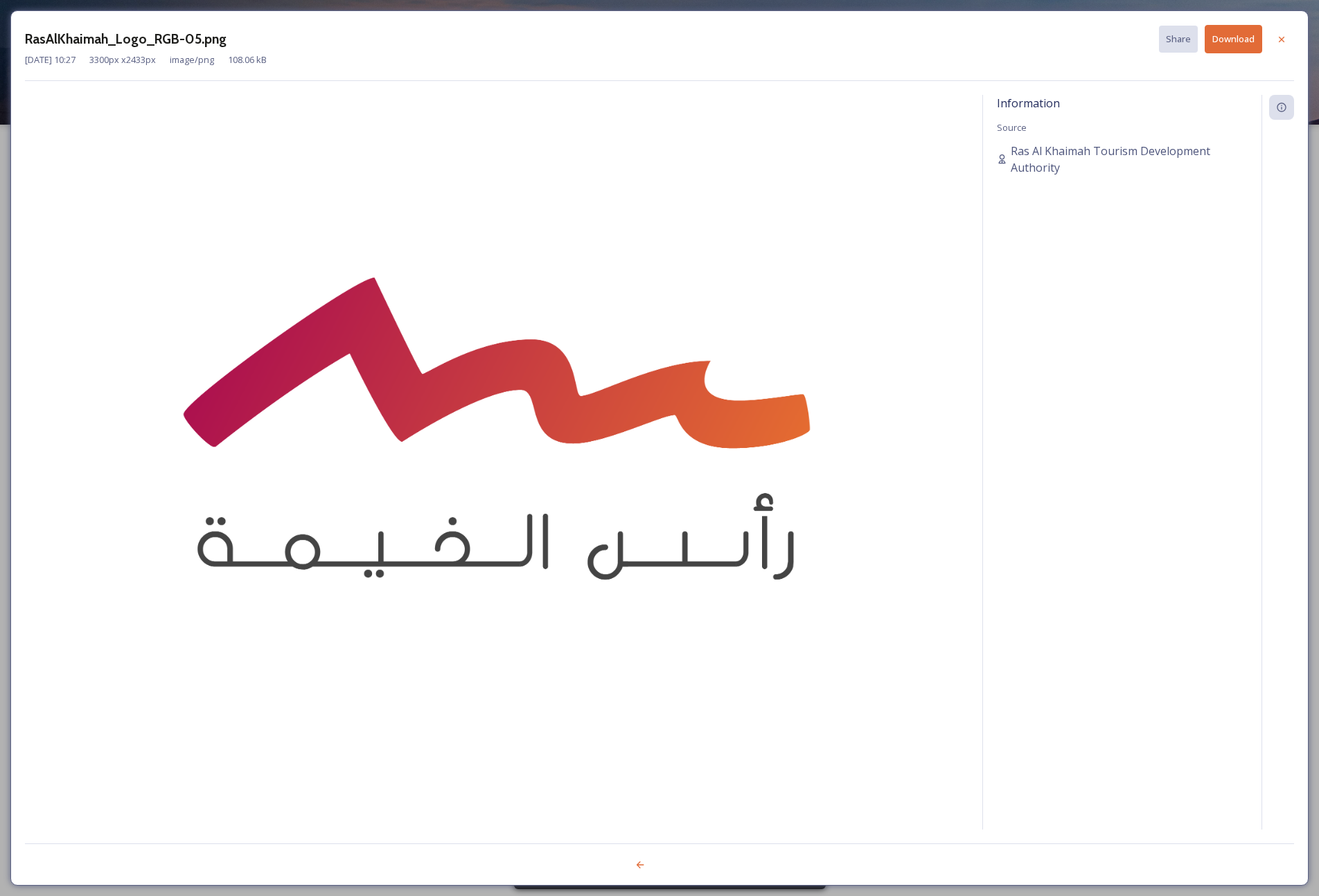
click at [1218, 50] on button "Download" at bounding box center [1233, 40] width 58 height 29
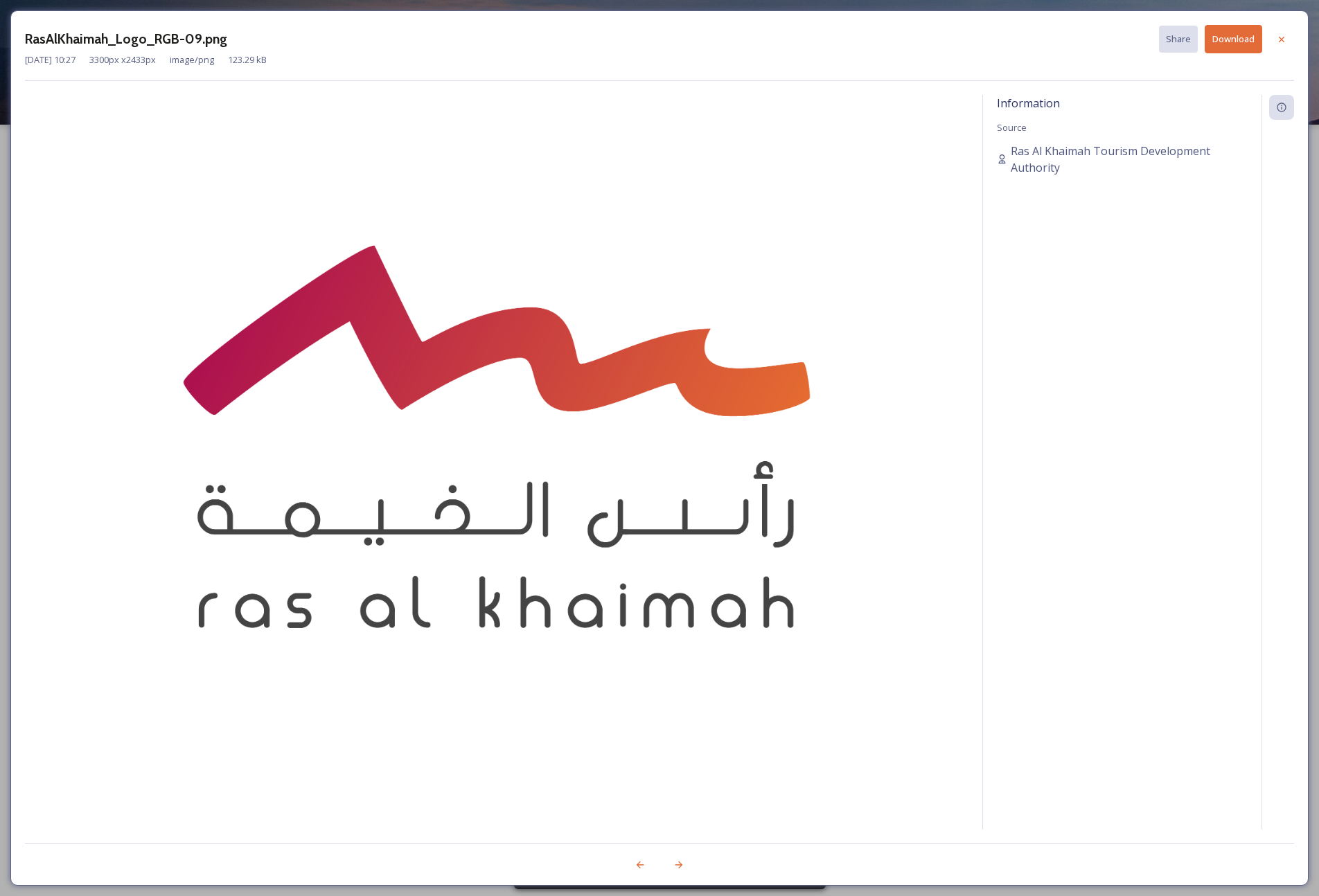
click at [1249, 37] on button "Download" at bounding box center [1233, 40] width 58 height 29
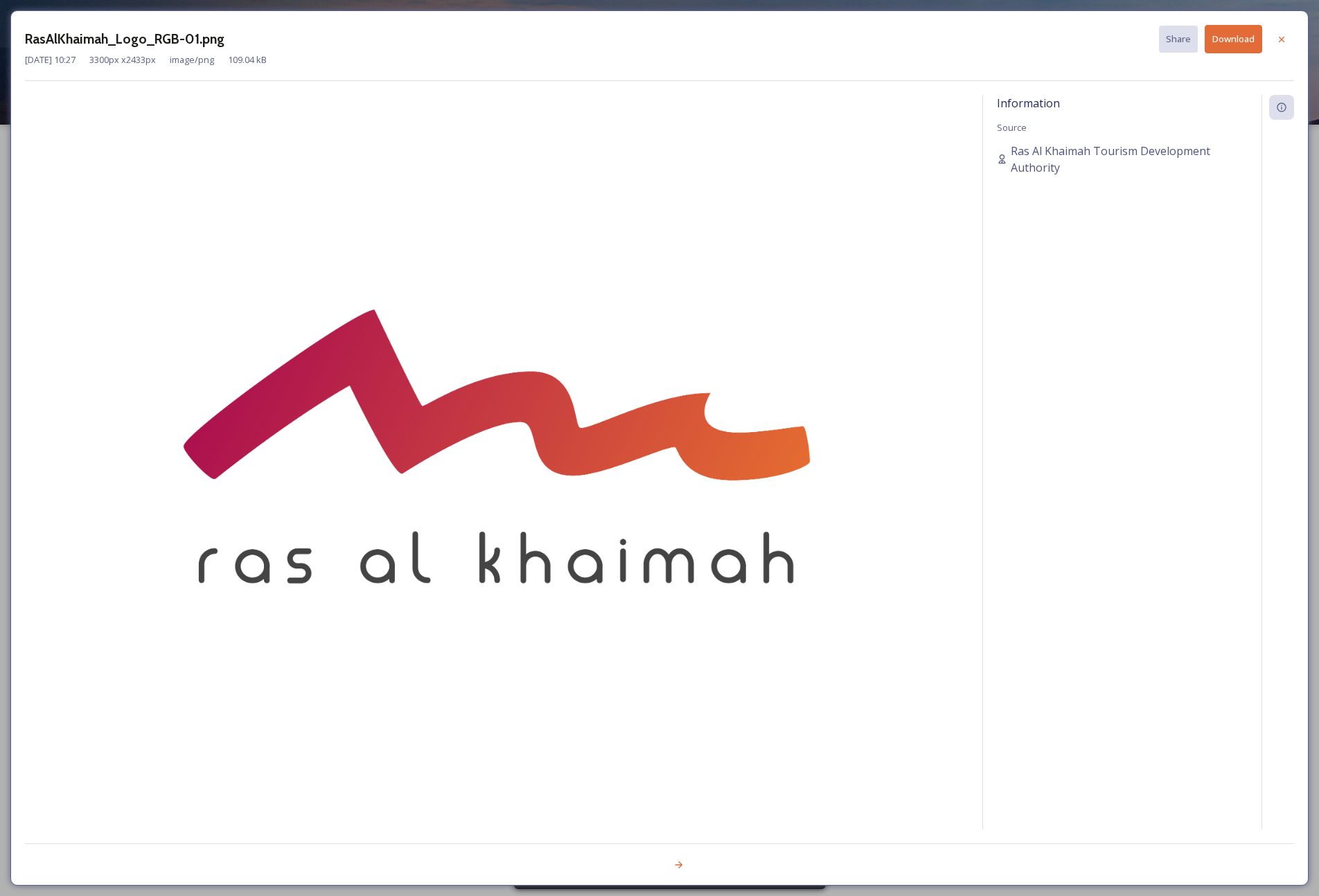
click at [1246, 38] on button "Download" at bounding box center [1233, 40] width 58 height 29
